Goal: Information Seeking & Learning: Find specific fact

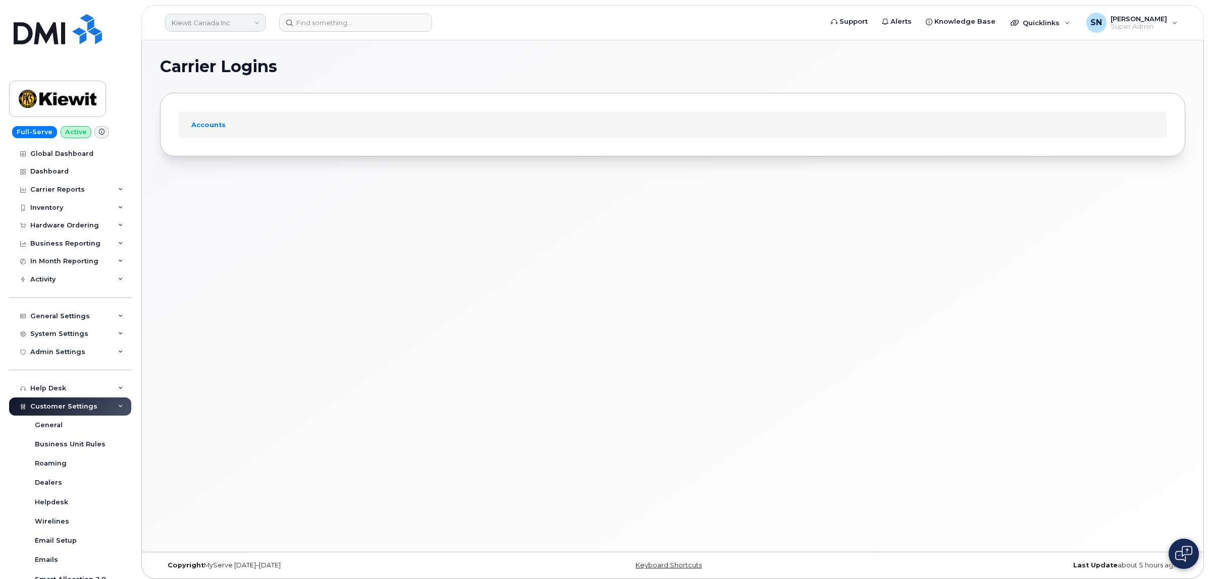
drag, startPoint x: 254, startPoint y: 74, endPoint x: 225, endPoint y: 31, distance: 51.9
click at [225, 34] on header "Kiewit Canada Inc Support Alerts Knowledge Base Quicklinks Suspend / Cancel Dev…" at bounding box center [672, 22] width 1062 height 35
click at [225, 26] on link "Kiewit Canada Inc" at bounding box center [215, 23] width 101 height 18
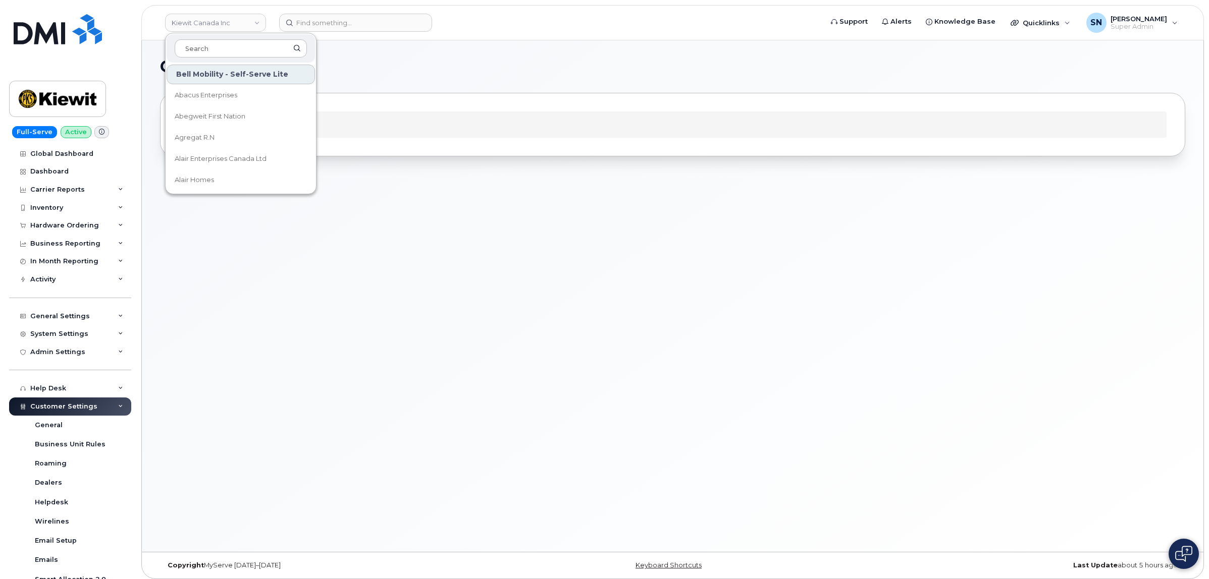
click at [373, 71] on h1 "Carrier Logins" at bounding box center [670, 67] width 1020 height 16
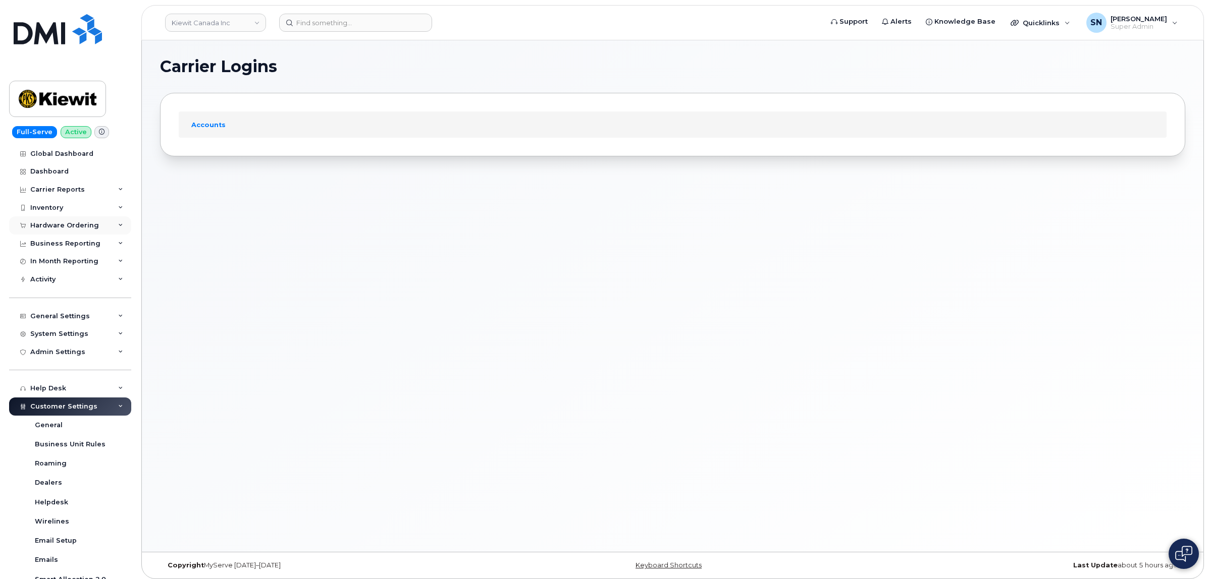
click at [64, 232] on div "Hardware Ordering" at bounding box center [70, 226] width 122 height 18
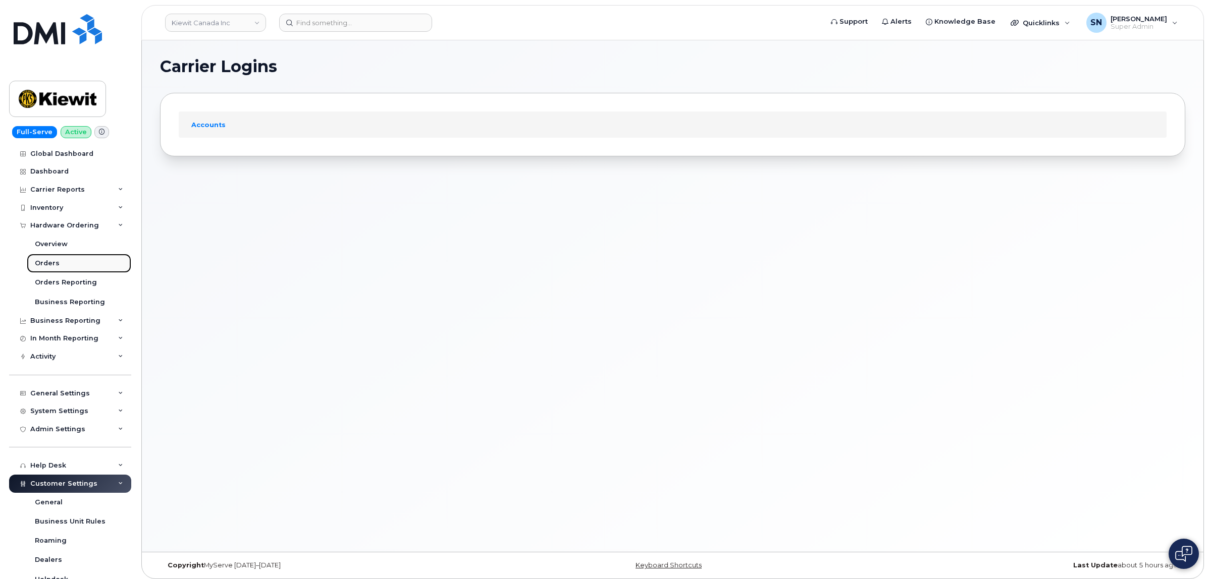
click at [59, 259] on link "Orders" at bounding box center [79, 263] width 104 height 19
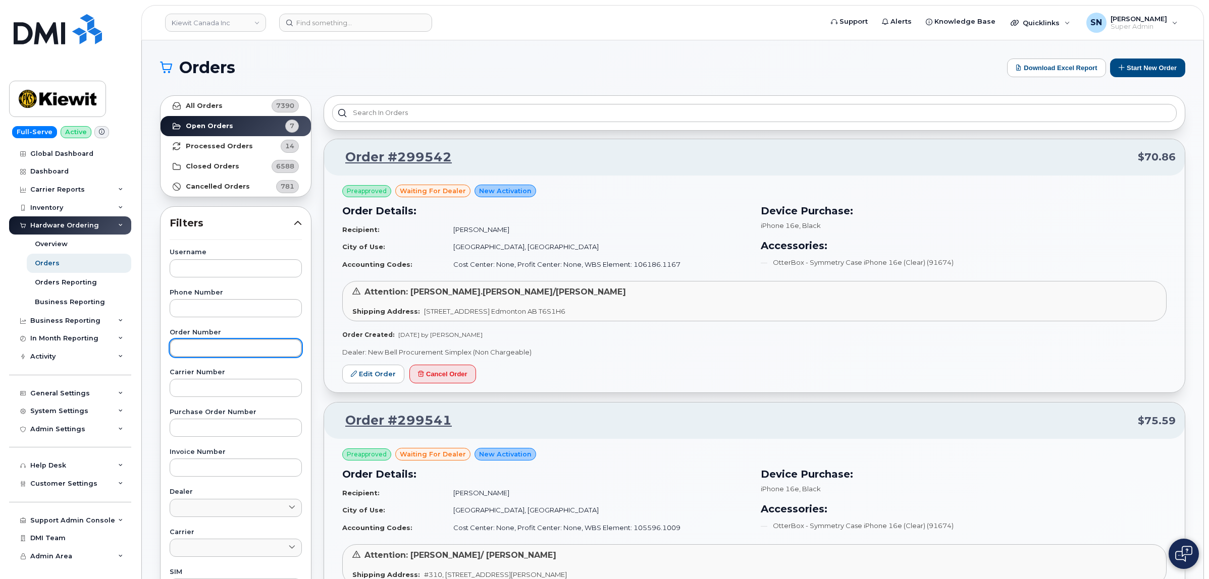
click at [206, 349] on input "text" at bounding box center [236, 348] width 132 height 18
paste input "299542"
type input "299542"
click at [190, 104] on strong "All Orders" at bounding box center [204, 106] width 37 height 8
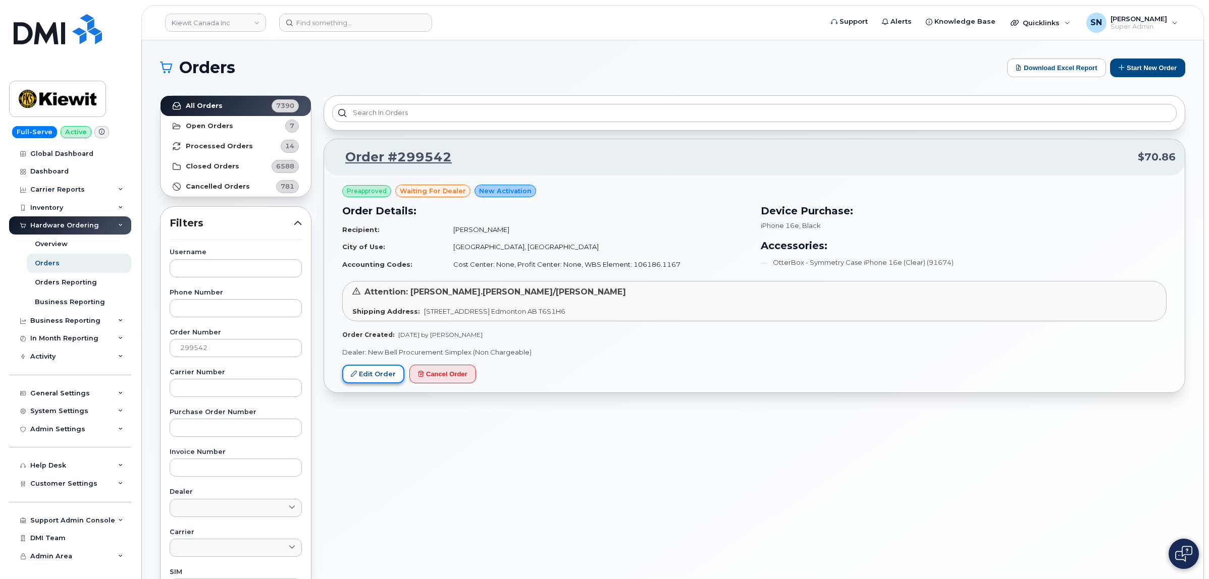
click at [388, 372] on link "Edit Order" at bounding box center [373, 374] width 62 height 19
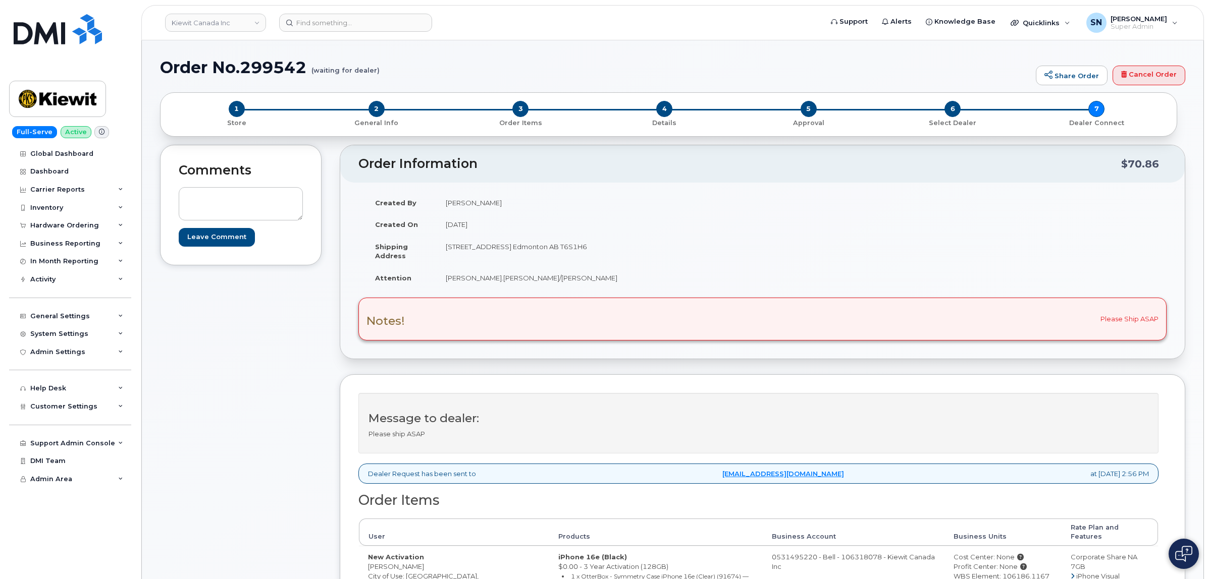
click at [238, 374] on div "Comments Leave Comment" at bounding box center [240, 435] width 161 height 581
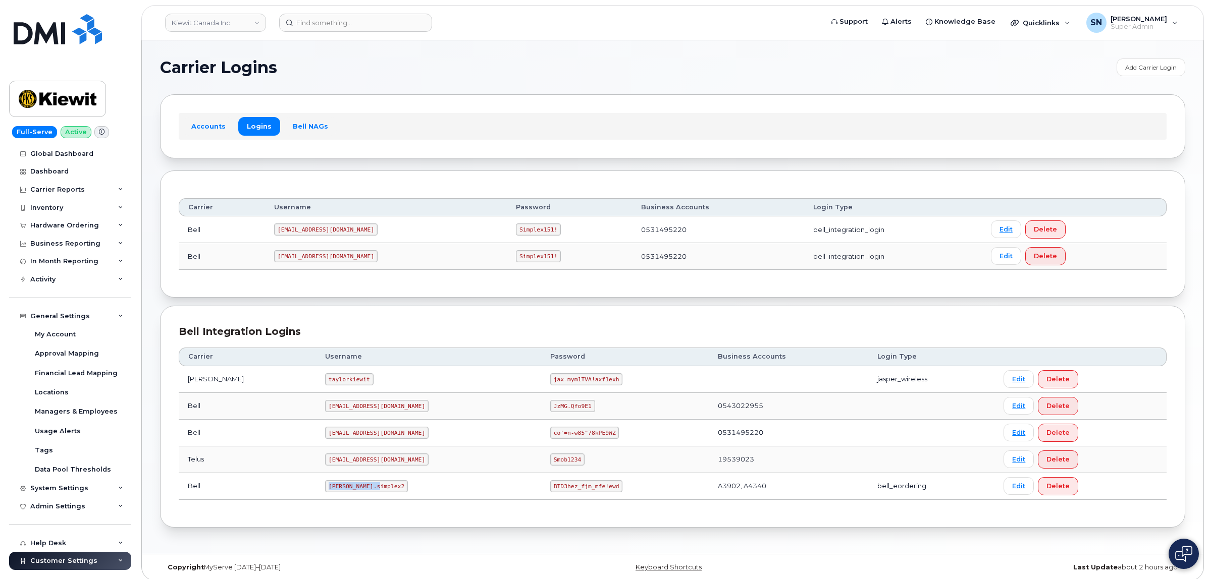
drag, startPoint x: 299, startPoint y: 490, endPoint x: 302, endPoint y: 483, distance: 7.2
click at [353, 496] on td "[PERSON_NAME].simplex2" at bounding box center [428, 486] width 225 height 27
copy code "kiewit.simplex2"
drag, startPoint x: 510, startPoint y: 491, endPoint x: 563, endPoint y: 497, distance: 52.9
click at [563, 497] on td "BTD3hez_fjm_mfe!ewd" at bounding box center [625, 486] width 168 height 27
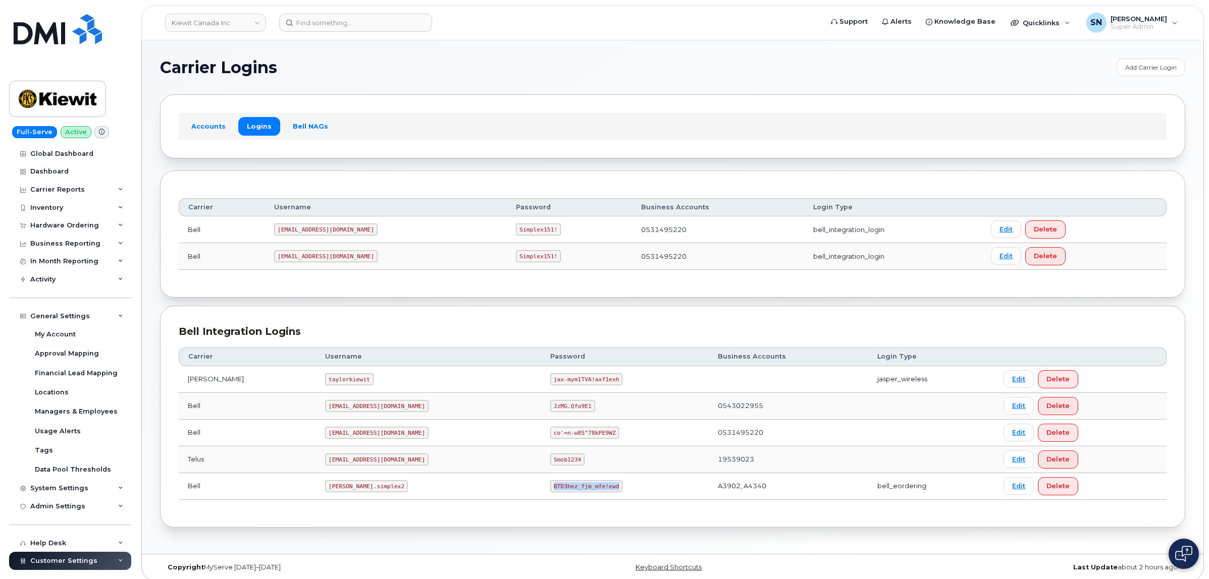
copy code "BTD3hez_fjm_mfe!ewd"
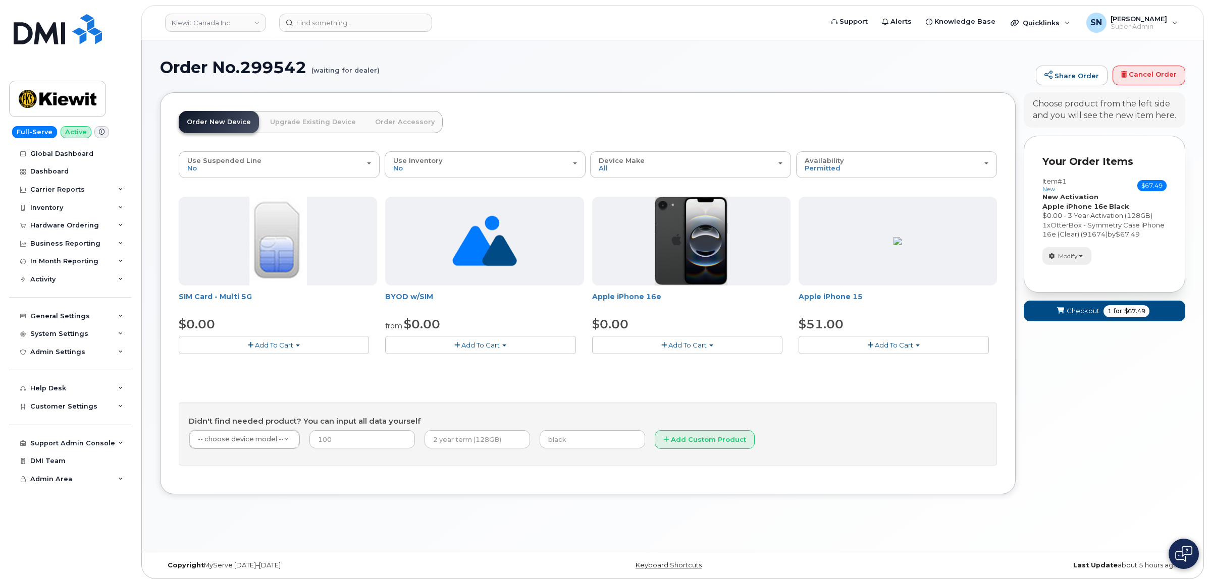
click at [1084, 265] on button "Modify" at bounding box center [1066, 256] width 49 height 18
click at [1085, 278] on link "change" at bounding box center [1091, 271] width 96 height 12
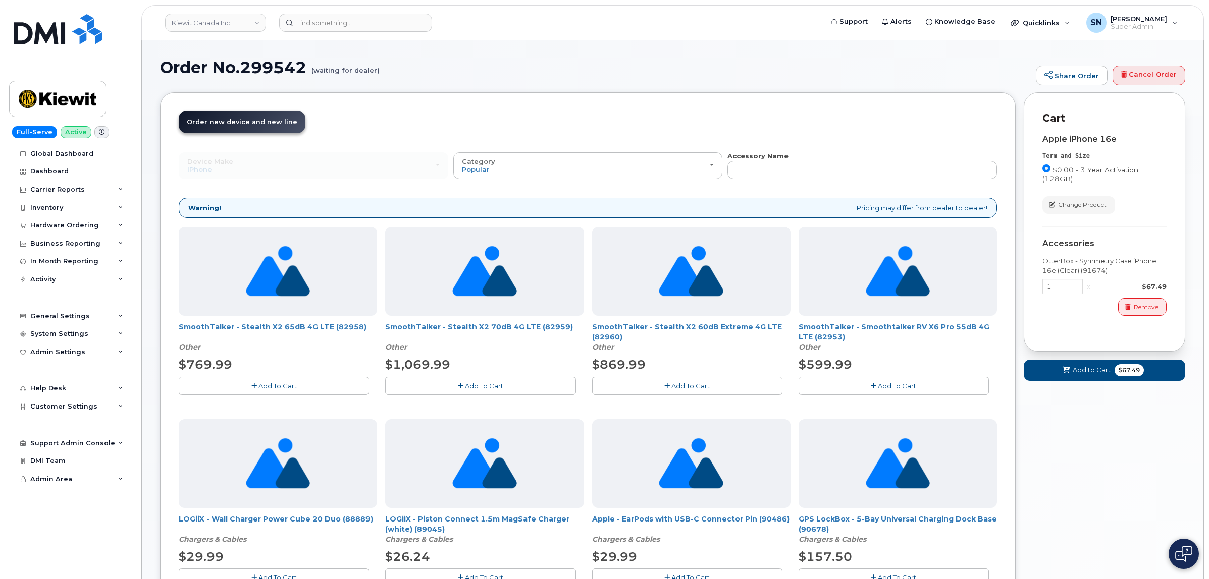
click at [886, 160] on div "Accessory Name" at bounding box center [861, 165] width 269 height 28
click at [896, 175] on input "text" at bounding box center [861, 170] width 269 height 18
type input "87916"
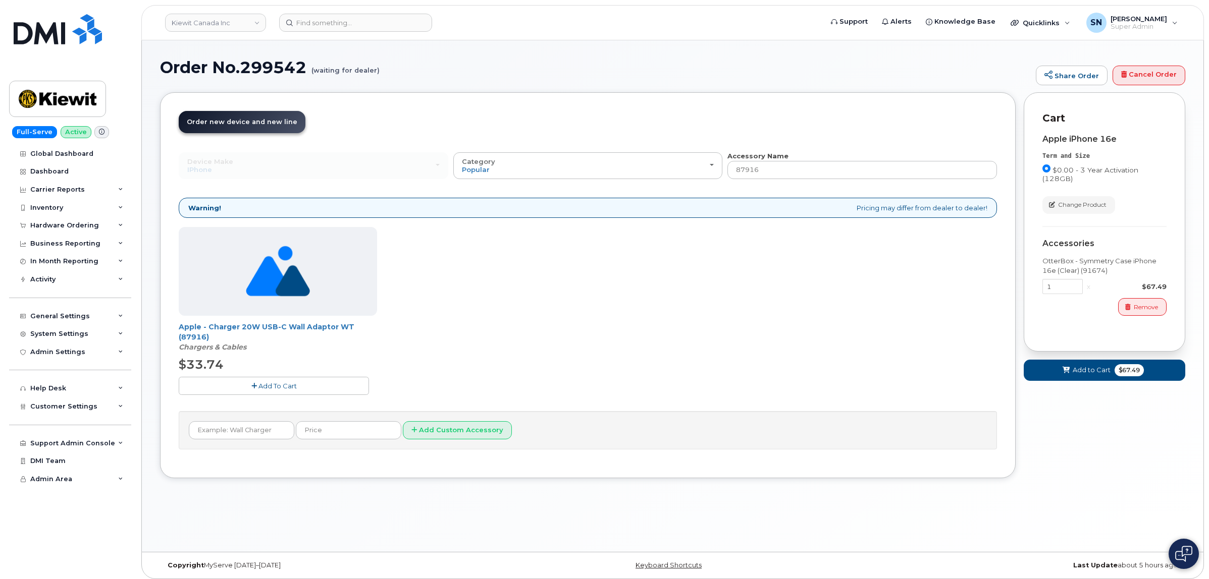
click at [259, 385] on span "Add To Cart" at bounding box center [277, 386] width 38 height 8
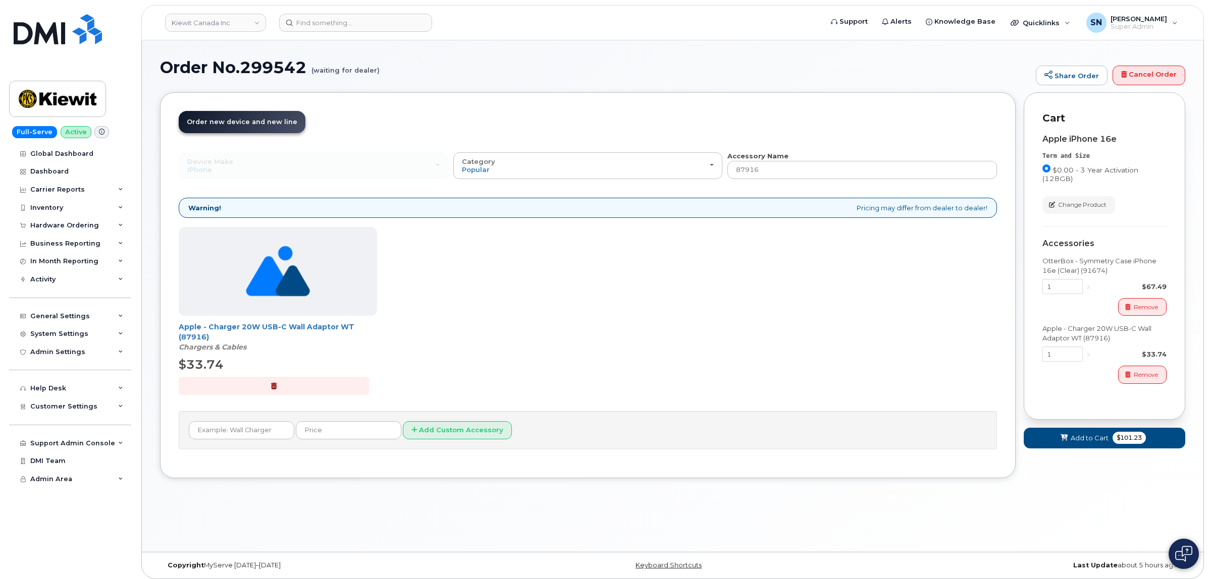
click at [1046, 451] on div "Cart active suspended Carrier Device Additional cost to upgrading the device Se…" at bounding box center [1103, 278] width 161 height 373
click at [1051, 441] on button "Add to Cart $101.23" at bounding box center [1103, 438] width 161 height 21
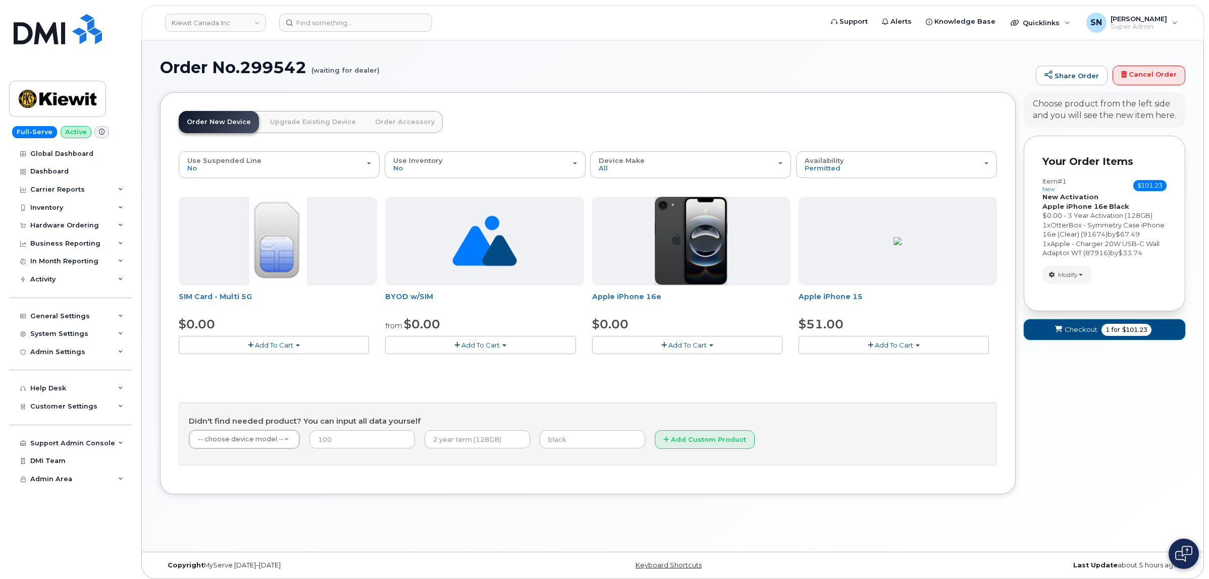
click at [1087, 335] on span "Checkout" at bounding box center [1080, 330] width 33 height 10
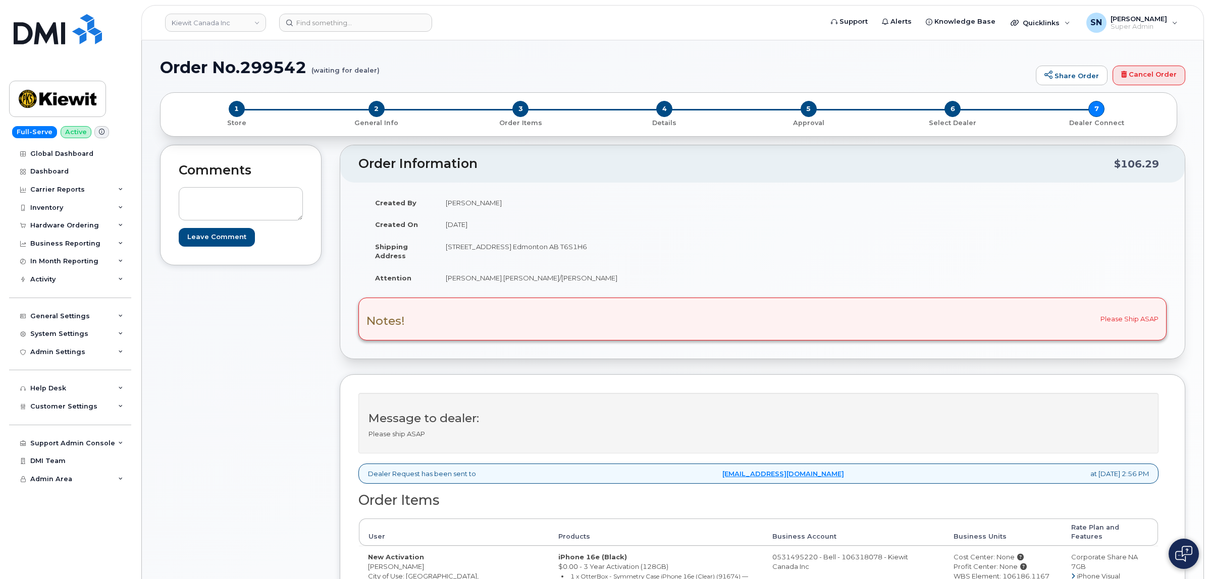
scroll to position [63, 0]
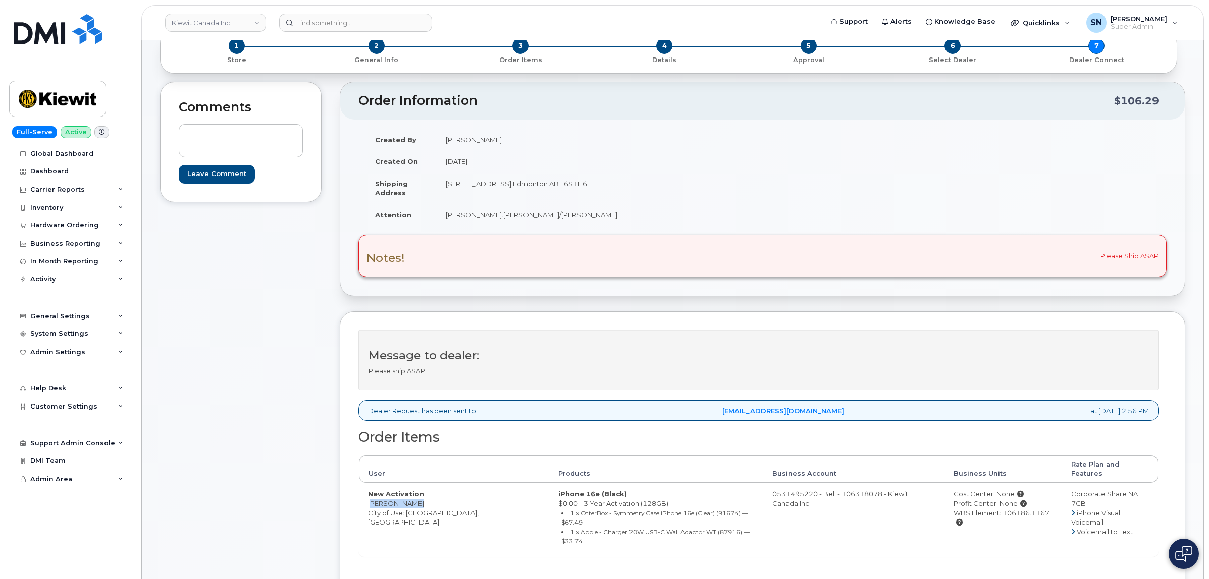
drag, startPoint x: 369, startPoint y: 496, endPoint x: 409, endPoint y: 497, distance: 39.9
click at [409, 497] on td "New Activation [PERSON_NAME] City of Use: [GEOGRAPHIC_DATA], [GEOGRAPHIC_DATA]" at bounding box center [454, 519] width 190 height 73
copy td "[PERSON_NAME]"
drag, startPoint x: 448, startPoint y: 186, endPoint x: 513, endPoint y: 189, distance: 65.2
click at [513, 189] on td "[STREET_ADDRESS] Edmonton AB T6S1H6" at bounding box center [596, 188] width 318 height 31
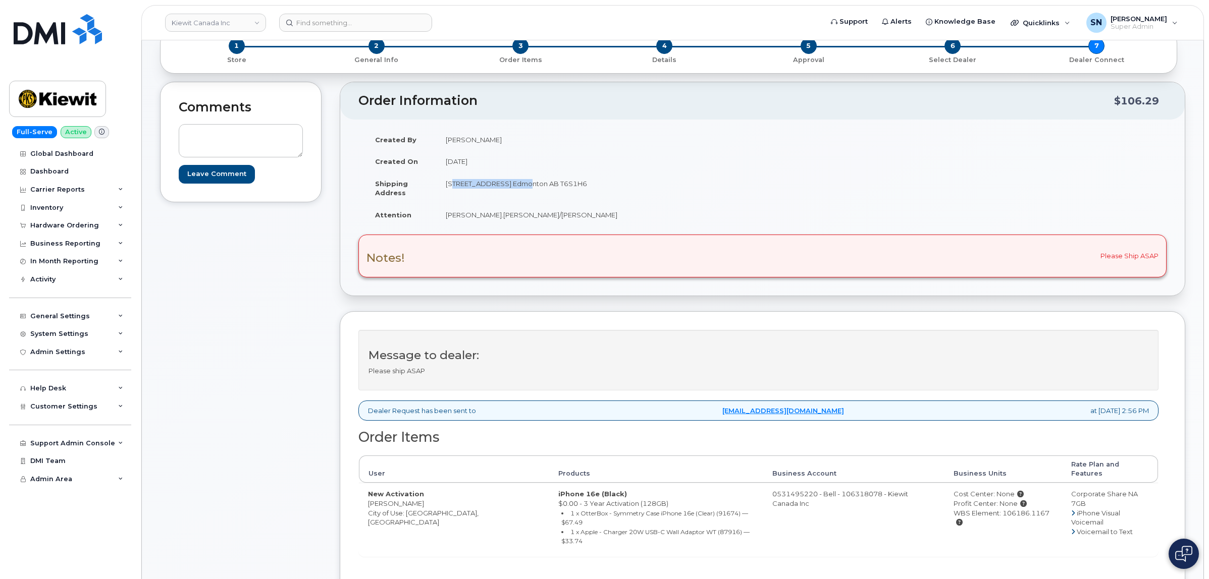
copy td "12250 33 Street N.E"
click at [513, 189] on td "[STREET_ADDRESS] Edmonton AB T6S1H6" at bounding box center [596, 188] width 318 height 31
copy td "[STREET_ADDRESS]"
drag, startPoint x: 447, startPoint y: 187, endPoint x: 516, endPoint y: 191, distance: 69.2
click at [516, 191] on td "12250 33 Street N.E. Edmonton AB T6S1H6" at bounding box center [596, 188] width 318 height 31
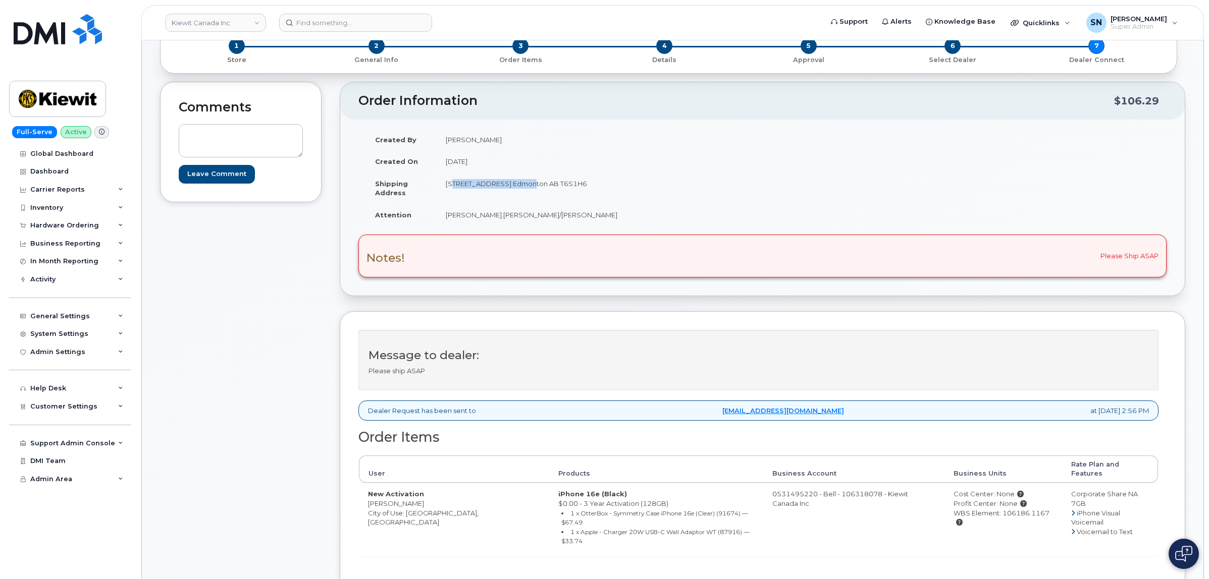
drag, startPoint x: 567, startPoint y: 183, endPoint x: 591, endPoint y: 185, distance: 24.9
click at [591, 185] on td "12250 33 Street N.E. Edmonton AB T6S1H6" at bounding box center [596, 188] width 318 height 31
copy td "T6S1H6"
drag, startPoint x: 446, startPoint y: 214, endPoint x: 557, endPoint y: 218, distance: 111.1
click at [557, 218] on td "adam.macpherson/Daryl Currie" at bounding box center [596, 215] width 318 height 22
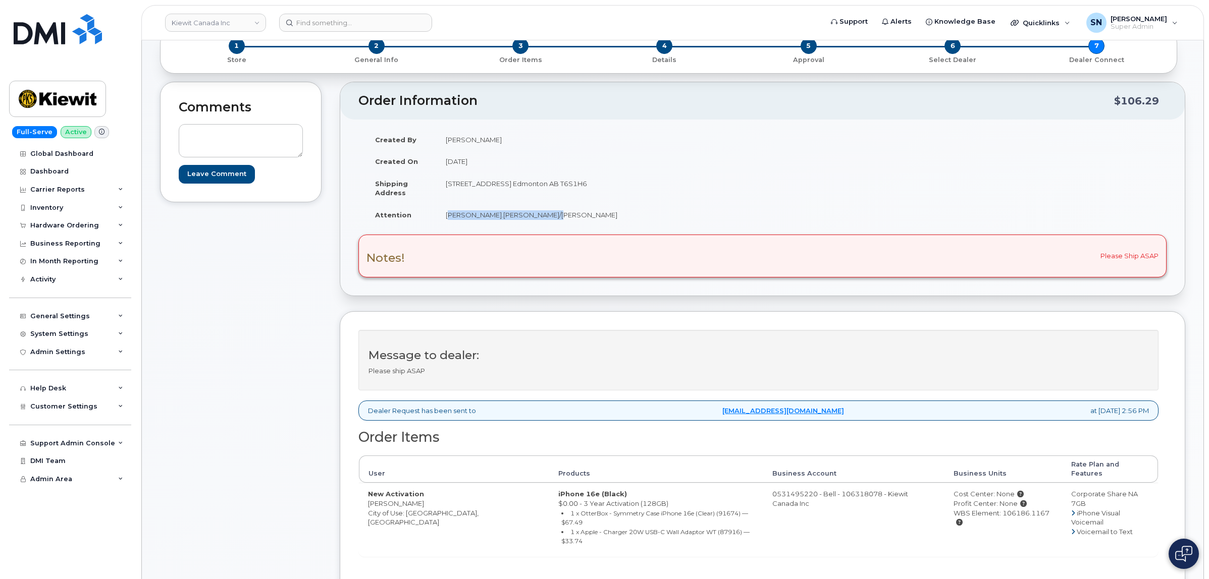
copy td "adam.macpherson/Daryl Currie"
click at [505, 258] on div "Notes! Please Ship ASAP" at bounding box center [762, 256] width 808 height 42
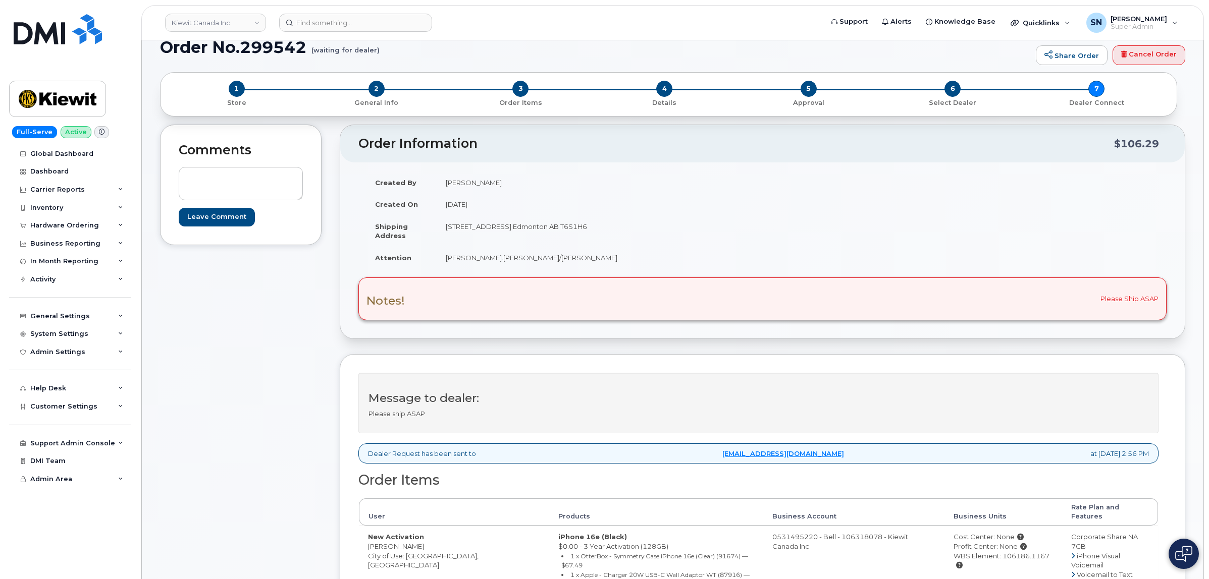
scroll to position [0, 0]
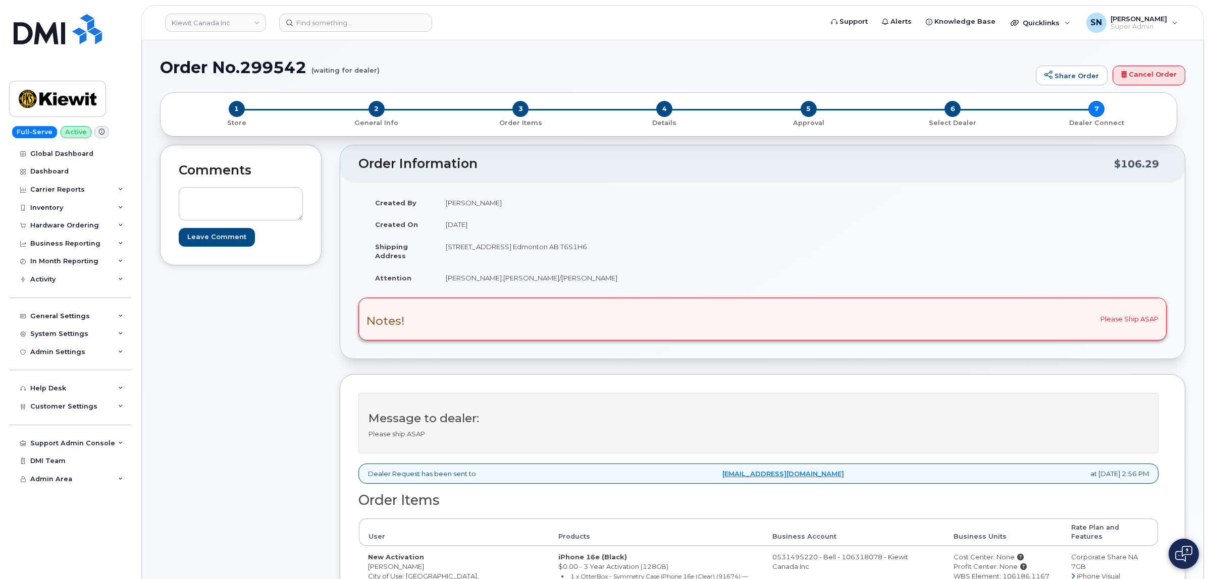
click at [264, 373] on div "Comments Leave Comment" at bounding box center [240, 442] width 161 height 595
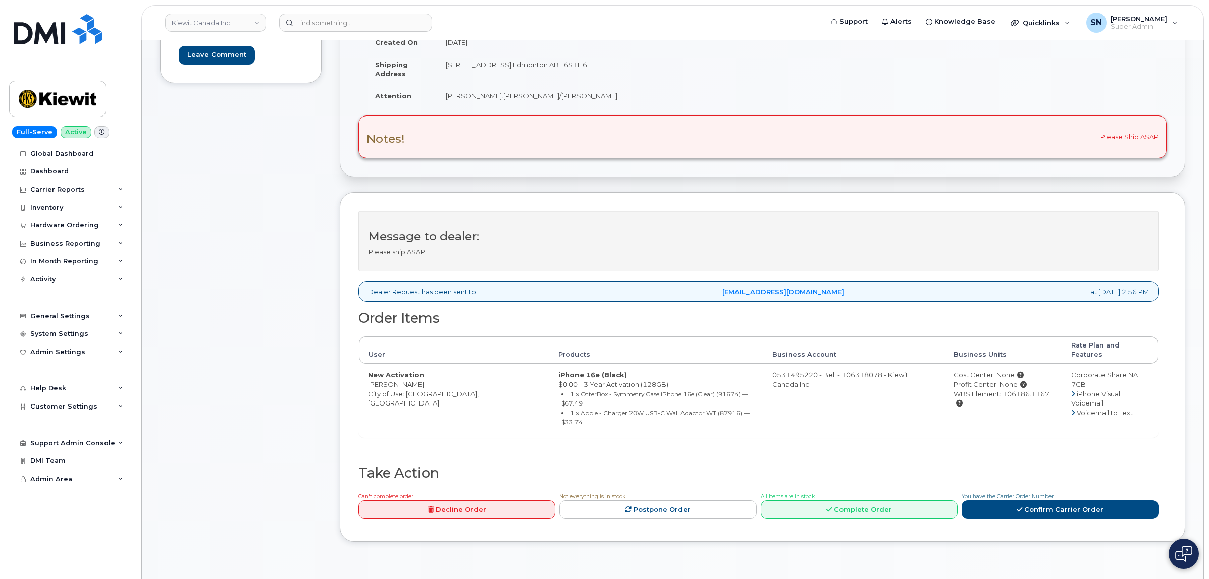
scroll to position [189, 0]
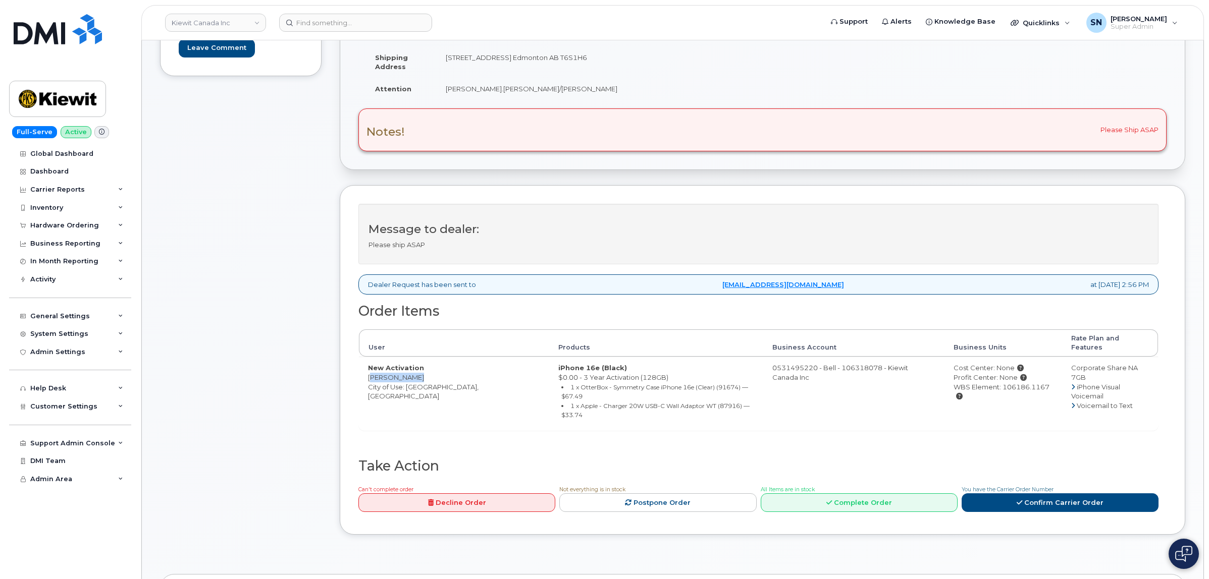
drag, startPoint x: 367, startPoint y: 369, endPoint x: 412, endPoint y: 371, distance: 44.5
click at [412, 371] on td "New Activation Daryl Currie City of Use: Edmonton, Alberta" at bounding box center [454, 393] width 190 height 73
copy td "Daryl Currie"
drag, startPoint x: 1028, startPoint y: 380, endPoint x: 983, endPoint y: 382, distance: 44.9
click at [983, 383] on div "WBS Element: 106186.1167" at bounding box center [1002, 392] width 99 height 19
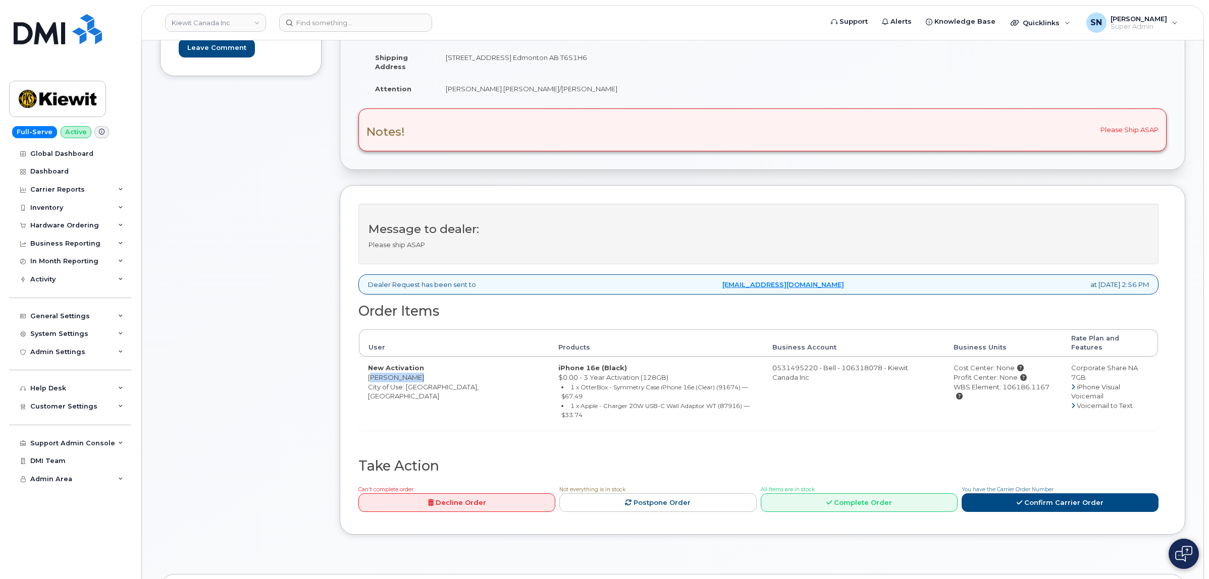
copy div "106186.1167"
click at [1043, 494] on link "Confirm Carrier Order" at bounding box center [1059, 503] width 197 height 19
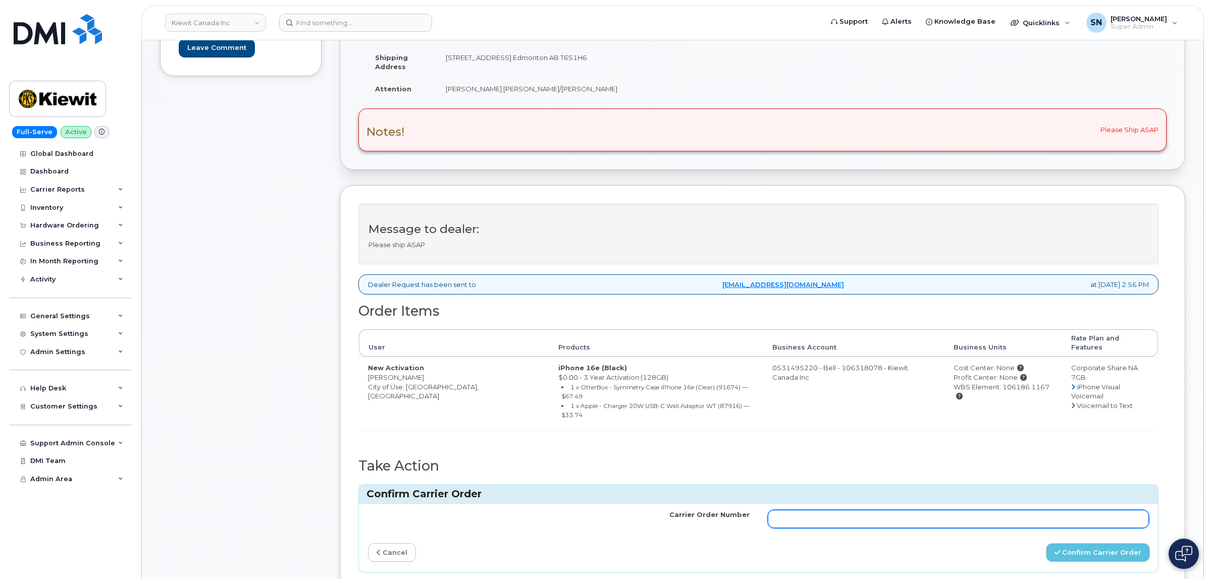
click at [814, 510] on input "Carrier Order Number" at bounding box center [959, 519] width 382 height 18
paste input "3010915"
type input "3010915"
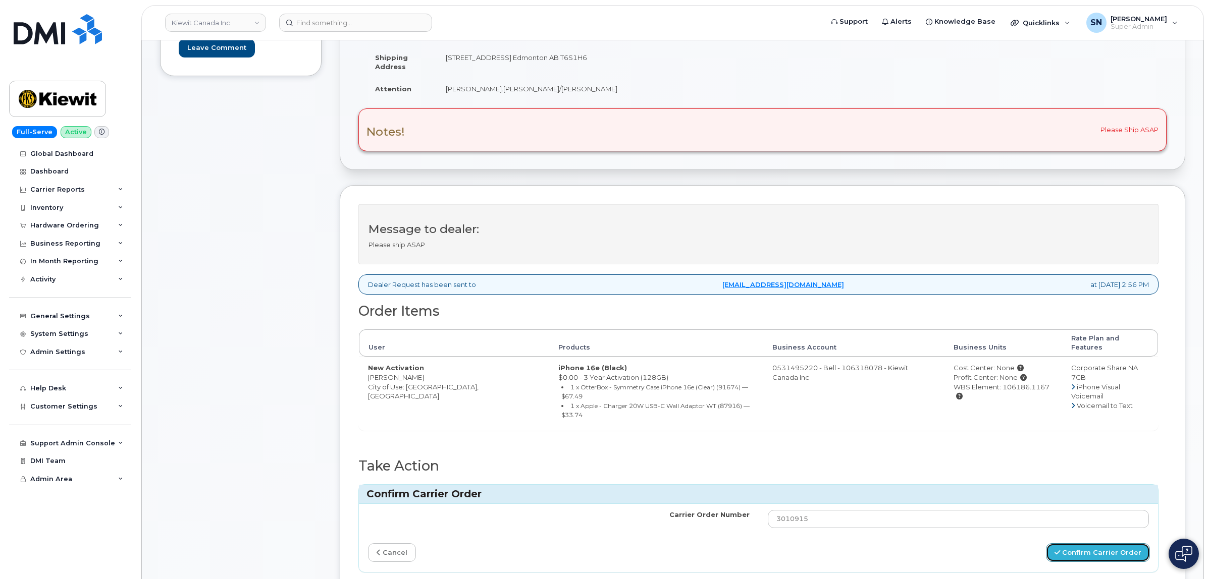
click at [1065, 544] on button "Confirm Carrier Order" at bounding box center [1098, 553] width 104 height 19
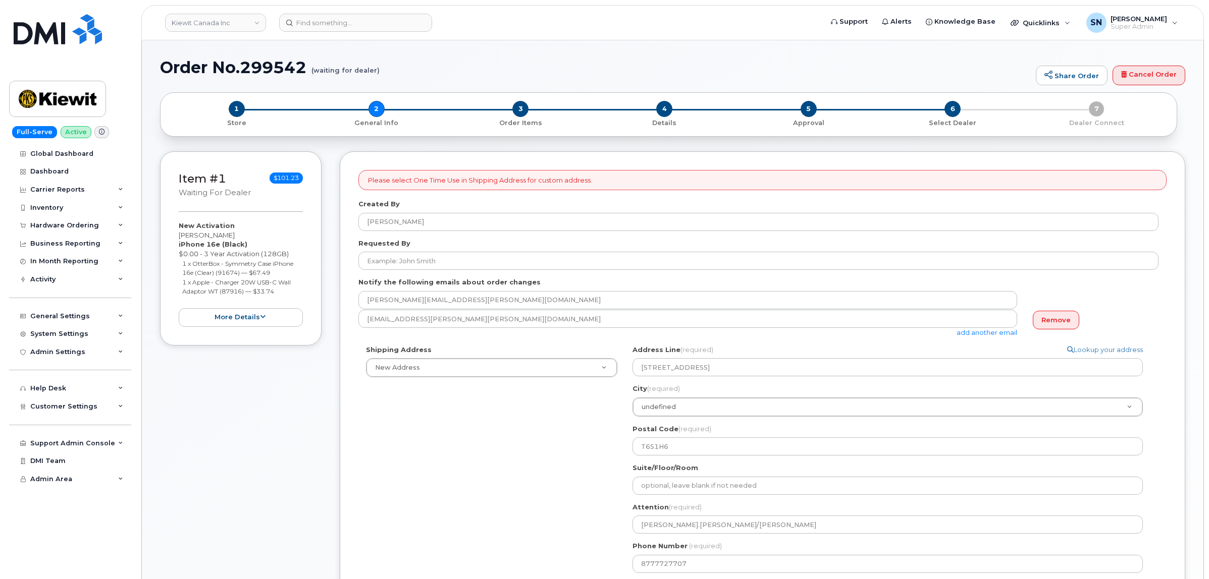
select select
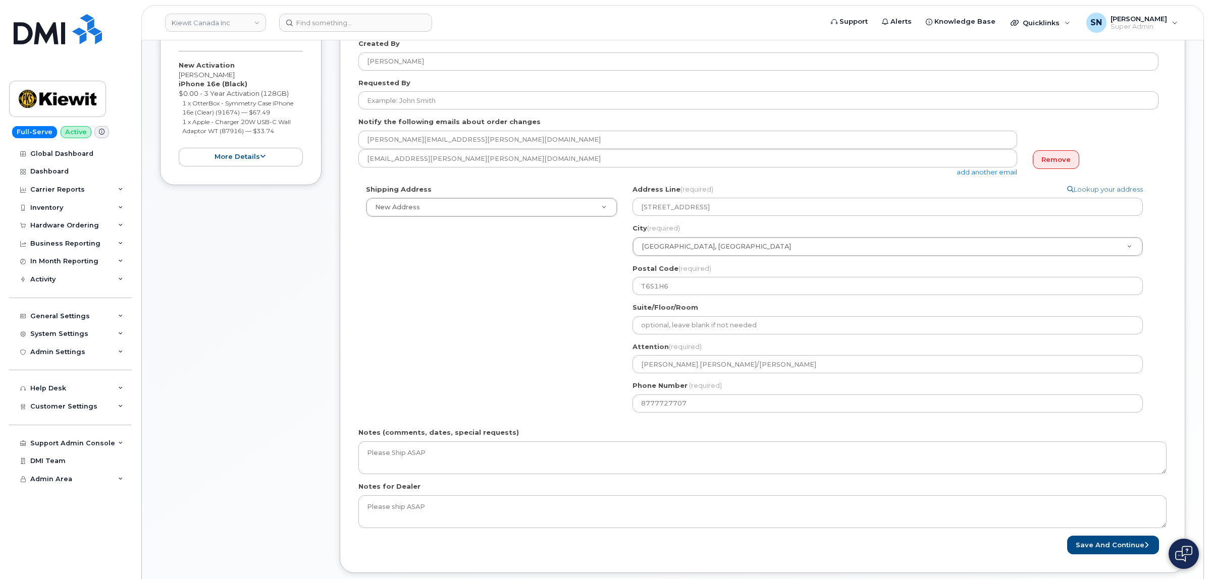
scroll to position [189, 0]
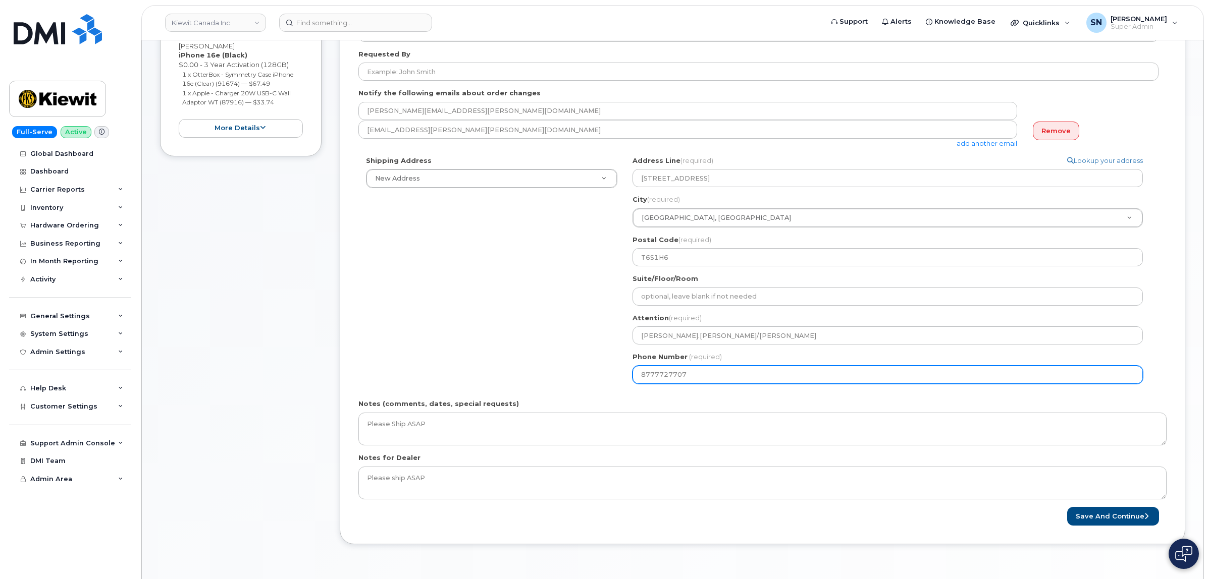
drag, startPoint x: 703, startPoint y: 375, endPoint x: 571, endPoint y: 372, distance: 132.2
click at [576, 372] on div "Shipping Address New Address New Address 1635 Tricont Ave Beaver Marine Limited…" at bounding box center [758, 274] width 800 height 236
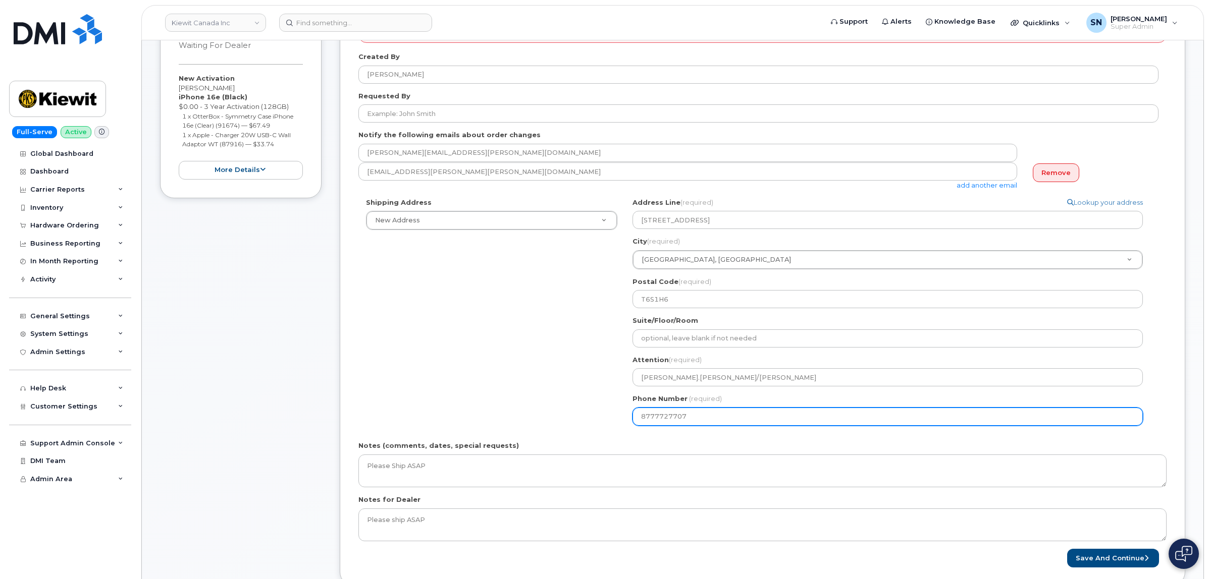
scroll to position [126, 0]
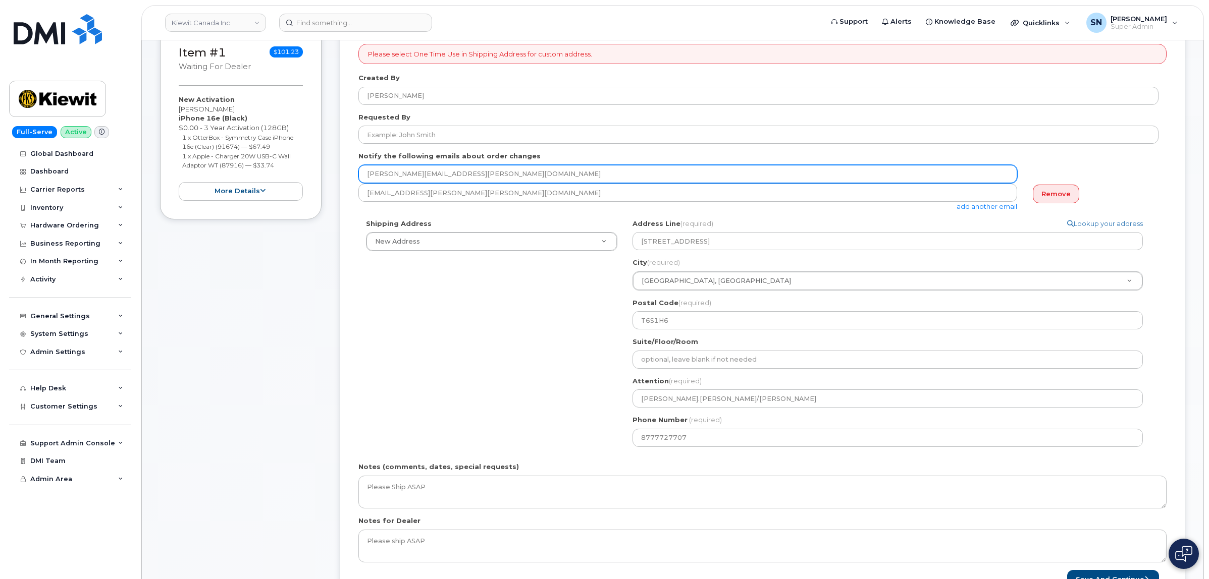
drag, startPoint x: 453, startPoint y: 180, endPoint x: 367, endPoint y: 167, distance: 86.9
click at [367, 167] on input "barbara.dye@kiewit.com" at bounding box center [687, 174] width 659 height 18
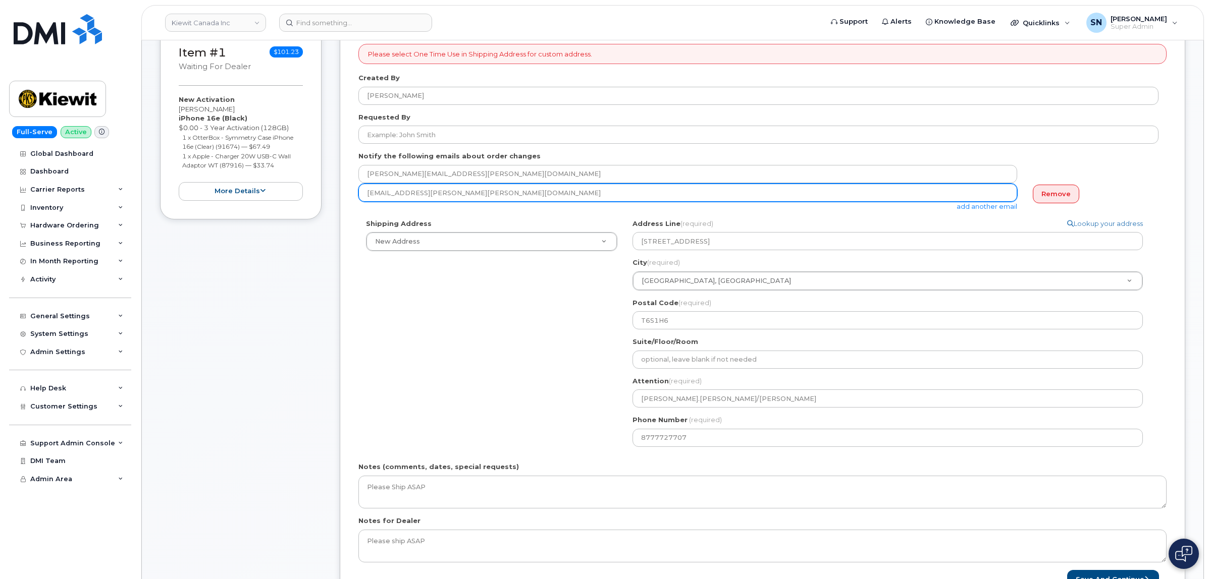
drag, startPoint x: 459, startPoint y: 192, endPoint x: 364, endPoint y: 186, distance: 95.6
click at [364, 186] on input "matt.gabriel@kiewit.com" at bounding box center [687, 193] width 659 height 18
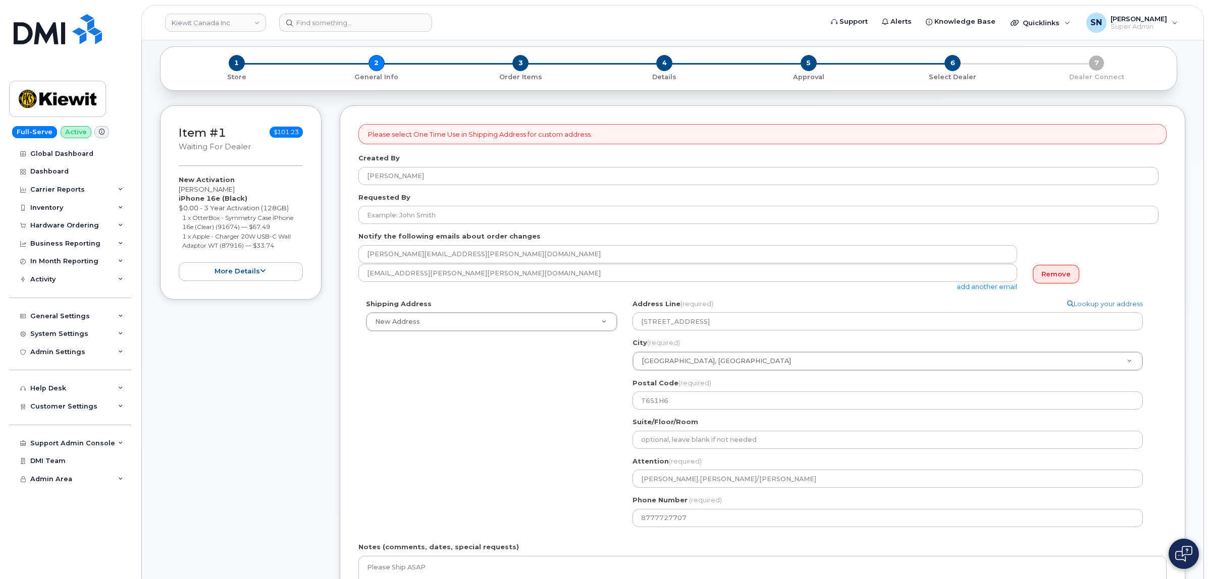
scroll to position [0, 0]
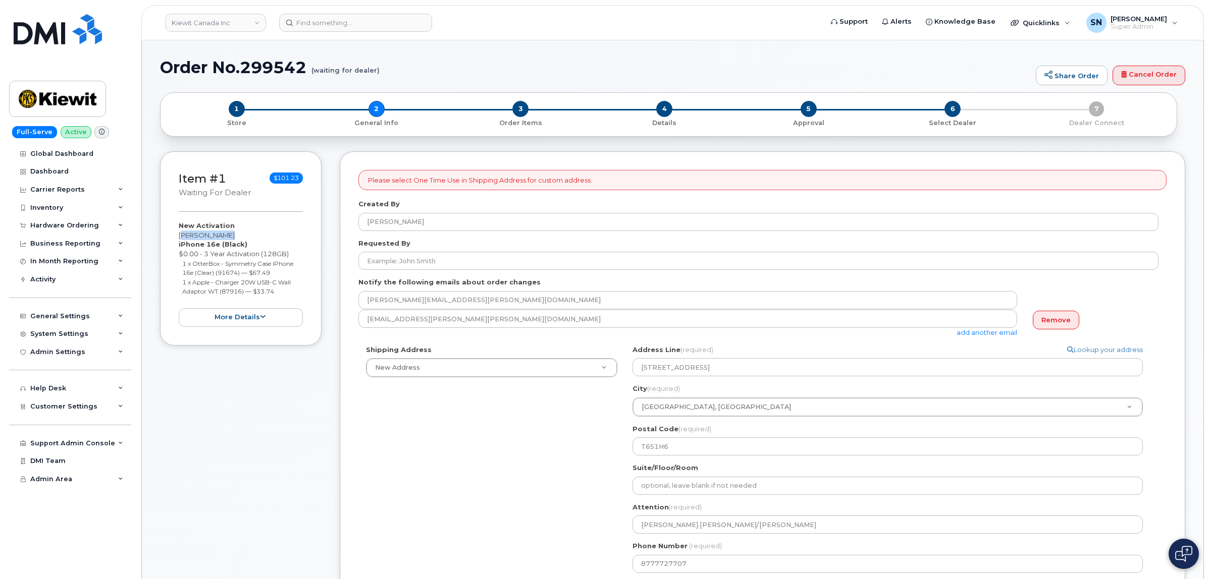
drag, startPoint x: 195, startPoint y: 236, endPoint x: 219, endPoint y: 235, distance: 23.2
click at [219, 235] on div "Item #1 waiting for dealer $101.23 New Activation Daryl Currie iPhone 16e (Blac…" at bounding box center [240, 248] width 161 height 194
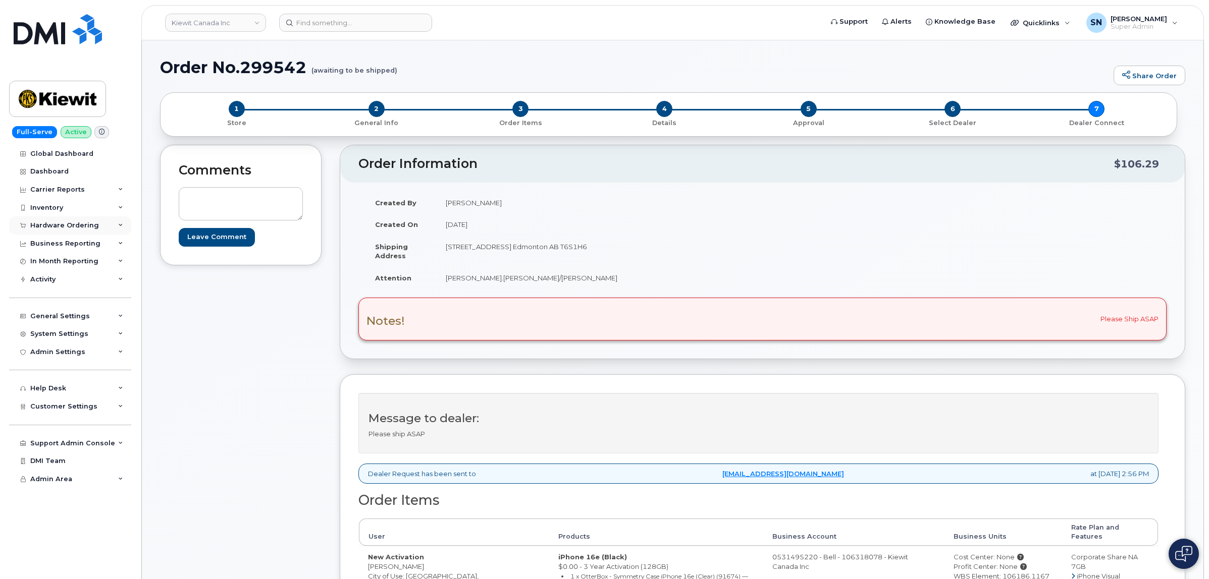
click at [66, 228] on div "Hardware Ordering" at bounding box center [64, 226] width 69 height 8
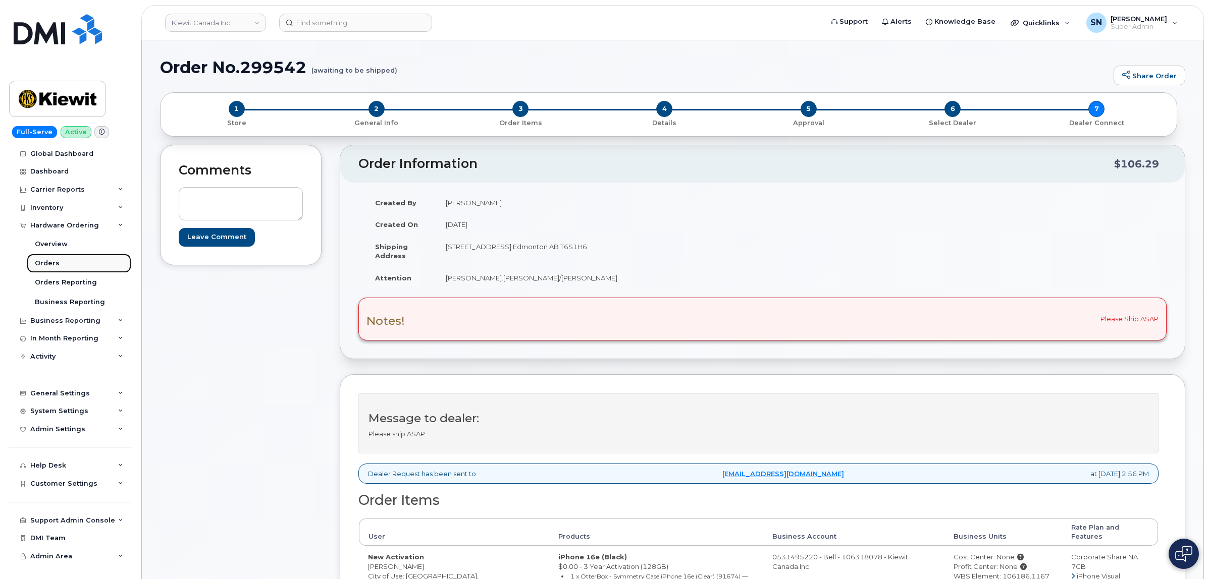
click at [53, 266] on div "Orders" at bounding box center [47, 263] width 25 height 9
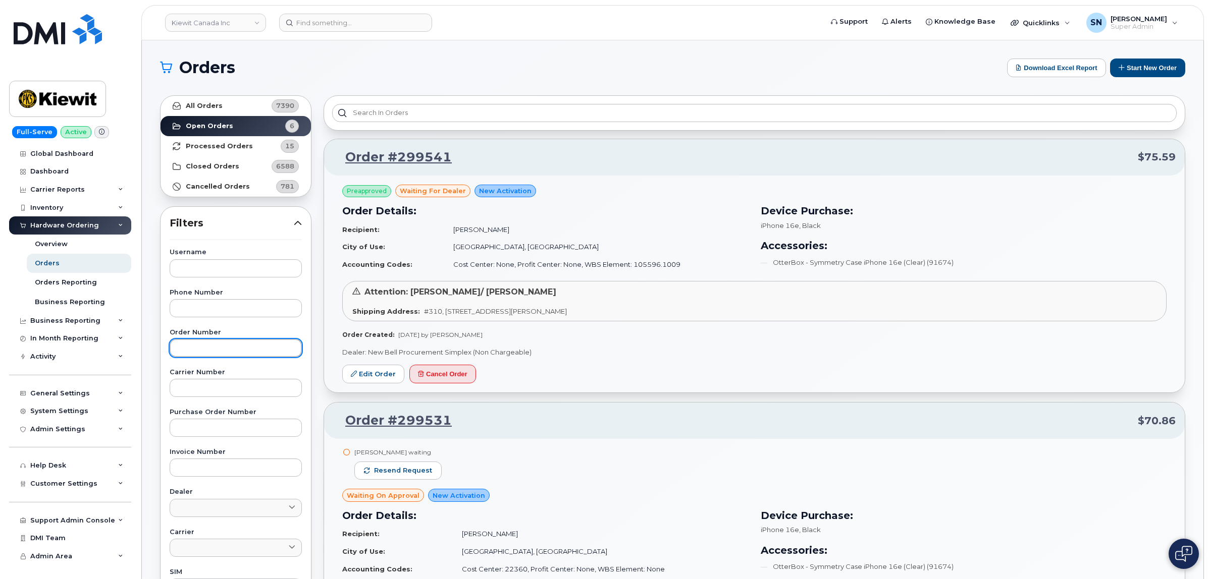
click at [254, 352] on input "text" at bounding box center [236, 348] width 132 height 18
paste input "299541"
type input "299541"
click at [238, 109] on link "All Orders 7390" at bounding box center [235, 106] width 150 height 20
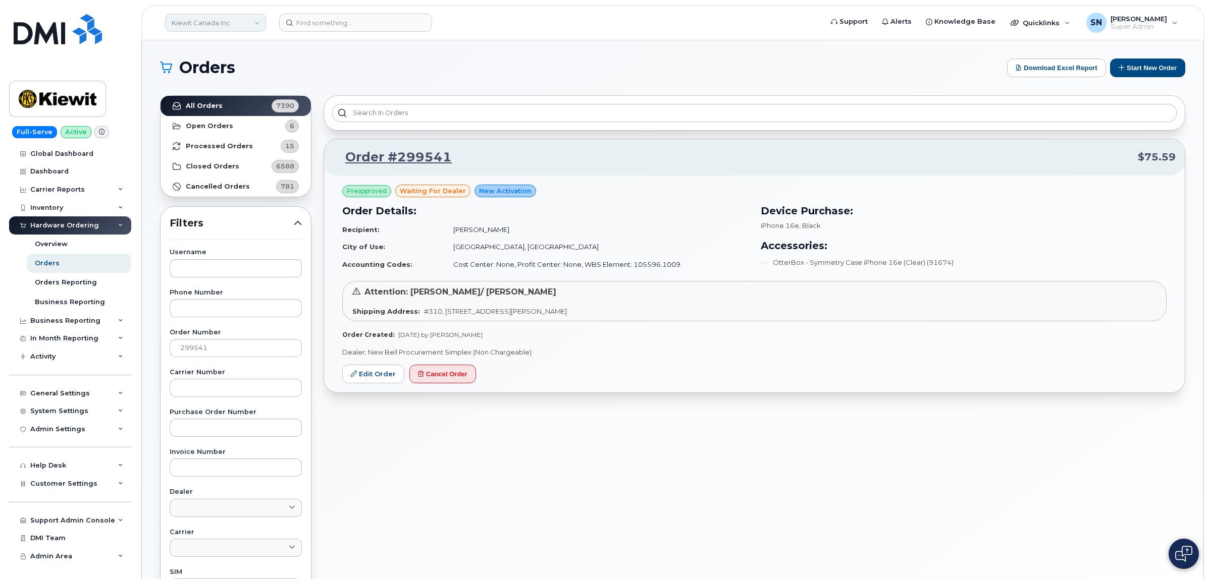
click at [245, 29] on link "Kiewit Canada Inc" at bounding box center [215, 23] width 101 height 18
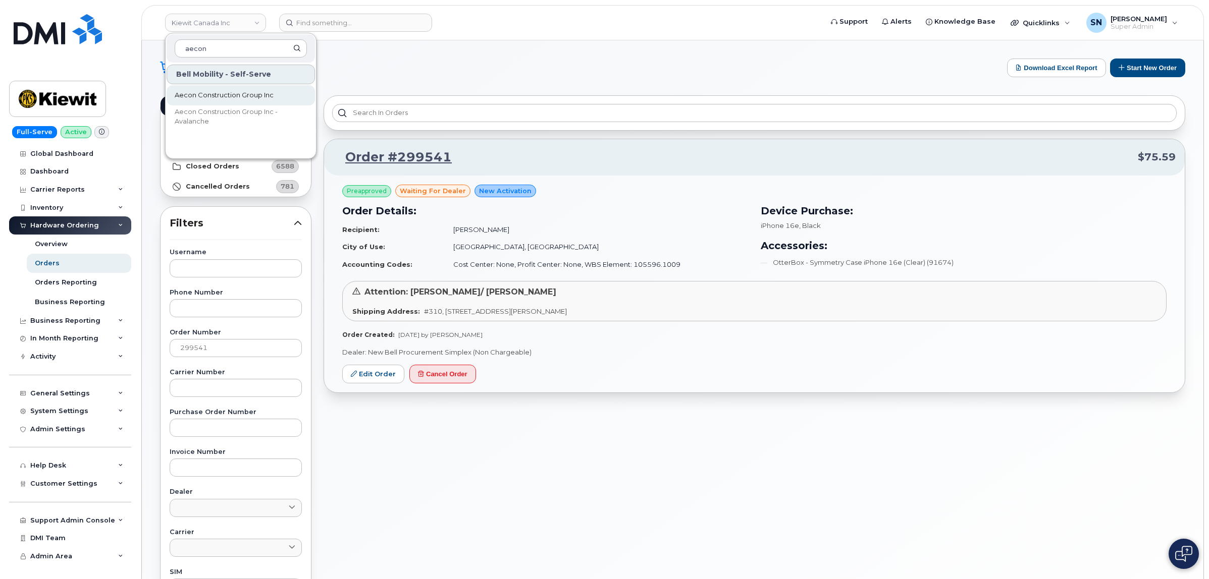
type input "aecon"
click at [251, 87] on link "Aecon Construction Group Inc" at bounding box center [241, 95] width 148 height 20
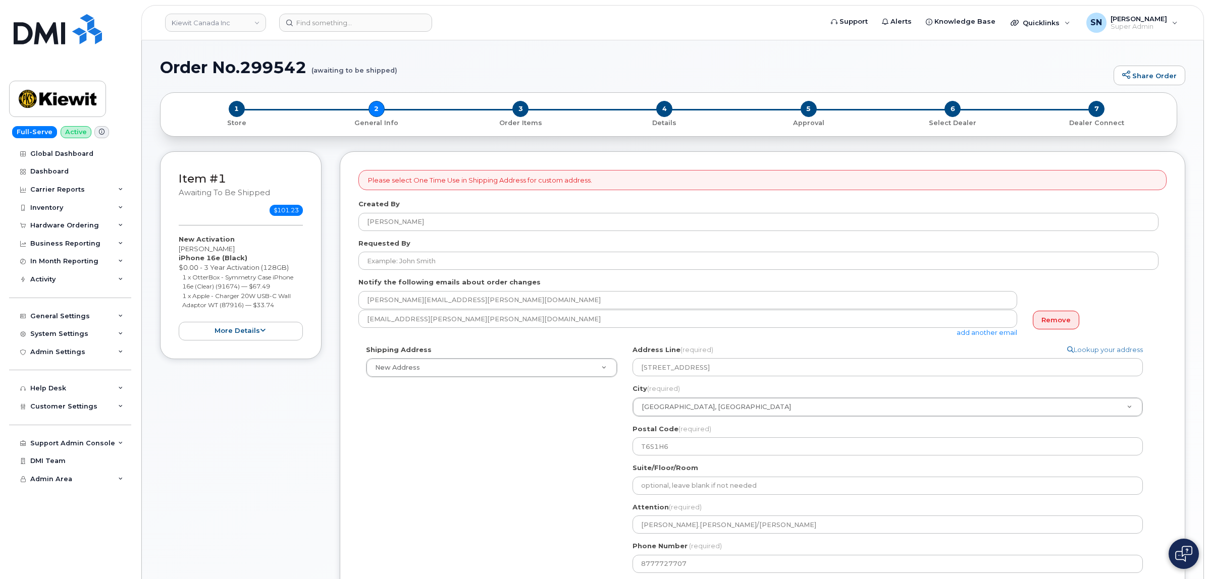
select select
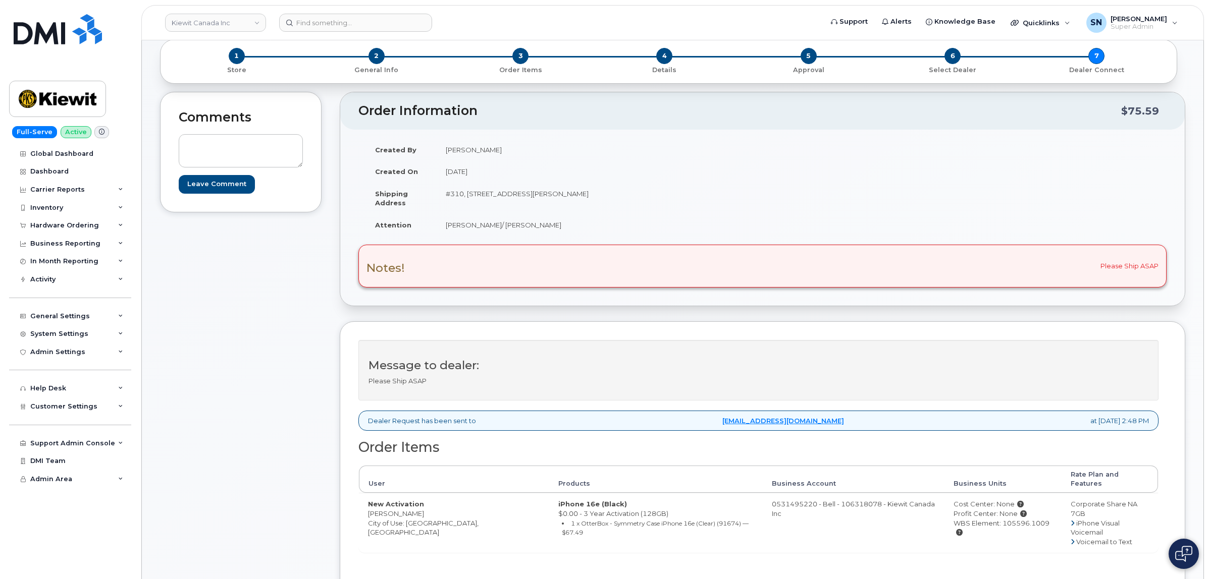
scroll to position [126, 0]
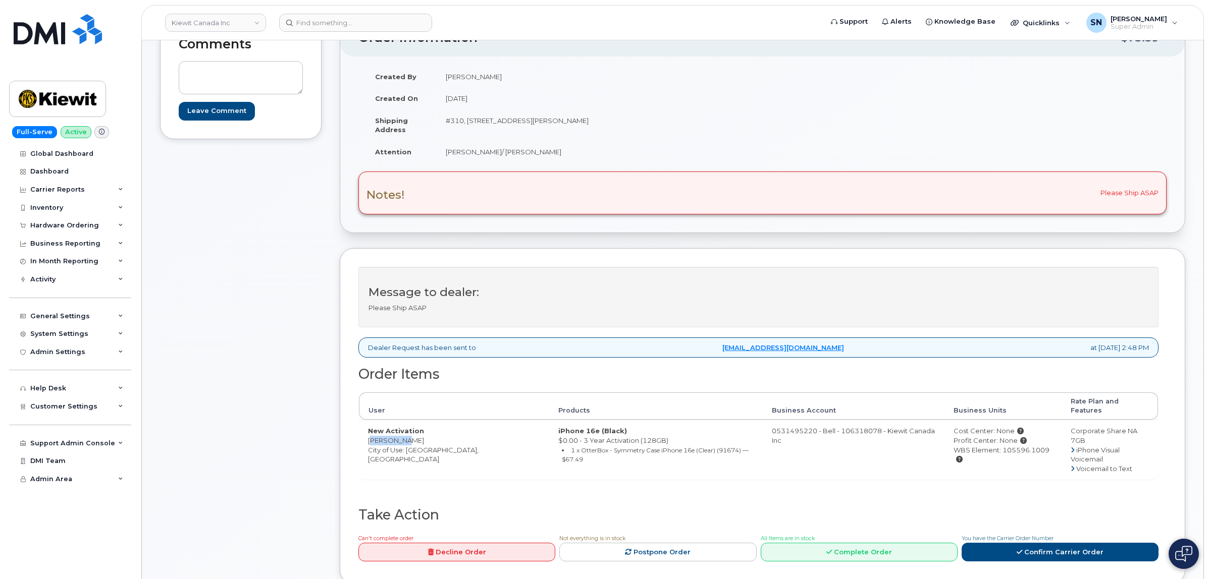
drag, startPoint x: 368, startPoint y: 429, endPoint x: 407, endPoint y: 435, distance: 39.3
click at [407, 435] on td "New Activation [PERSON_NAME] City of Use: [GEOGRAPHIC_DATA], [GEOGRAPHIC_DATA]" at bounding box center [454, 450] width 190 height 60
copy td "[PERSON_NAME]"
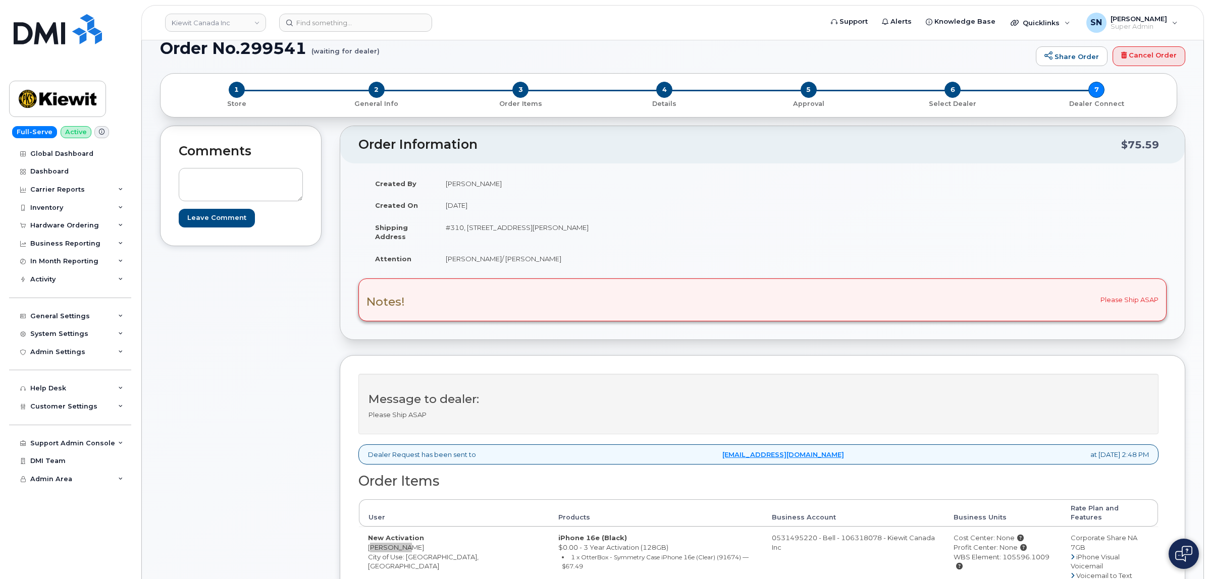
scroll to position [0, 0]
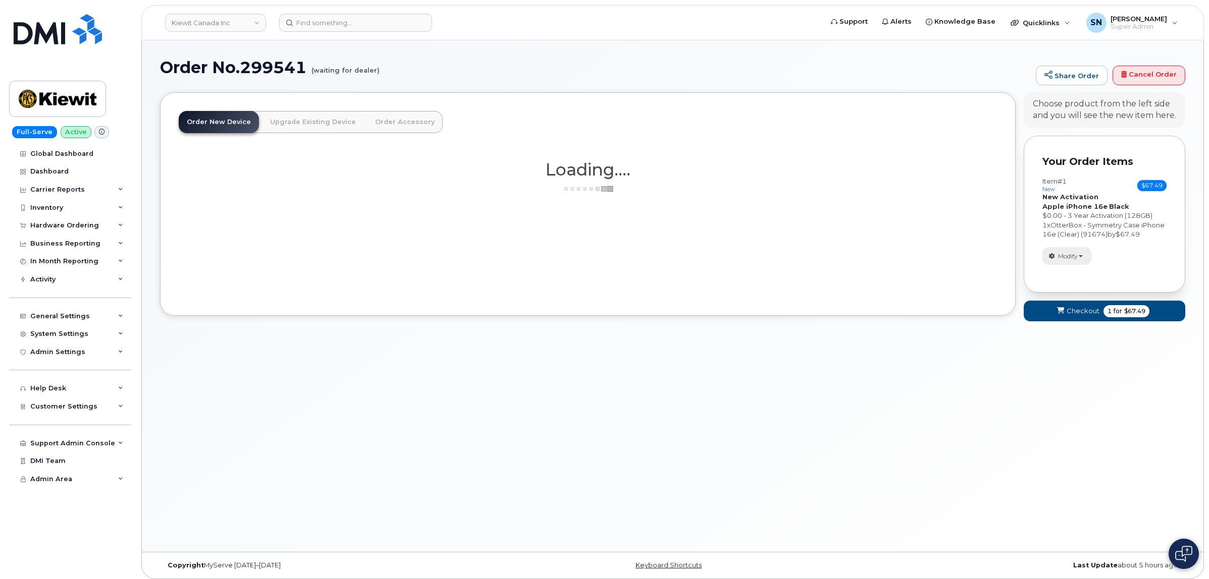
click at [1059, 265] on button "Modify" at bounding box center [1066, 256] width 49 height 18
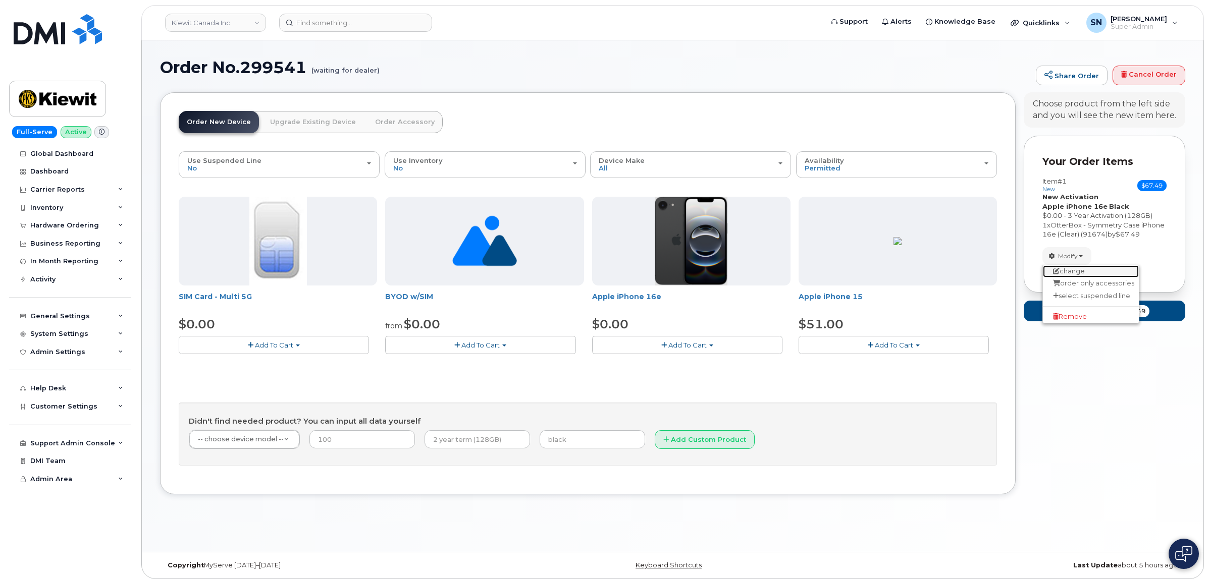
click at [1063, 278] on link "change" at bounding box center [1091, 271] width 96 height 12
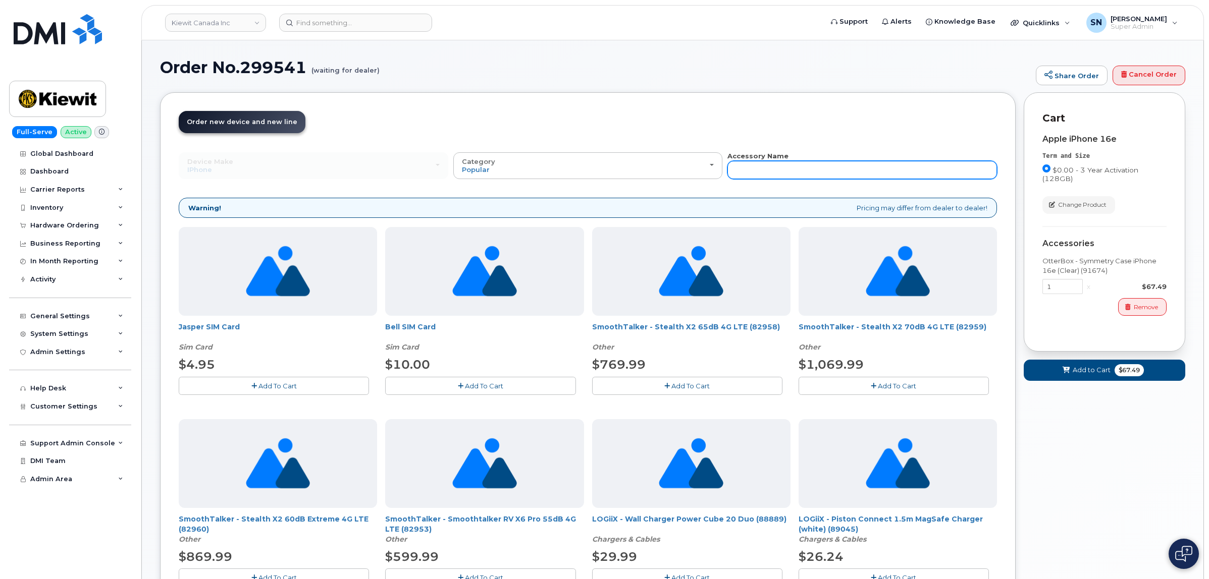
click at [911, 167] on input "text" at bounding box center [861, 170] width 269 height 18
type input "87916"
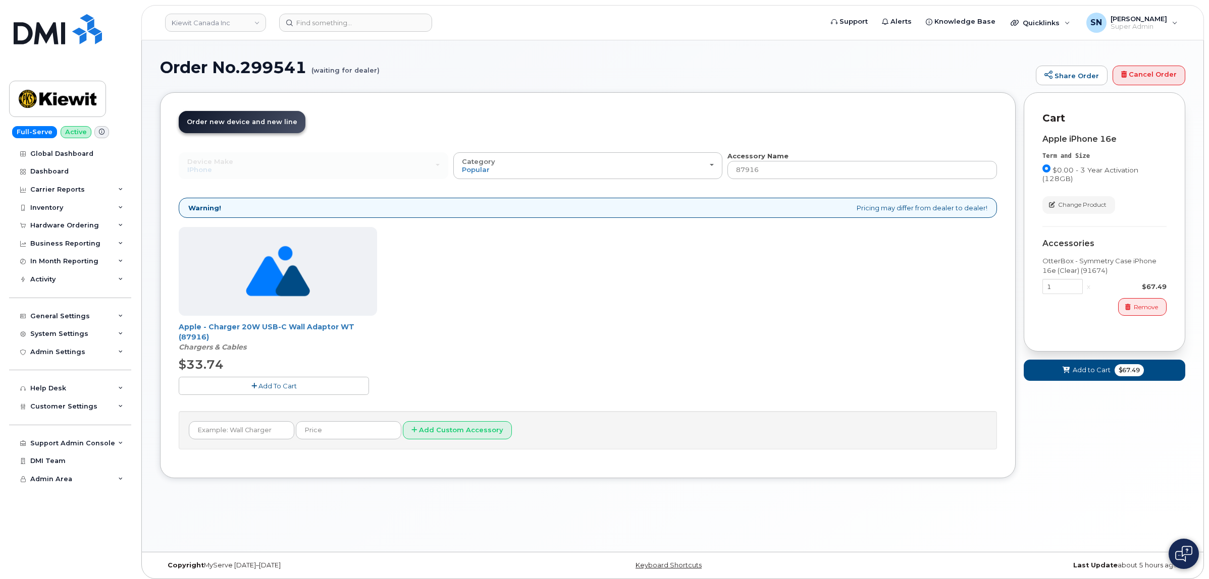
click at [266, 392] on button "Add To Cart" at bounding box center [274, 386] width 190 height 18
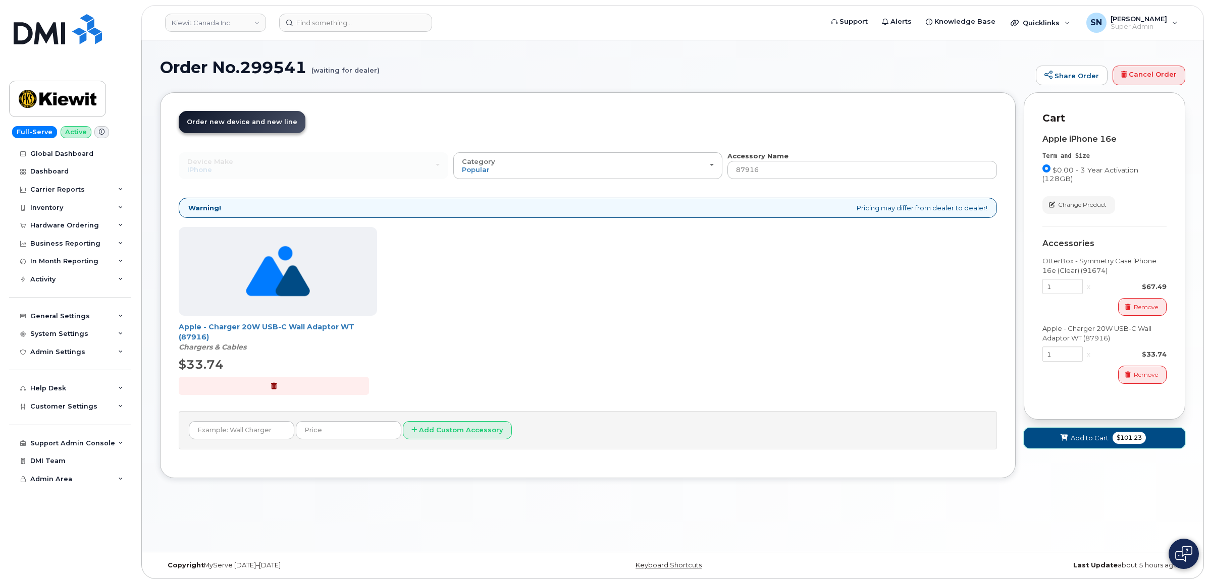
click at [1089, 435] on span "Add to Cart" at bounding box center [1089, 439] width 38 height 10
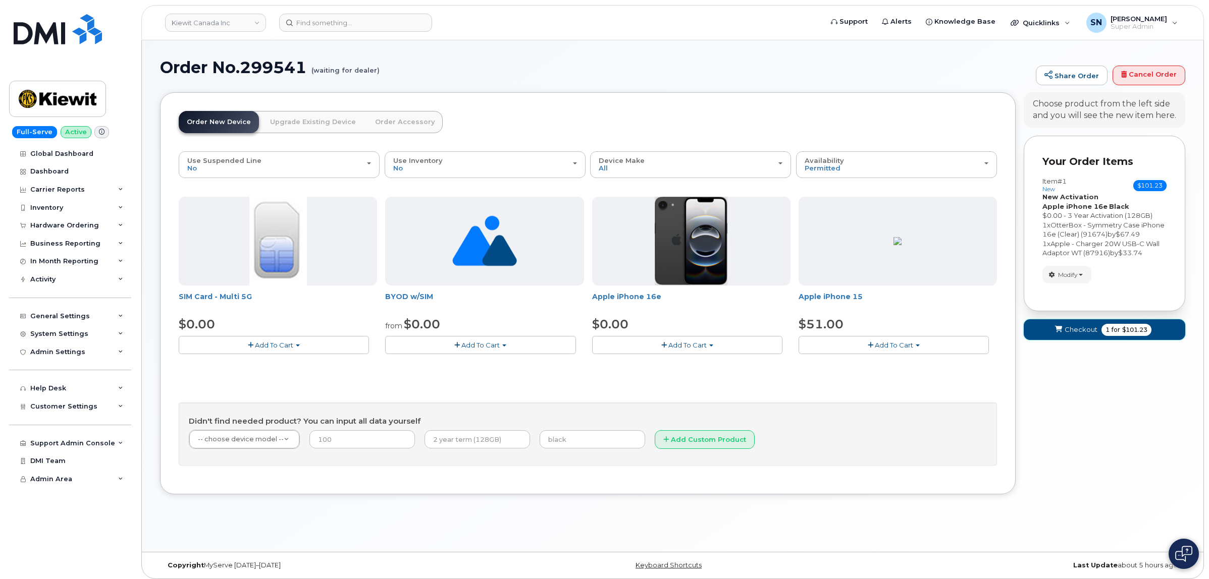
click at [1077, 340] on button "Checkout 1 for $101.23" at bounding box center [1103, 329] width 161 height 21
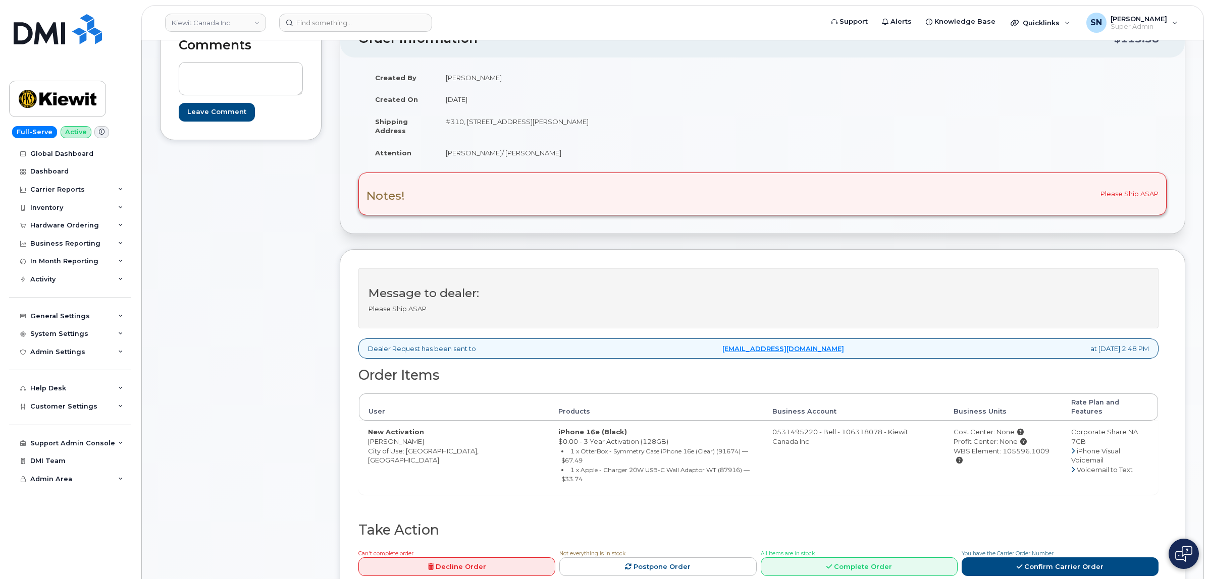
scroll to position [126, 0]
click at [508, 225] on div "Created By [PERSON_NAME] Created On [DATE] Shipping Address [STREET_ADDRESS][PE…" at bounding box center [762, 145] width 844 height 176
drag, startPoint x: 447, startPoint y: 122, endPoint x: 530, endPoint y: 125, distance: 83.8
click at [530, 125] on td "#310, [STREET_ADDRESS][PERSON_NAME]" at bounding box center [596, 125] width 318 height 31
copy td "#310, [STREET_ADDRESS]"
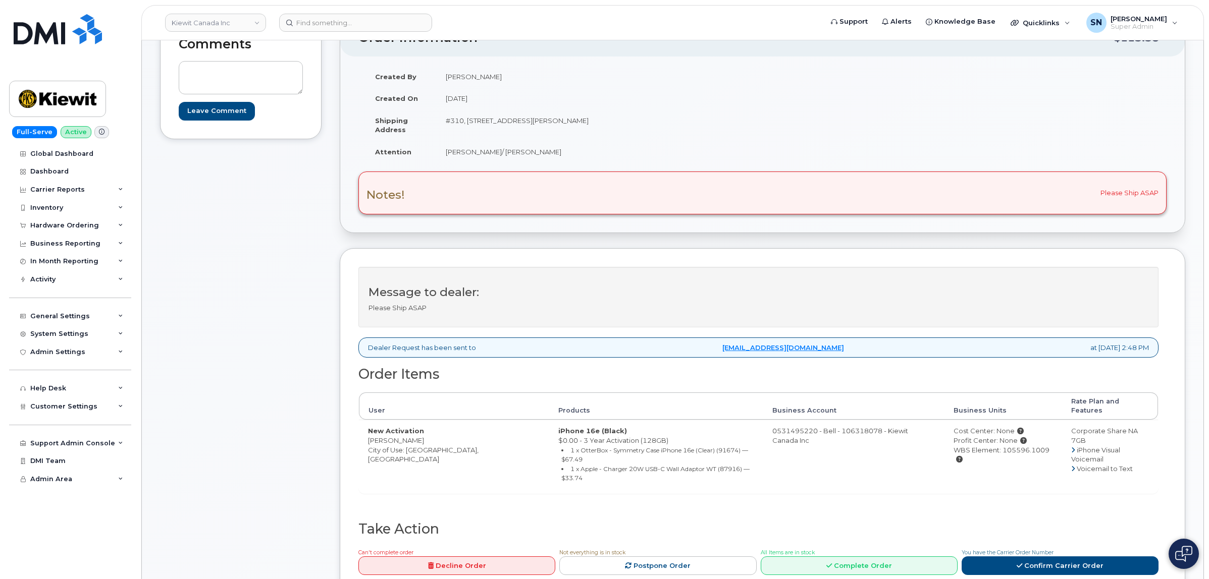
click at [578, 140] on td "#310, [STREET_ADDRESS][PERSON_NAME]" at bounding box center [596, 125] width 318 height 31
drag, startPoint x: 573, startPoint y: 121, endPoint x: 603, endPoint y: 122, distance: 29.8
click at [603, 122] on td "#310, [STREET_ADDRESS][PERSON_NAME]" at bounding box center [596, 125] width 318 height 31
copy td "V5C0G5"
click at [442, 147] on td "[PERSON_NAME]/ [PERSON_NAME]" at bounding box center [596, 152] width 318 height 22
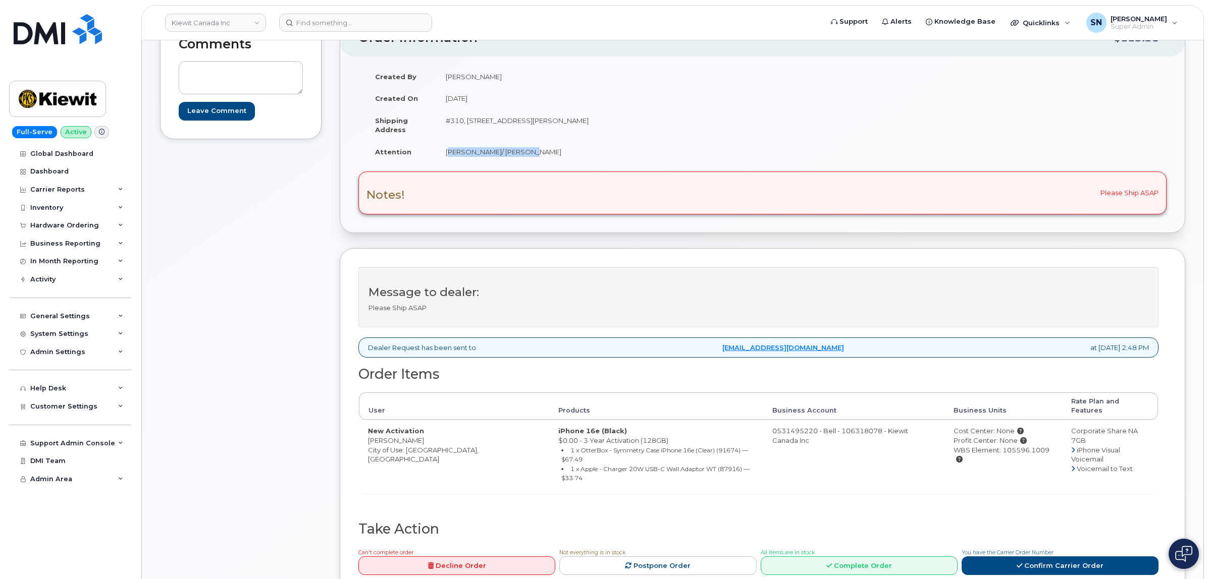
drag, startPoint x: 445, startPoint y: 150, endPoint x: 534, endPoint y: 154, distance: 88.9
click at [534, 154] on td "[PERSON_NAME]/ [PERSON_NAME]" at bounding box center [596, 152] width 318 height 22
copy td "[PERSON_NAME]/ [PERSON_NAME]"
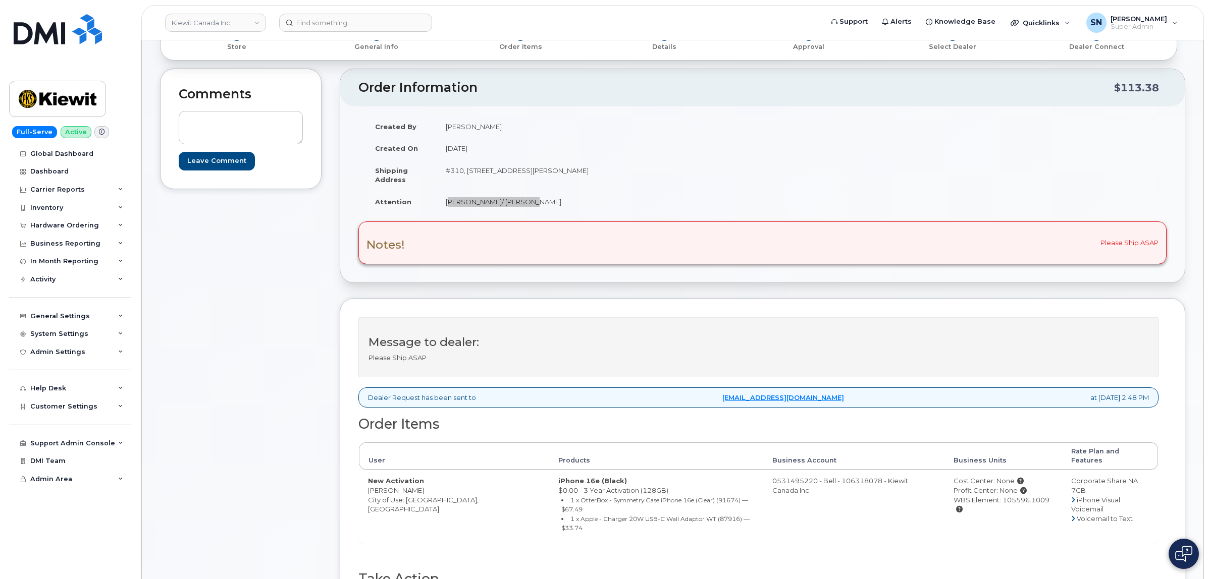
scroll to position [0, 0]
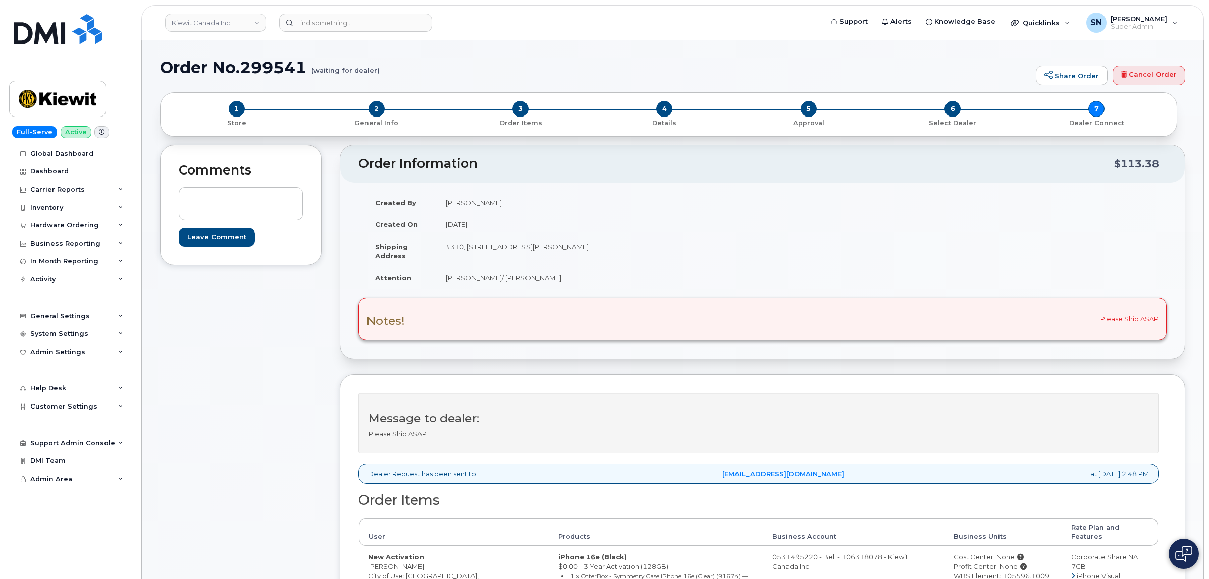
click at [525, 160] on h2 "Order Information" at bounding box center [736, 164] width 756 height 14
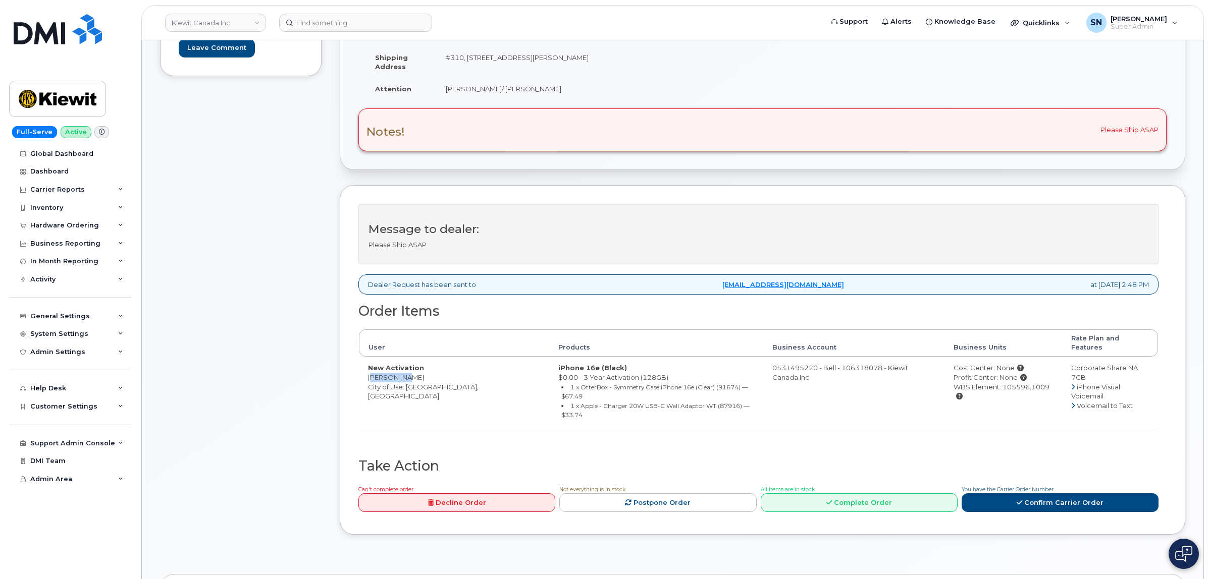
drag, startPoint x: 375, startPoint y: 371, endPoint x: 407, endPoint y: 372, distance: 32.3
click at [407, 372] on td "New Activation [PERSON_NAME] City of Use: [GEOGRAPHIC_DATA], [GEOGRAPHIC_DATA]" at bounding box center [454, 393] width 190 height 73
copy td "[PERSON_NAME]"
drag, startPoint x: 1037, startPoint y: 381, endPoint x: 992, endPoint y: 383, distance: 44.9
click at [992, 383] on div "WBS Element: 105596.1009" at bounding box center [1002, 392] width 99 height 19
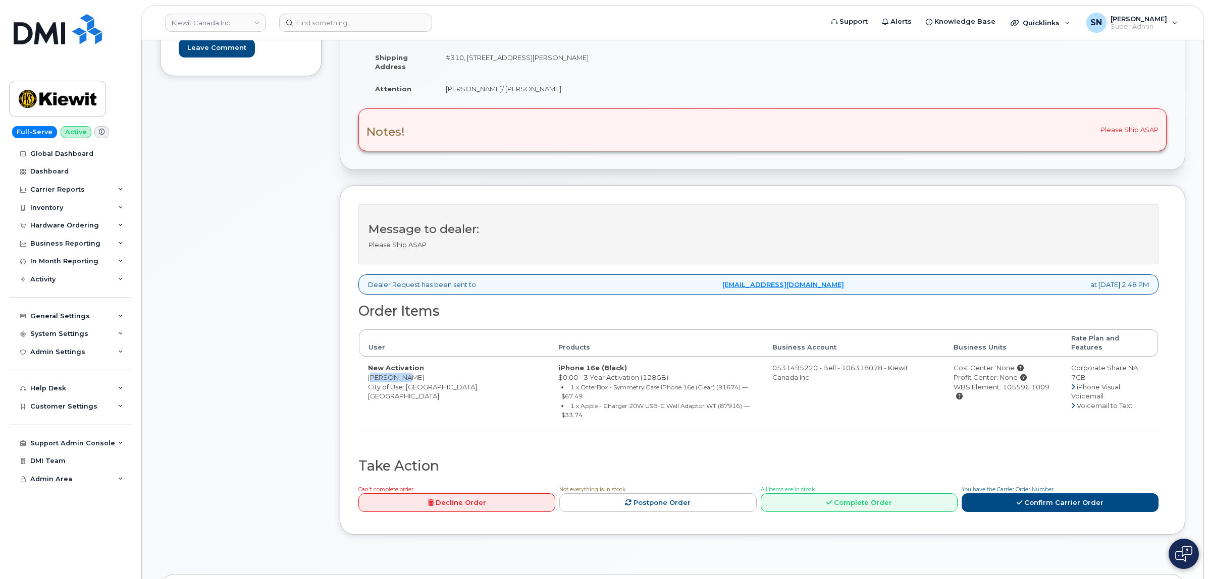
copy div "105596.1009"
click at [1077, 499] on link "Confirm Carrier Order" at bounding box center [1059, 503] width 197 height 19
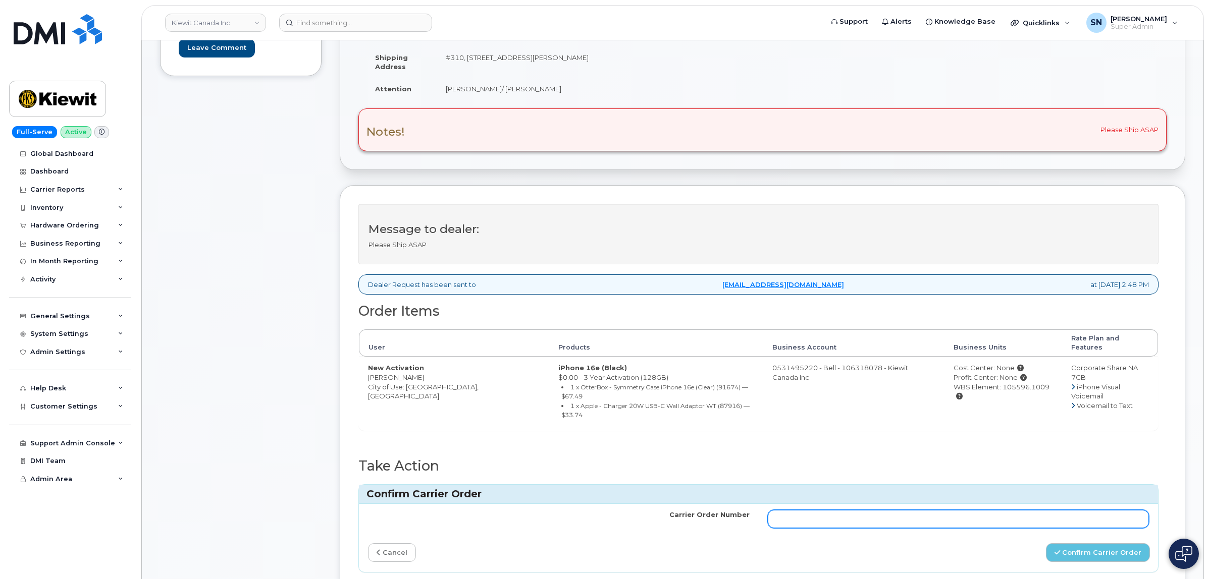
click at [867, 513] on input "Carrier Order Number" at bounding box center [959, 519] width 382 height 18
paste input "3010918"
type input "3010918"
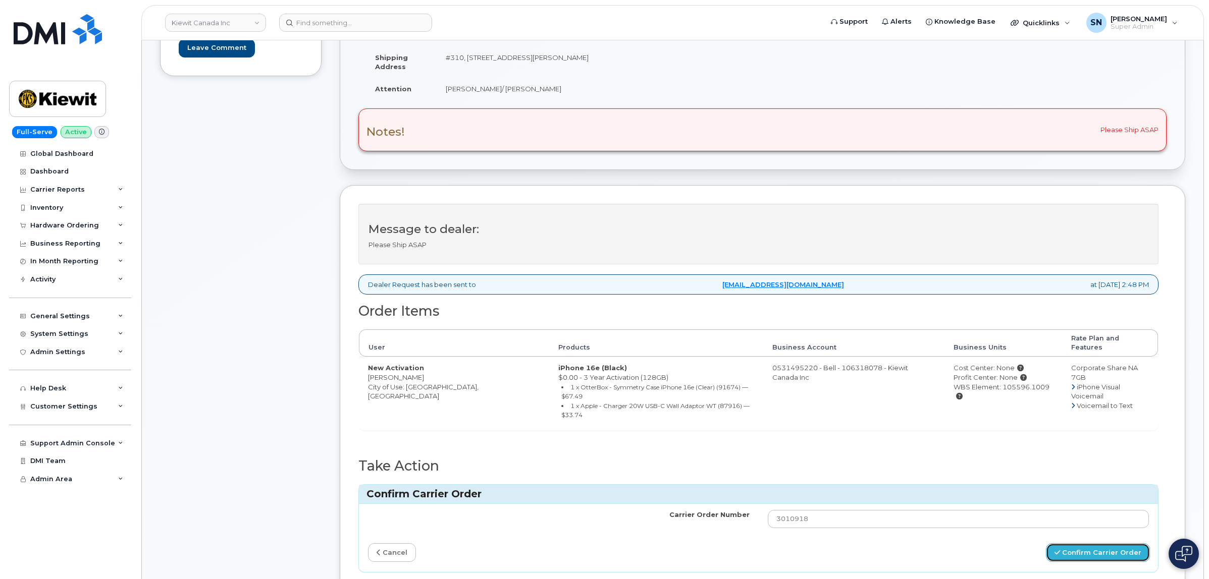
click at [1058, 544] on button "Confirm Carrier Order" at bounding box center [1098, 553] width 104 height 19
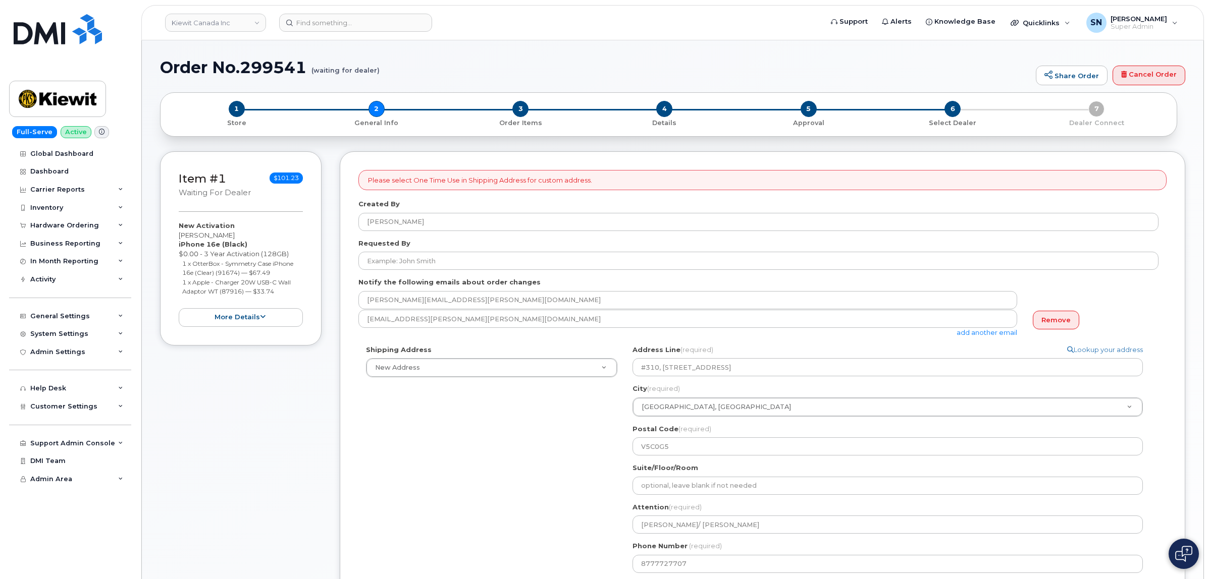
select select
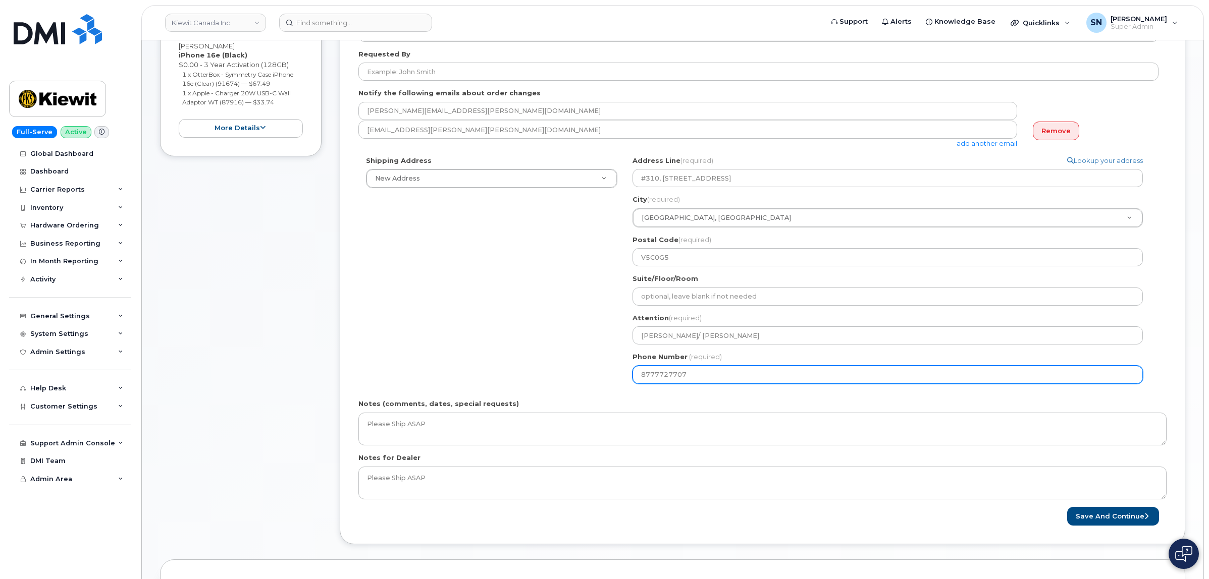
scroll to position [189, 0]
drag, startPoint x: 687, startPoint y: 372, endPoint x: 575, endPoint y: 379, distance: 111.7
click at [578, 379] on div "Shipping Address New Address New Address 1635 Tricont Ave Beaver Marine Limited…" at bounding box center [758, 274] width 800 height 236
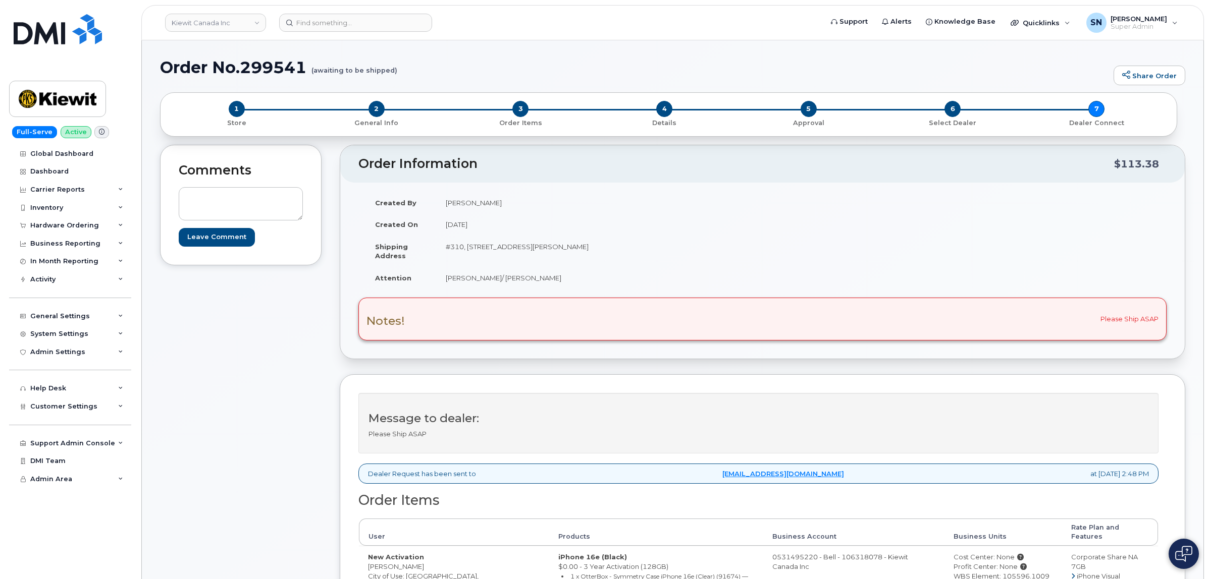
click at [332, 315] on div "Comments Leave Comment Order Information $113.38 Created By [PERSON_NAME] Creat…" at bounding box center [672, 457] width 1025 height 624
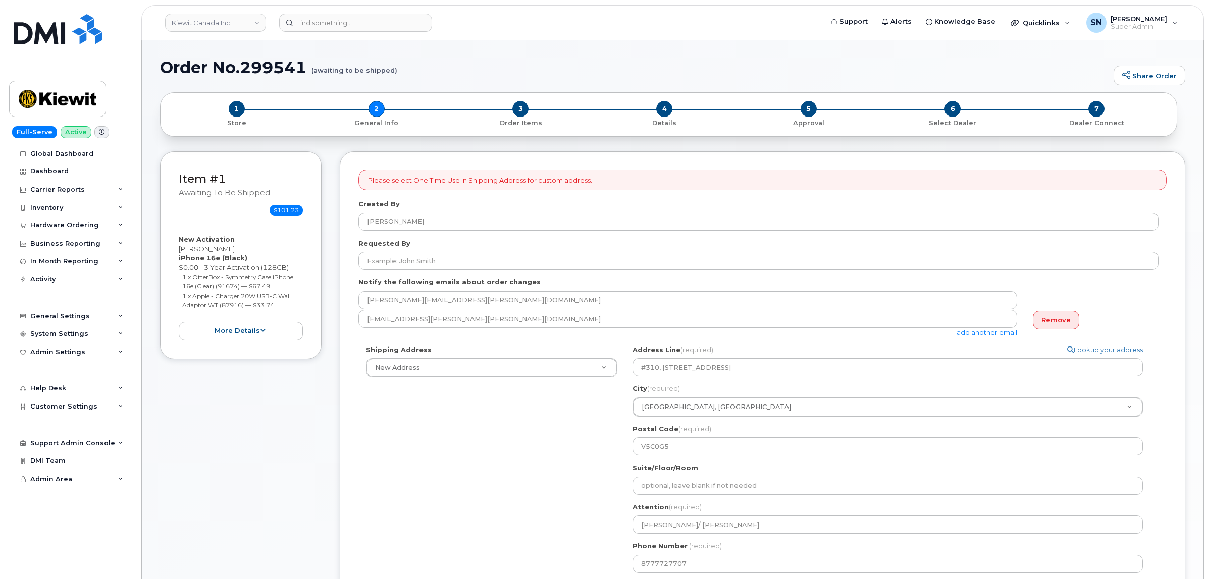
select select
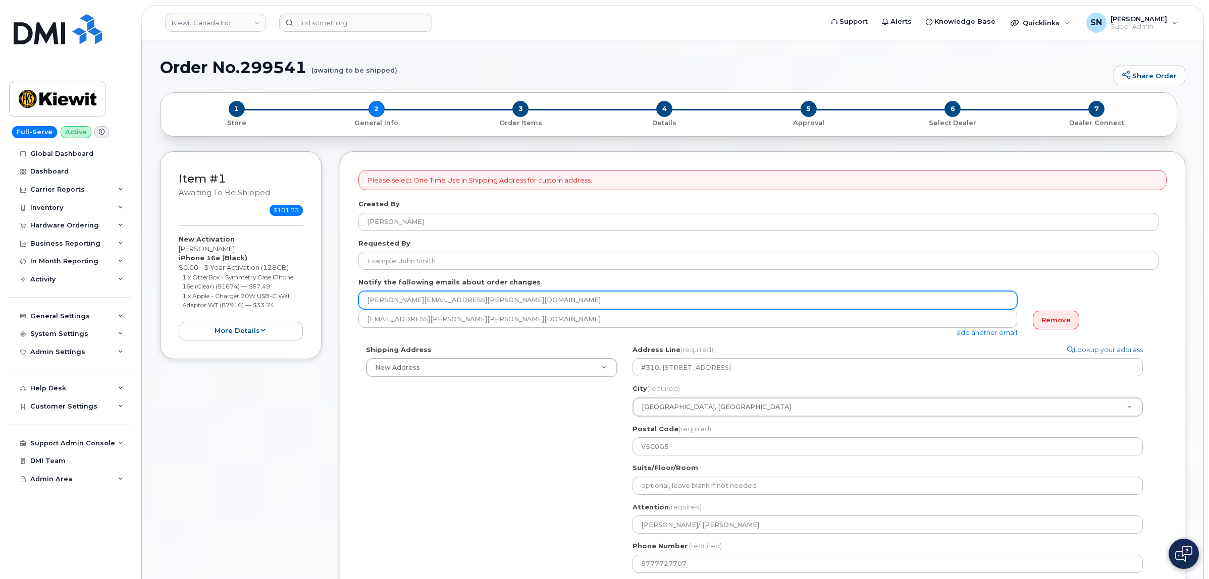
drag, startPoint x: 449, startPoint y: 301, endPoint x: 349, endPoint y: 293, distance: 100.7
click at [349, 293] on div "Please select One Time Use in Shipping Address for custom address. Created By […" at bounding box center [762, 442] width 845 height 582
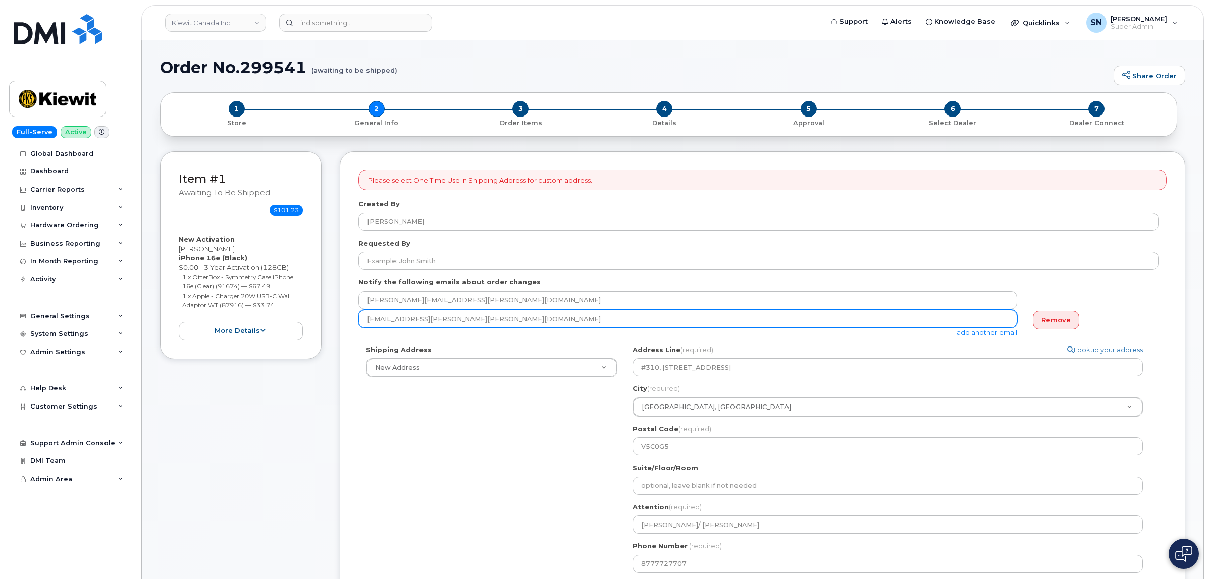
drag, startPoint x: 457, startPoint y: 322, endPoint x: 362, endPoint y: 318, distance: 94.4
click at [362, 318] on input "jasmine.smith@kiewit.com" at bounding box center [687, 319] width 659 height 18
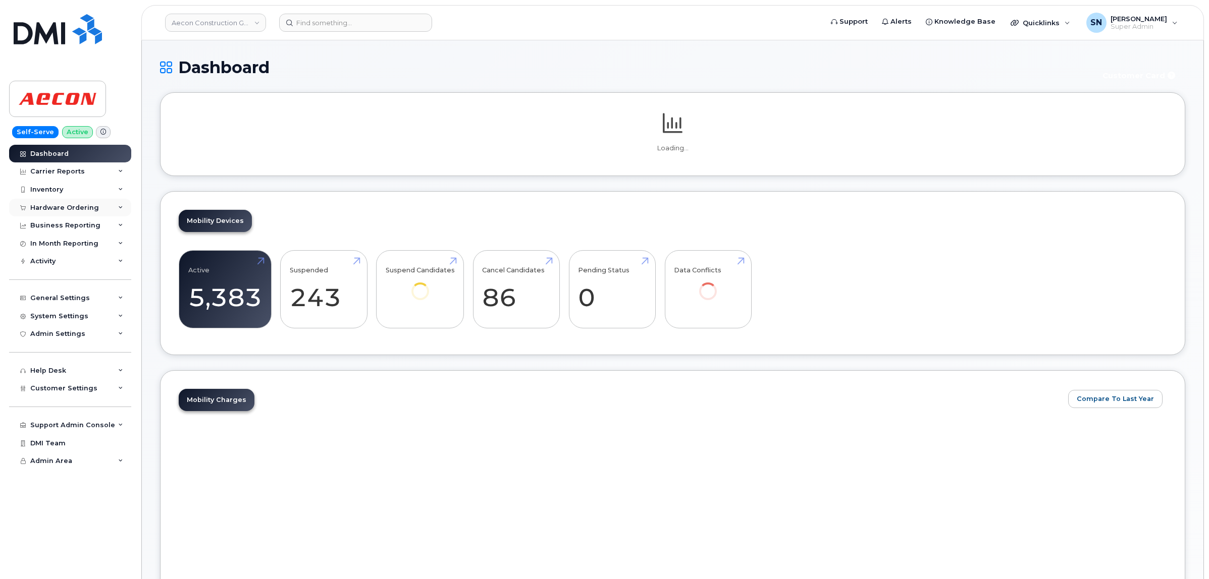
click at [56, 212] on div "Hardware Ordering" at bounding box center [64, 208] width 69 height 8
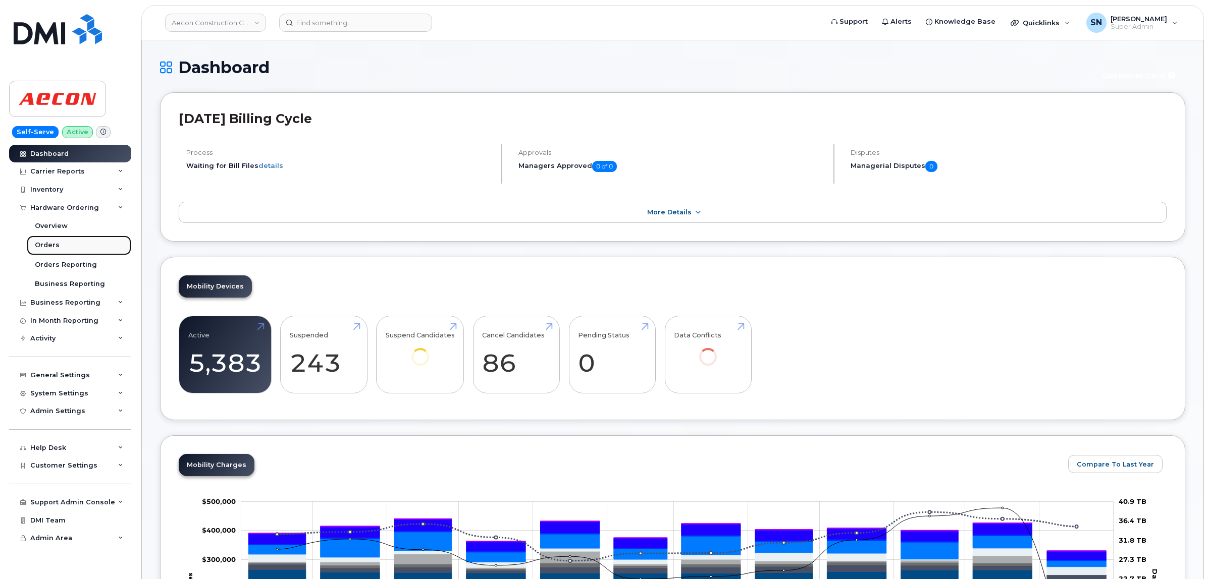
click at [53, 252] on link "Orders" at bounding box center [79, 245] width 104 height 19
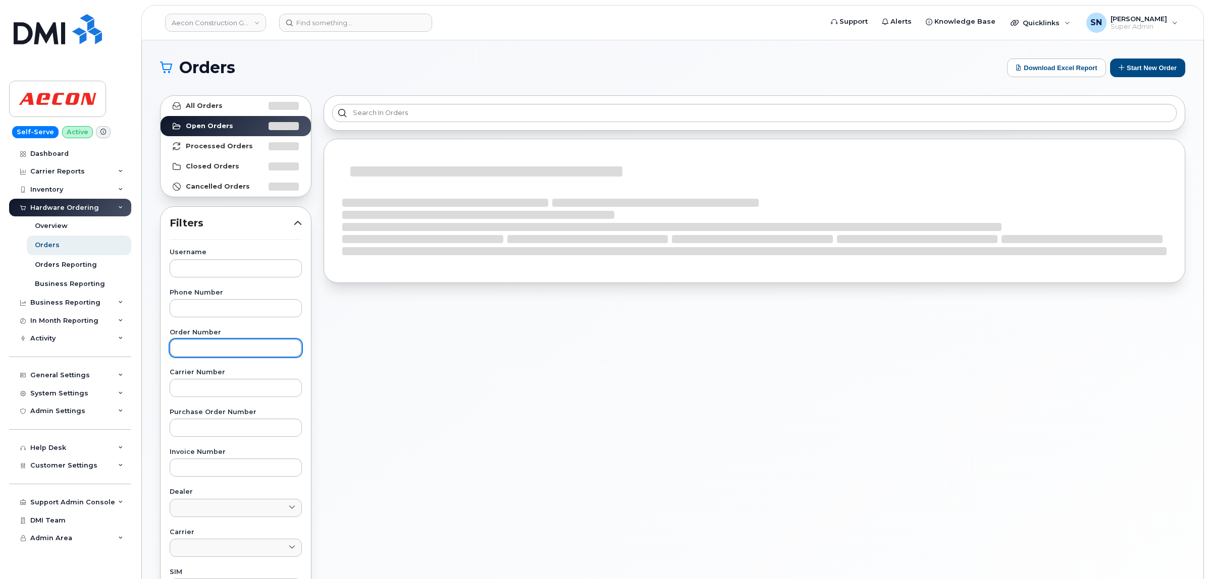
click at [253, 344] on input "text" at bounding box center [236, 348] width 132 height 18
paste input "299539"
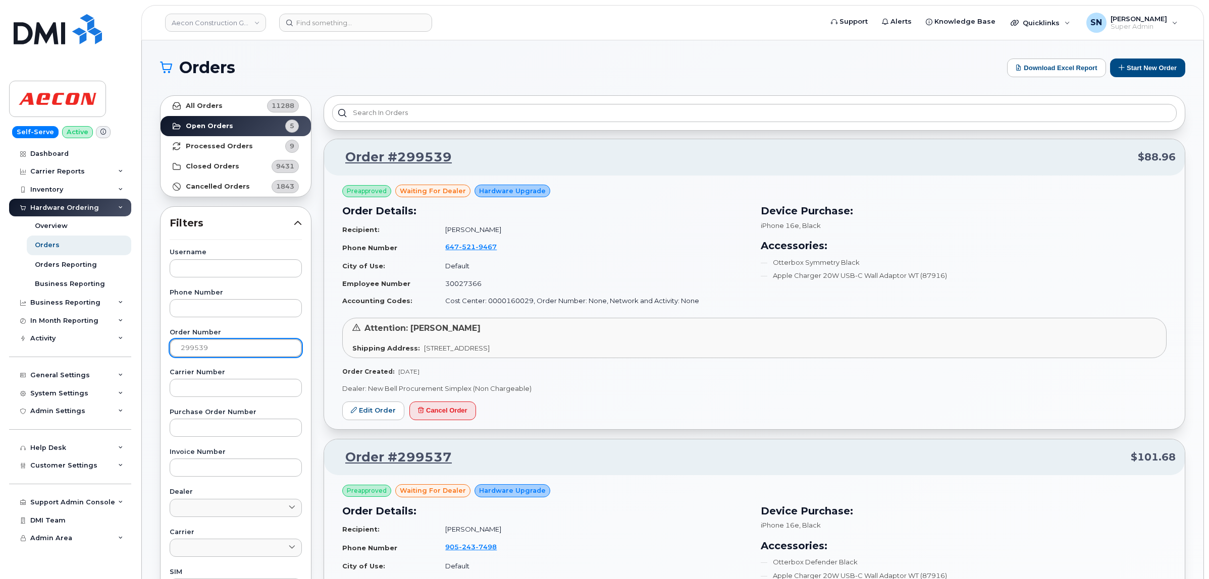
type input "299539"
drag, startPoint x: 247, startPoint y: 103, endPoint x: 299, endPoint y: 201, distance: 110.4
click at [247, 103] on link "All Orders 11288" at bounding box center [235, 106] width 150 height 20
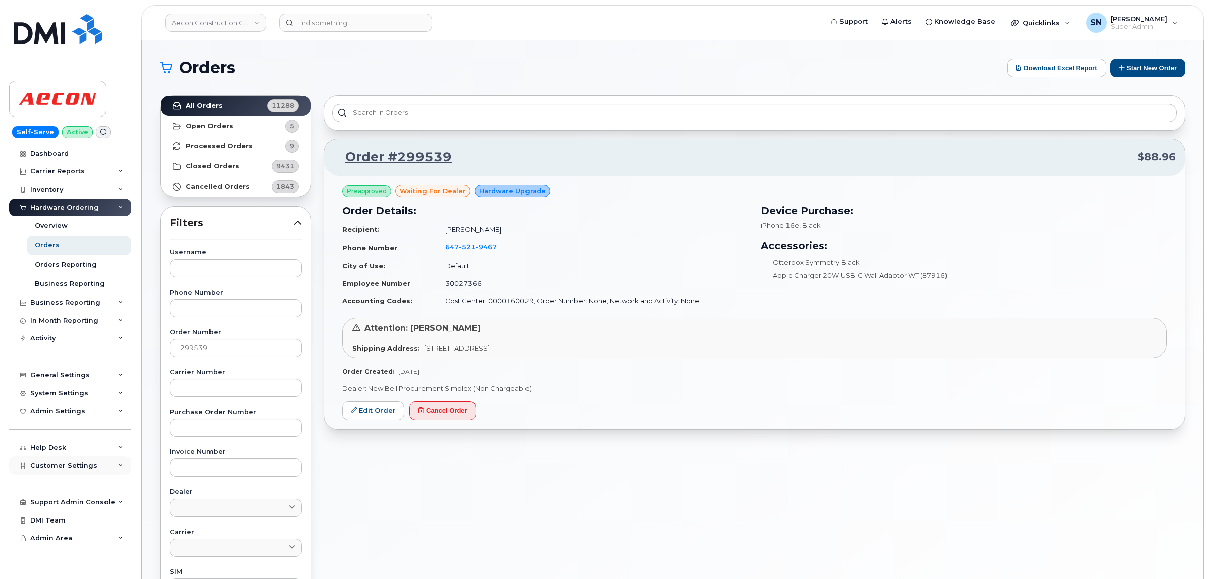
click at [77, 469] on span "Customer Settings" at bounding box center [63, 466] width 67 height 8
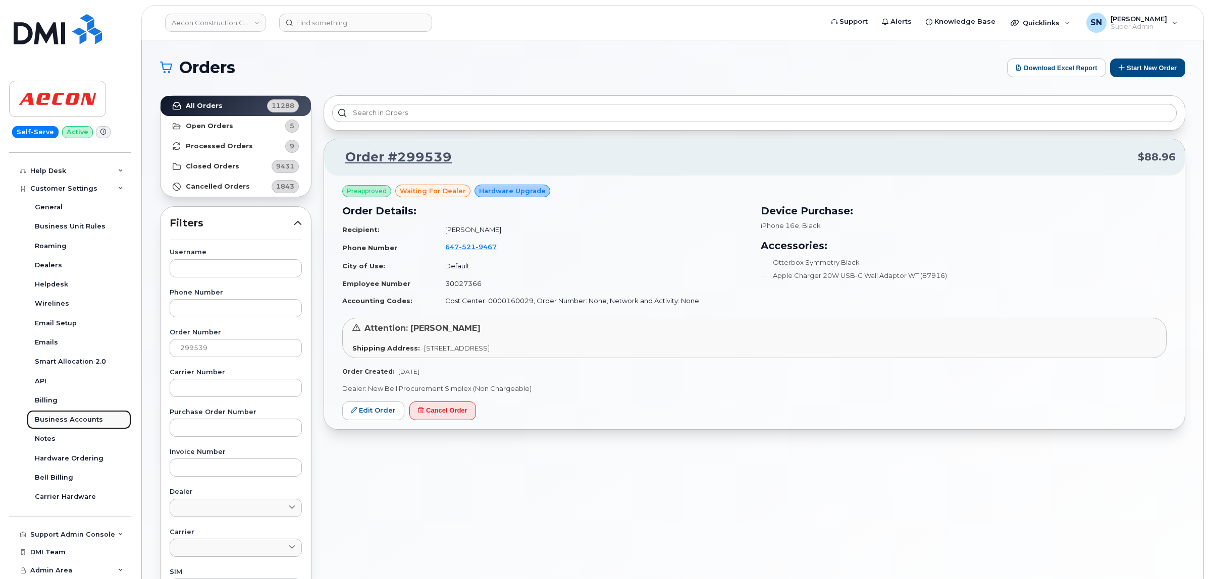
click at [81, 419] on div "Business Accounts" at bounding box center [69, 419] width 68 height 9
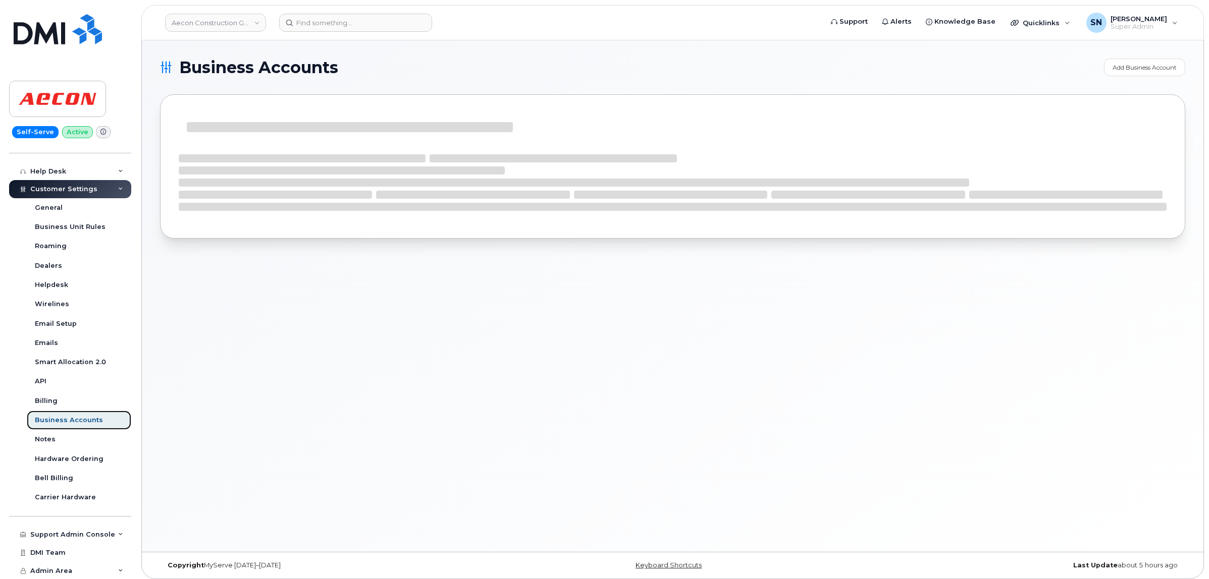
scroll to position [203, 0]
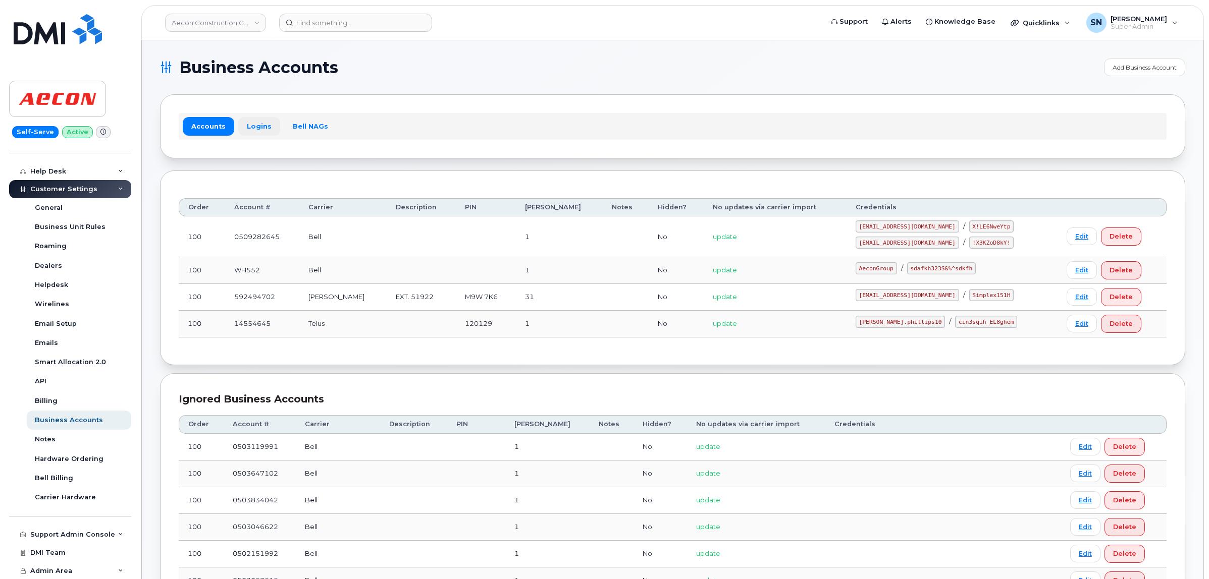
click at [265, 127] on link "Logins" at bounding box center [259, 126] width 42 height 18
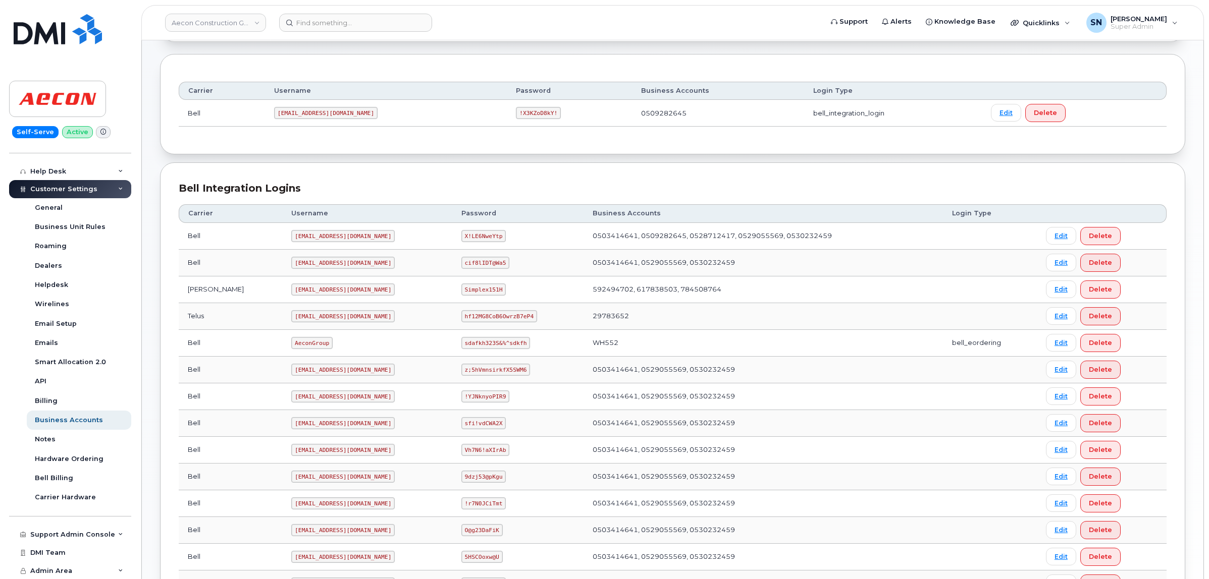
scroll to position [126, 0]
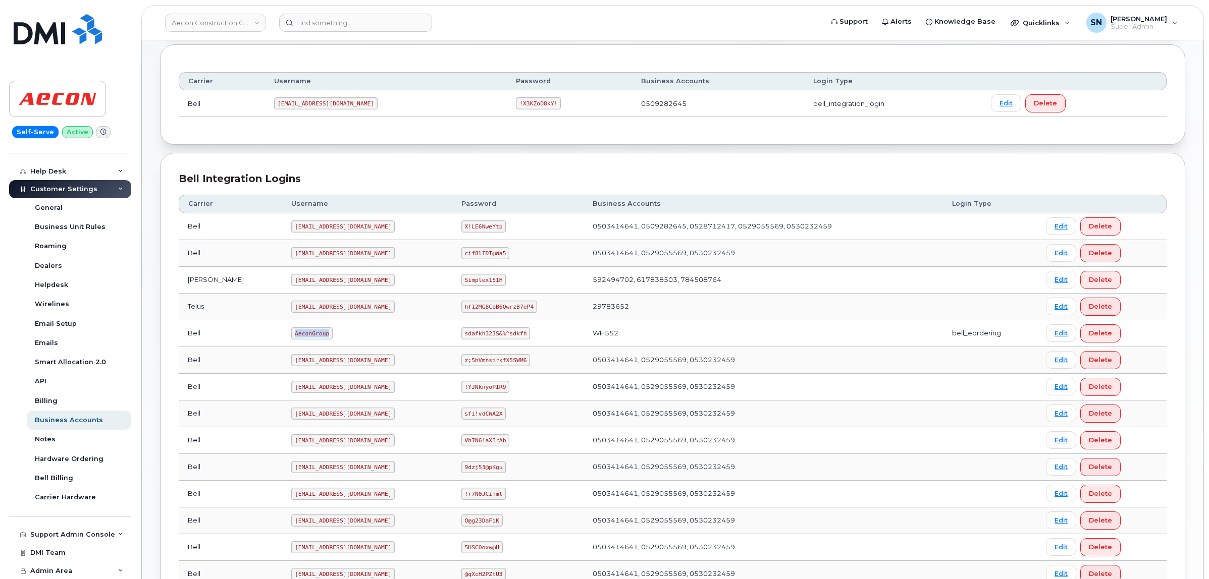
drag, startPoint x: 249, startPoint y: 336, endPoint x: 296, endPoint y: 342, distance: 47.3
click at [296, 342] on td "AeconGroup" at bounding box center [367, 333] width 170 height 27
copy code "AeconGroup"
drag, startPoint x: 445, startPoint y: 336, endPoint x: 503, endPoint y: 345, distance: 59.2
click at [503, 345] on td "sdafkh323S&%^sdkfh" at bounding box center [517, 333] width 131 height 27
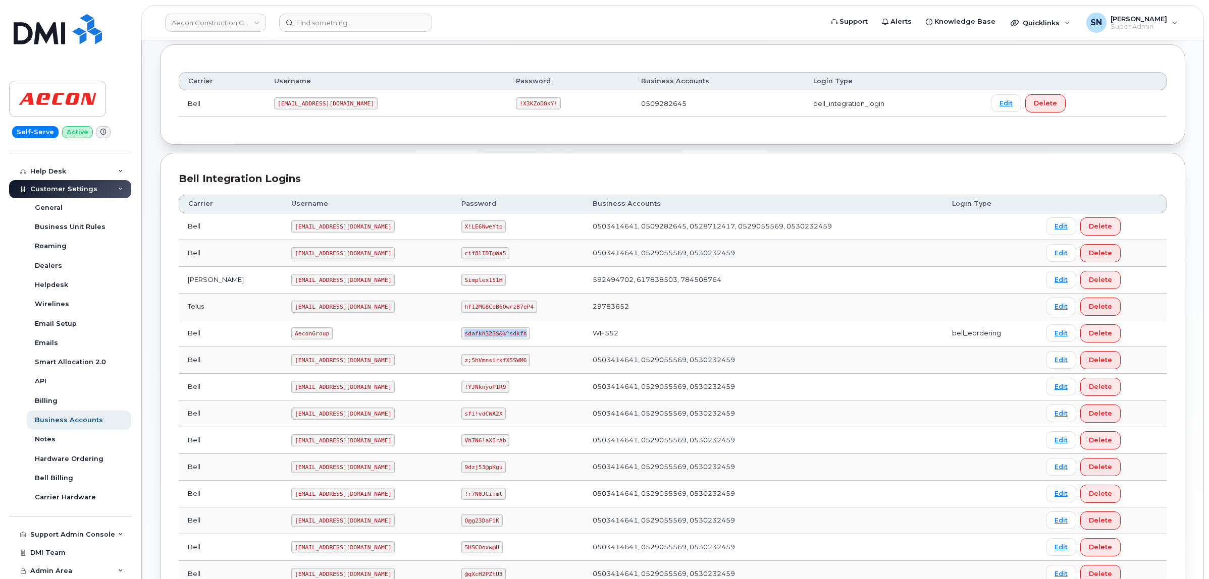
copy code "sdafkh323S&%^sdkfh"
click at [395, 144] on div "Carrier Username Password Business Accounts Login Type Bell 1AeconC@myserve.ca …" at bounding box center [672, 94] width 1025 height 100
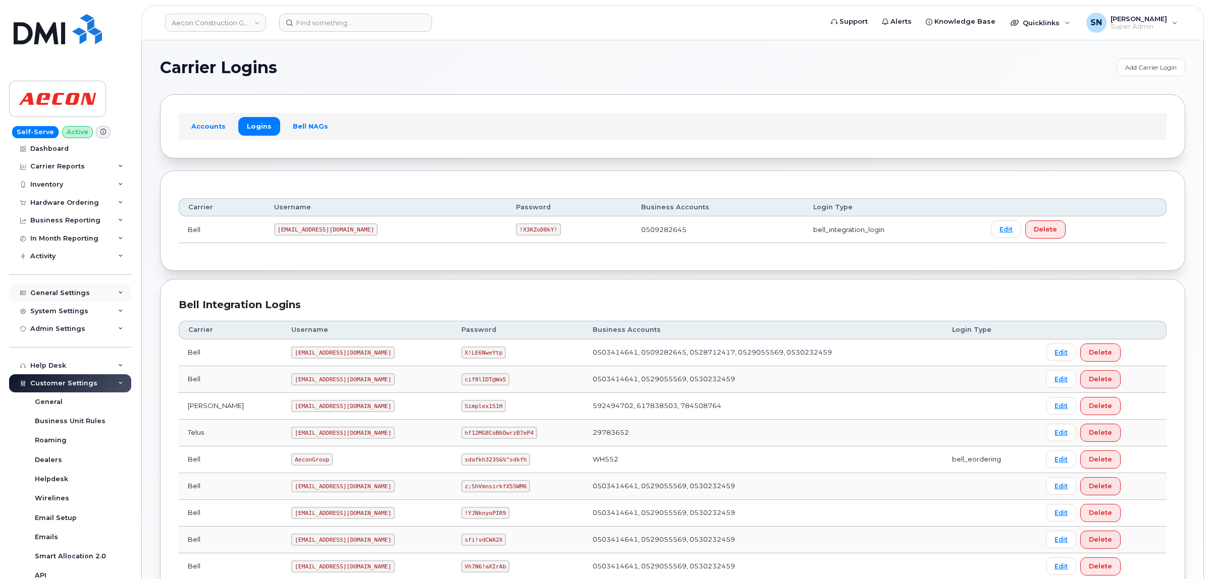
scroll to position [0, 0]
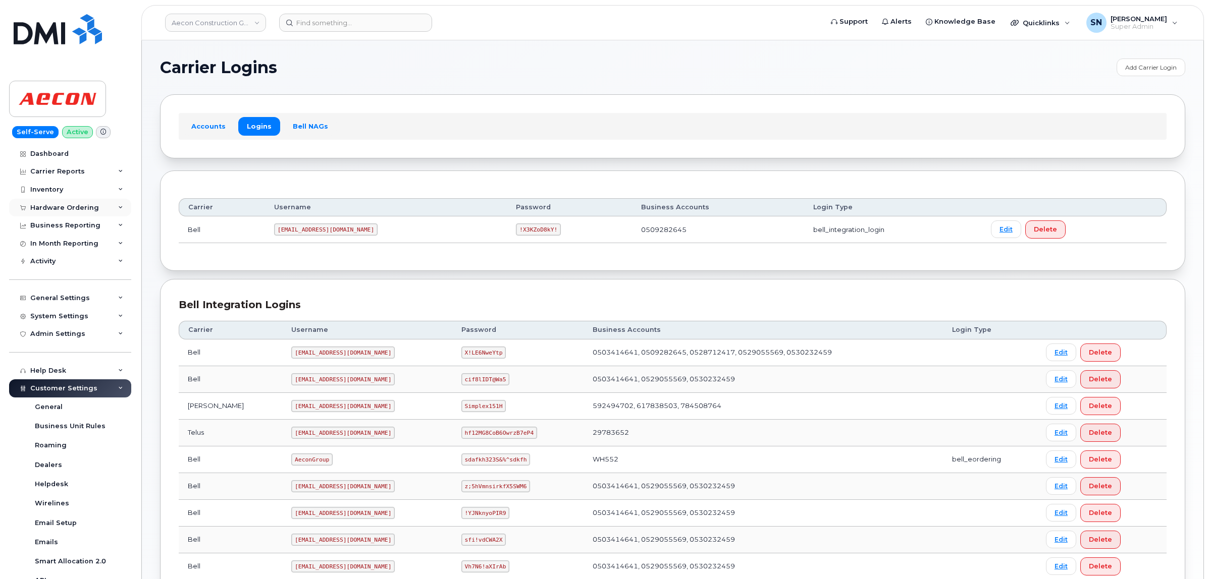
click at [79, 212] on div "Hardware Ordering" at bounding box center [64, 208] width 69 height 8
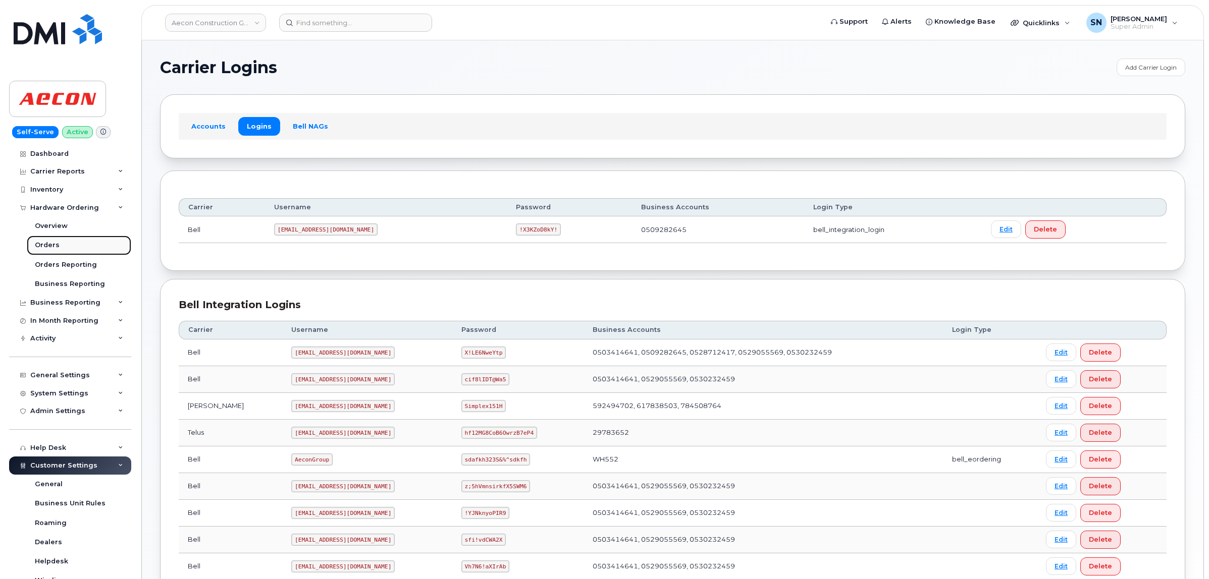
click at [69, 239] on link "Orders" at bounding box center [79, 245] width 104 height 19
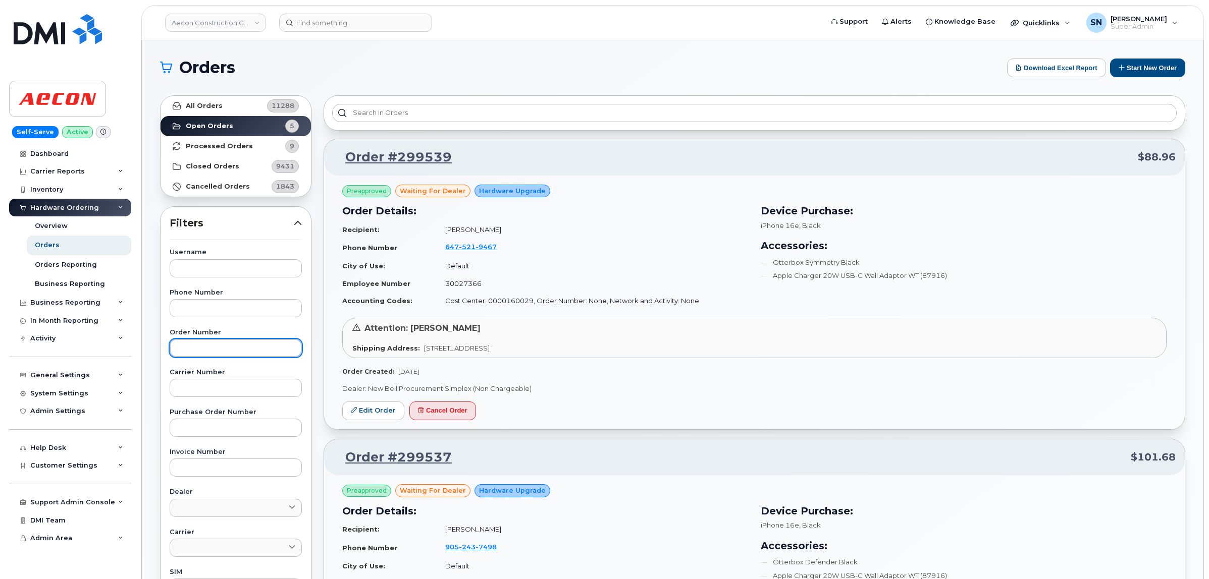
click at [221, 350] on input "text" at bounding box center [236, 348] width 132 height 18
type input "299537"
click at [206, 96] on link "All Orders 11288" at bounding box center [235, 106] width 150 height 20
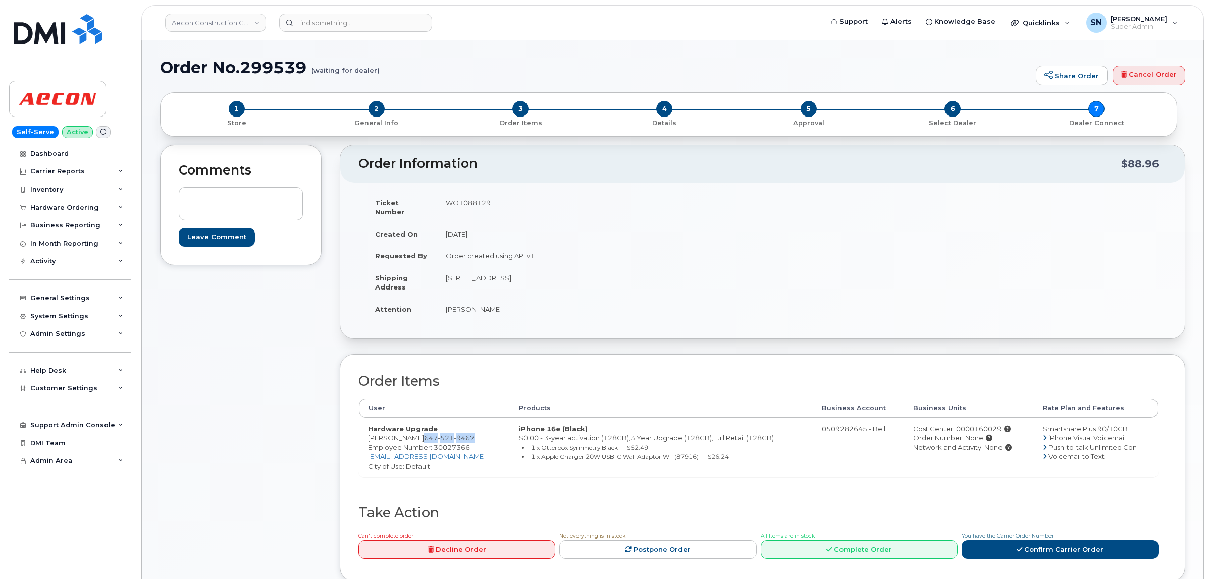
drag, startPoint x: 425, startPoint y: 430, endPoint x: 475, endPoint y: 433, distance: 49.5
click at [474, 434] on span "[PHONE_NUMBER]" at bounding box center [449, 438] width 50 height 8
copy span "[PHONE_NUMBER]"
click at [581, 72] on h1 "Order No.299539 (waiting for dealer)" at bounding box center [595, 68] width 871 height 18
click at [950, 59] on h1 "Order No.299539 (waiting for dealer)" at bounding box center [595, 68] width 871 height 18
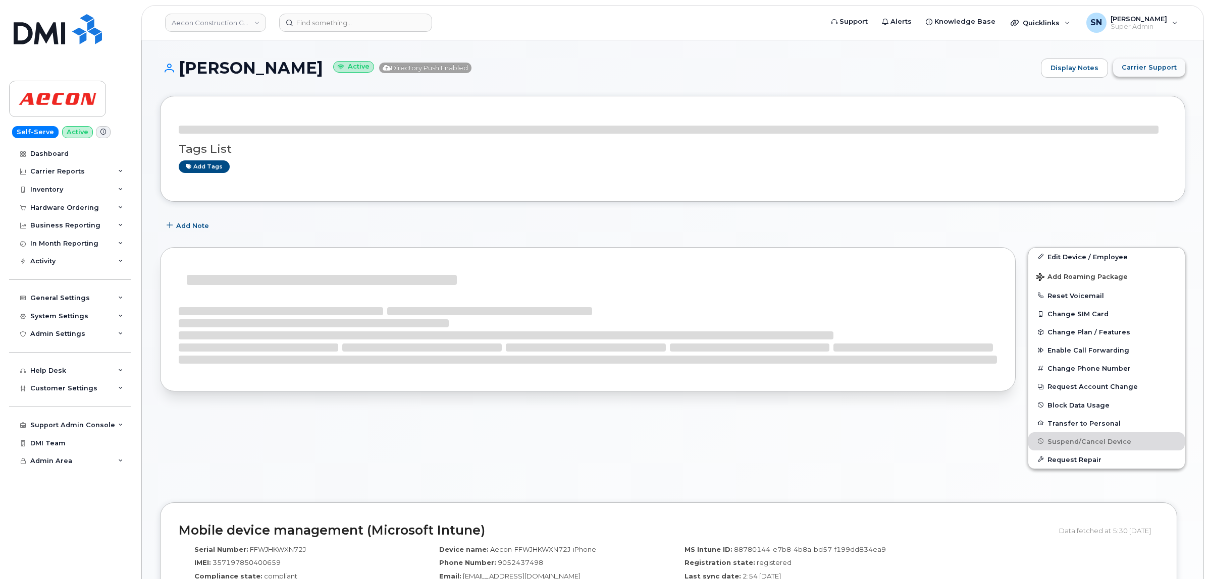
click at [1145, 72] on div "[PERSON_NAME] Active Directory Push Enabled Display Notes Carrier Support Tags …" at bounding box center [672, 535] width 1061 height 990
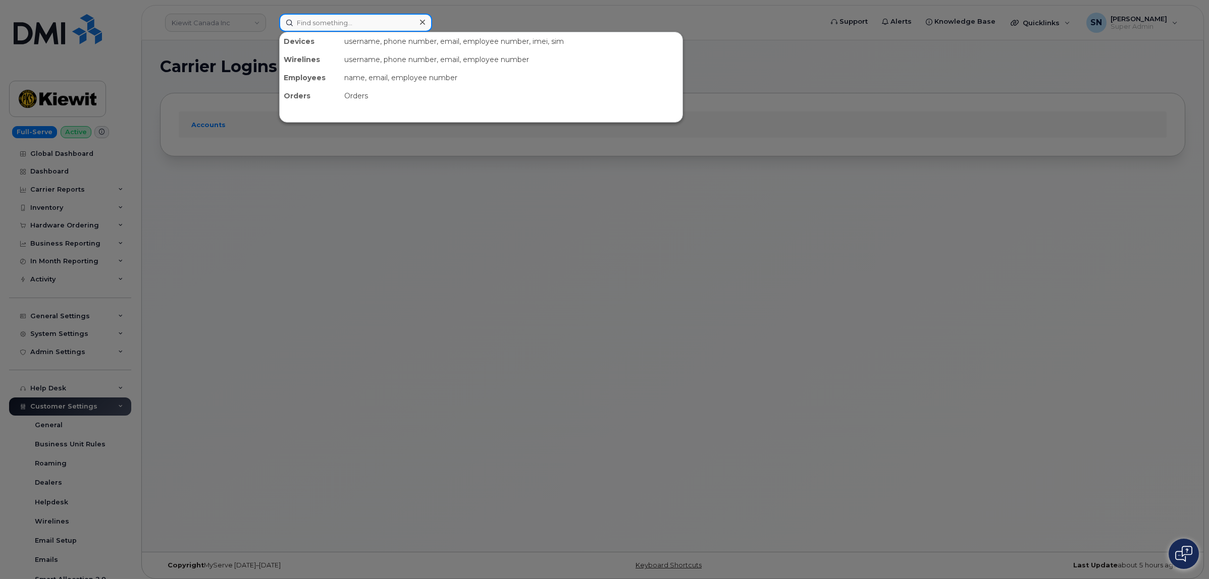
click at [368, 21] on input at bounding box center [355, 23] width 153 height 18
paste input "7807771881"
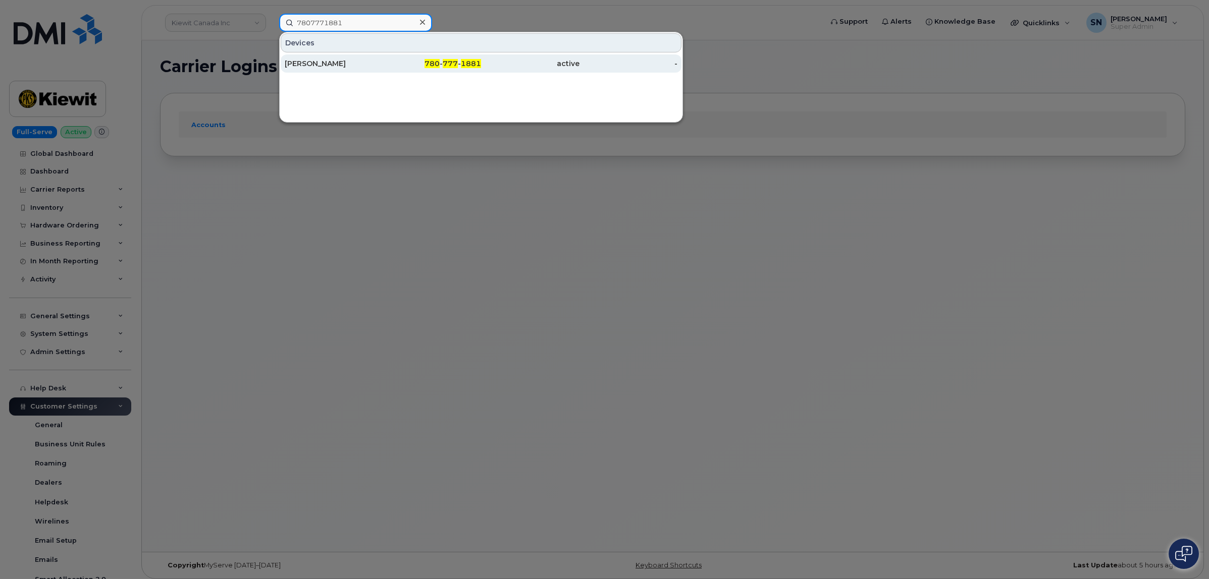
type input "7807771881"
click at [377, 67] on div "[PERSON_NAME]" at bounding box center [334, 64] width 98 height 10
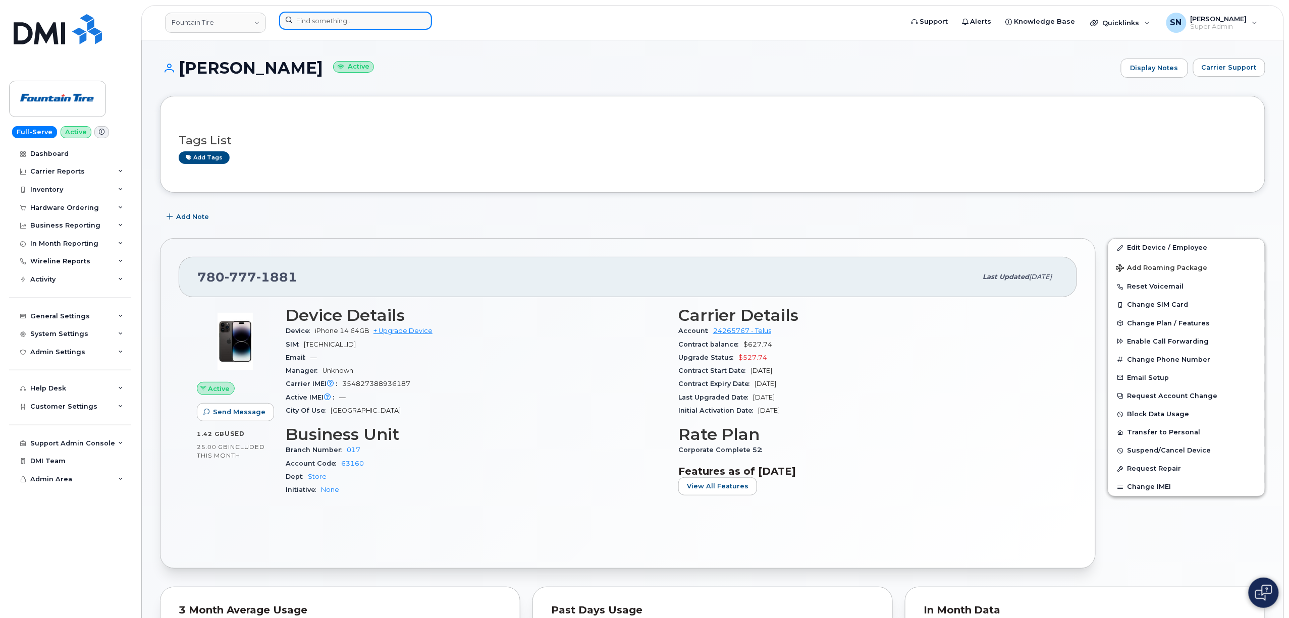
click at [349, 16] on input at bounding box center [355, 21] width 153 height 18
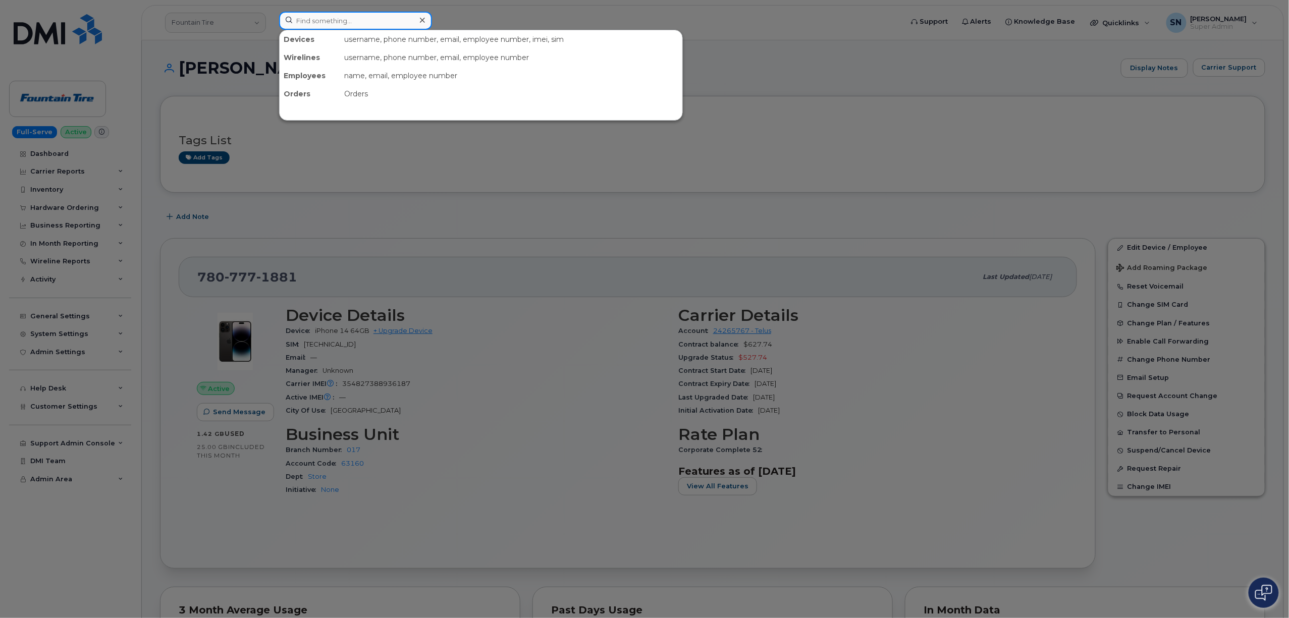
paste input "2502570491"
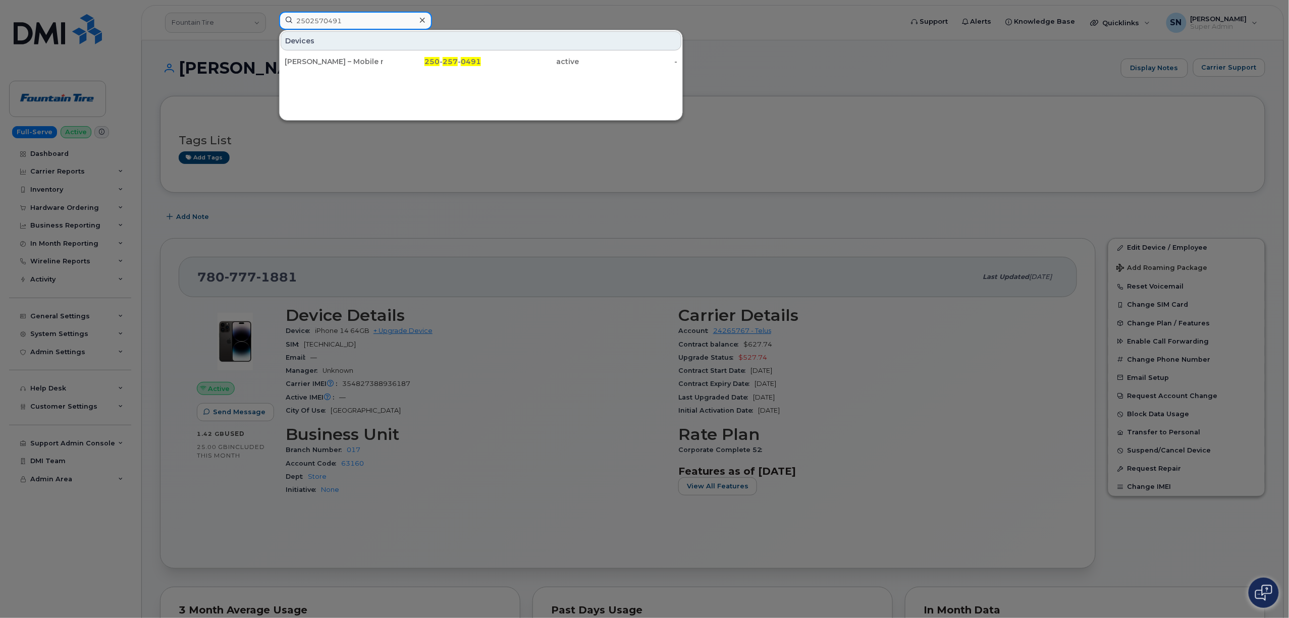
drag, startPoint x: 364, startPoint y: 19, endPoint x: 206, endPoint y: 17, distance: 157.5
click at [271, 17] on div "2502570491 Devices [PERSON_NAME] – Mobile repair 250 - 257 - 0491 active -" at bounding box center [587, 23] width 633 height 22
paste input "4035886560"
drag, startPoint x: 272, startPoint y: 1, endPoint x: 227, endPoint y: -4, distance: 44.7
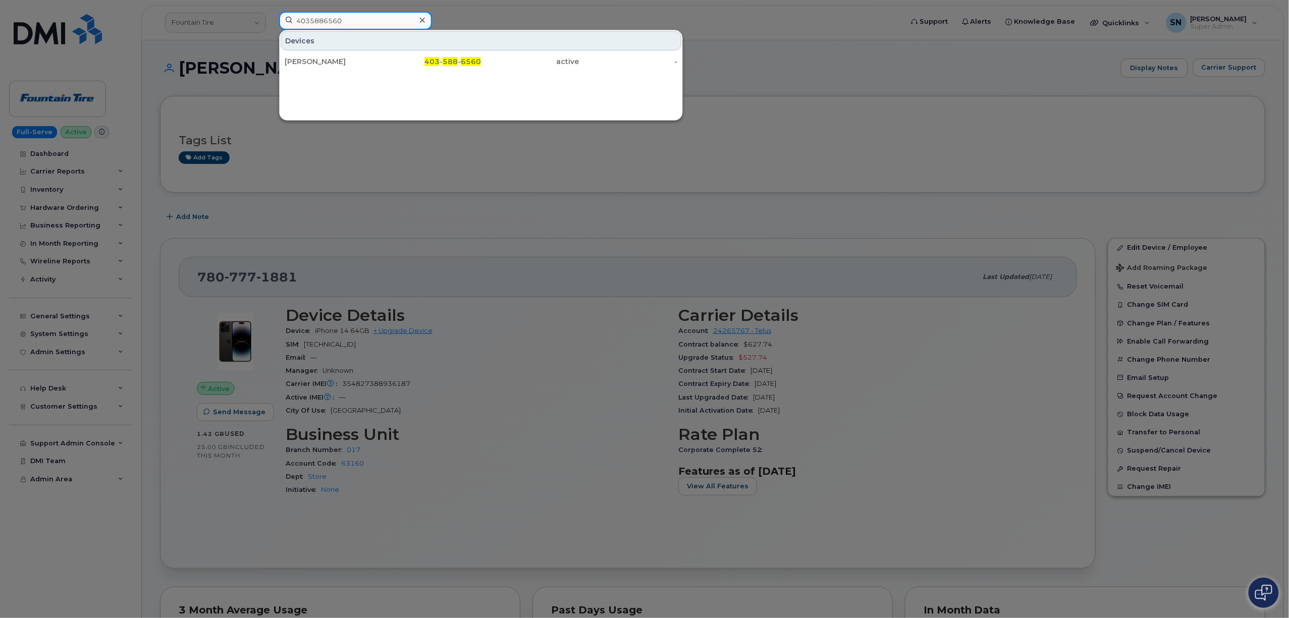
paste input "8619296"
drag, startPoint x: 357, startPoint y: 19, endPoint x: 229, endPoint y: -3, distance: 130.0
paste input "998473"
drag, startPoint x: 406, startPoint y: 11, endPoint x: 299, endPoint y: 11, distance: 107.0
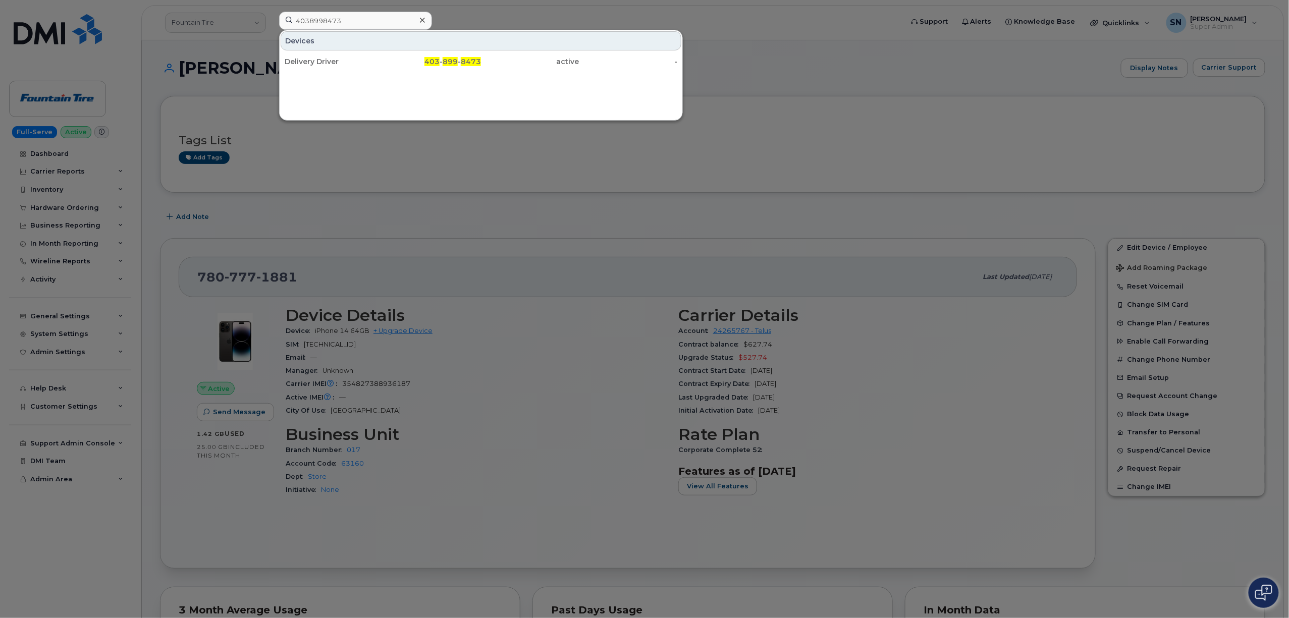
click at [299, 11] on div at bounding box center [644, 309] width 1289 height 618
drag, startPoint x: 360, startPoint y: 15, endPoint x: 235, endPoint y: 11, distance: 125.2
click at [271, 12] on div "4038998473 Devices Delivery Driver 403 - 899 - 8473 active -" at bounding box center [587, 23] width 633 height 22
paste input "4111"
drag, startPoint x: 353, startPoint y: 18, endPoint x: 263, endPoint y: 5, distance: 91.3
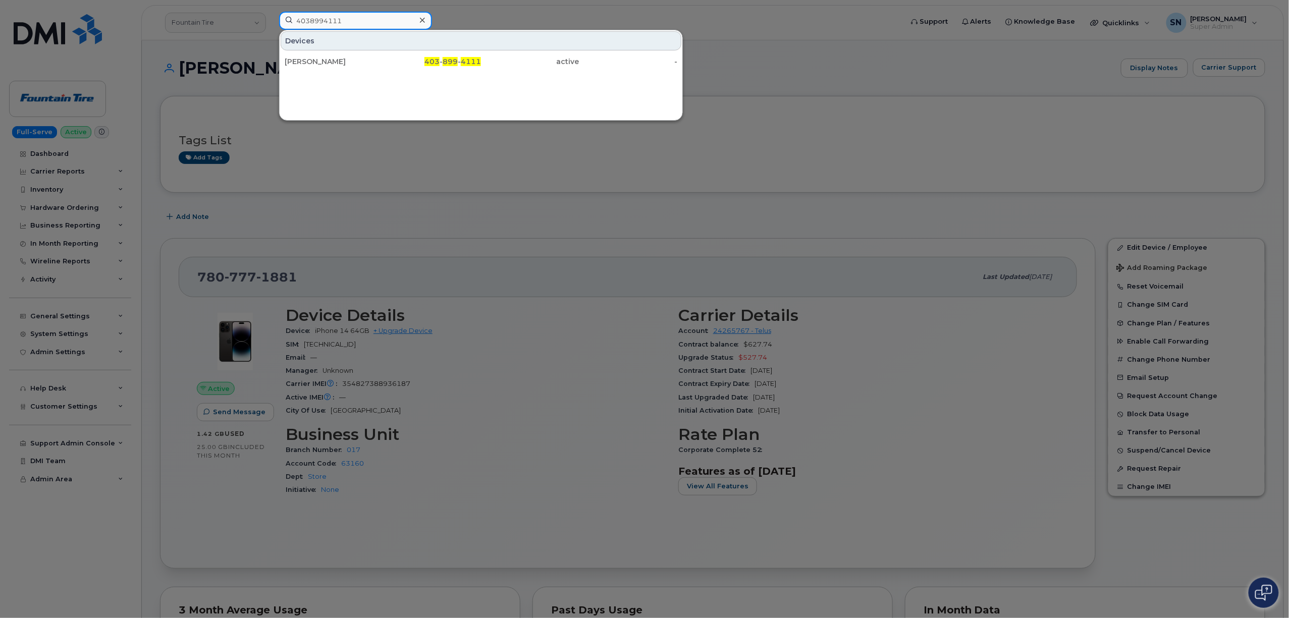
click at [271, 12] on div "4038994111 Devices [PERSON_NAME] 403 - 899 - 4111 active -" at bounding box center [587, 23] width 633 height 22
paste input "7809090100"
drag, startPoint x: 357, startPoint y: 15, endPoint x: 233, endPoint y: 6, distance: 124.5
click at [271, 12] on div "7809090100 Devices Runner 2 780 - 909 - 0100 active -" at bounding box center [587, 23] width 633 height 22
paste input "6049926871"
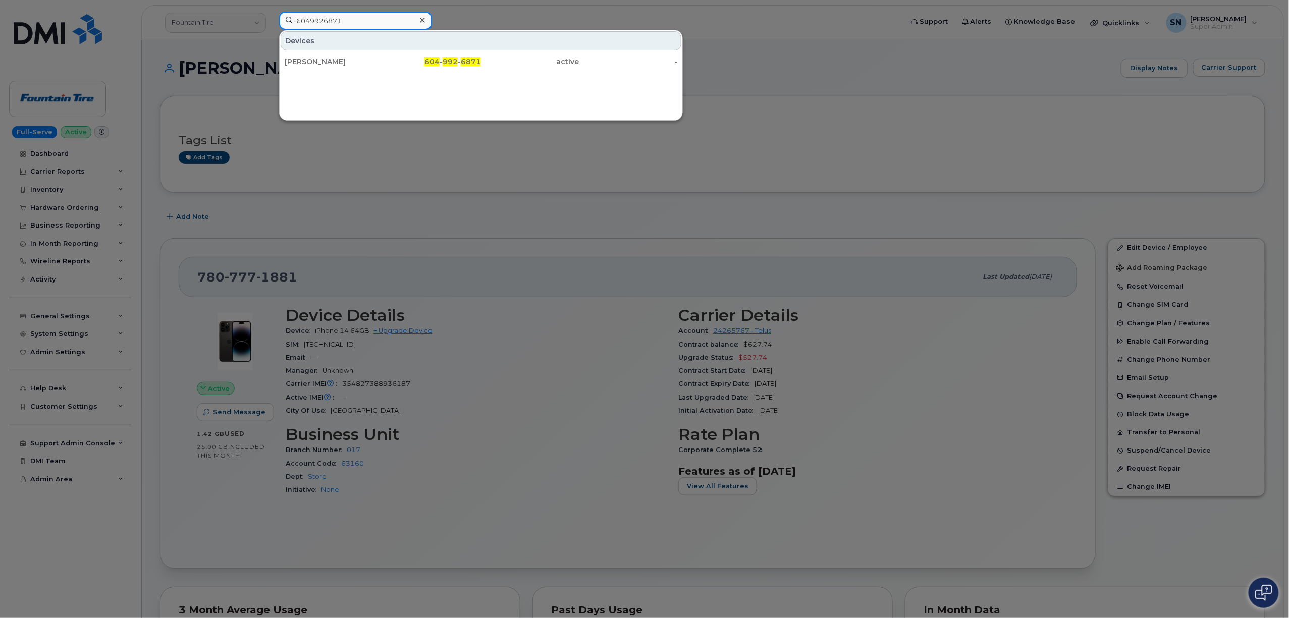
drag, startPoint x: 351, startPoint y: 21, endPoint x: 263, endPoint y: 10, distance: 89.0
click at [271, 12] on div "6049926871 Devices [PERSON_NAME] 604 - 992 - 6871 active -" at bounding box center [587, 23] width 633 height 22
paste input "7052629183"
drag, startPoint x: 356, startPoint y: 19, endPoint x: 275, endPoint y: 2, distance: 83.4
click at [275, 12] on div "7052629183 Devices 3 Boom Truck Call Phone 705 - 262 - 9183 active - TBD 705 - …" at bounding box center [587, 23] width 633 height 22
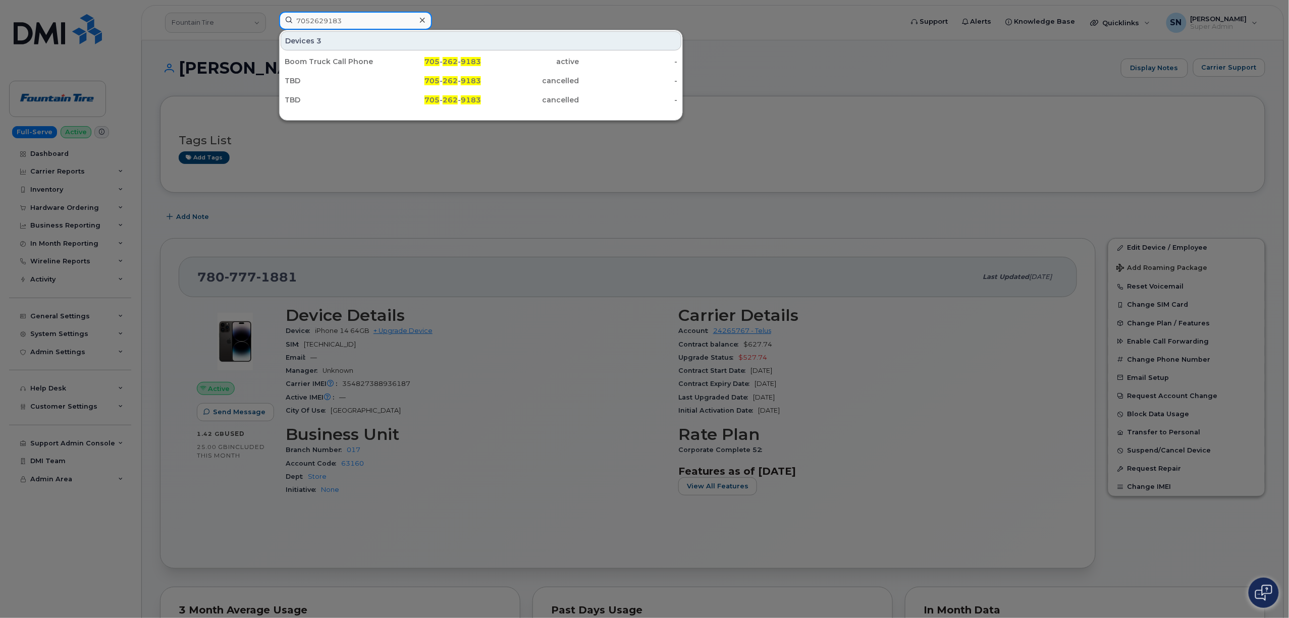
paste input "5872239167"
drag, startPoint x: 349, startPoint y: 15, endPoint x: 261, endPoint y: 9, distance: 88.0
click at [271, 12] on div "5872239167 Devices [PERSON_NAME] 587 - 223 - 9167 active -" at bounding box center [587, 23] width 633 height 22
paste input "7807778598"
drag, startPoint x: 352, startPoint y: 17, endPoint x: 269, endPoint y: 3, distance: 84.5
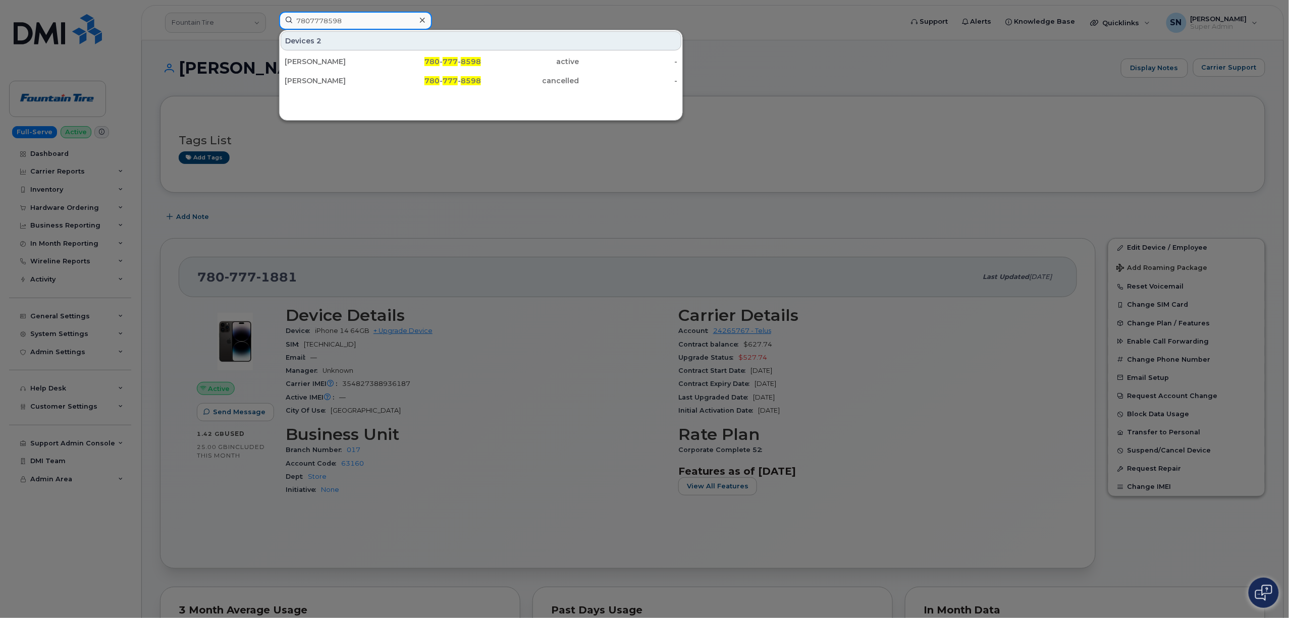
click at [271, 12] on div "7807778598 Devices 2 [PERSON_NAME] 780 - 777 - 8598 active - [PERSON_NAME] 780 …" at bounding box center [587, 23] width 633 height 22
paste input "5194652513"
drag, startPoint x: 349, startPoint y: 18, endPoint x: 269, endPoint y: 6, distance: 80.7
click at [271, 12] on div "5194652513 Devices [PERSON_NAME] 519 - 465 - 2513 active -" at bounding box center [587, 23] width 633 height 22
paste input "7787893285"
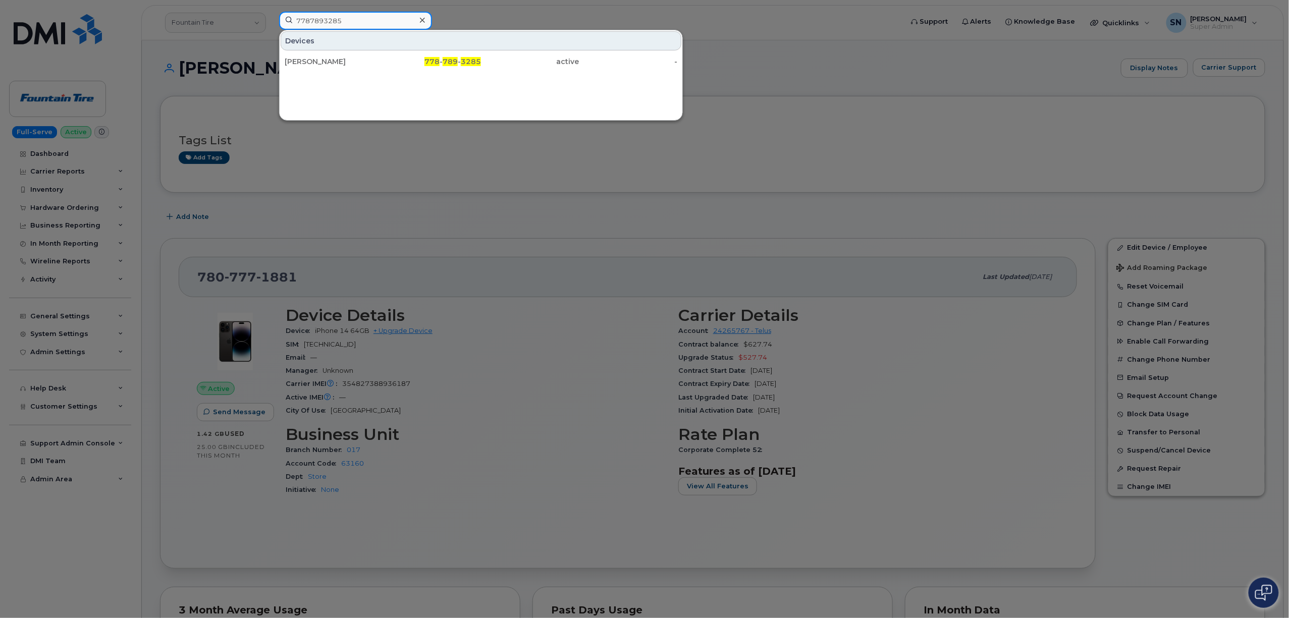
drag, startPoint x: 352, startPoint y: 18, endPoint x: 262, endPoint y: 13, distance: 90.0
click at [279, 13] on div "7787893285" at bounding box center [355, 21] width 153 height 18
paste input "5876435157"
drag, startPoint x: 368, startPoint y: 22, endPoint x: 259, endPoint y: 13, distance: 109.4
click at [271, 13] on div "5876435157 Devices [PERSON_NAME] 587 - 643 - 5157 active -" at bounding box center [587, 23] width 633 height 22
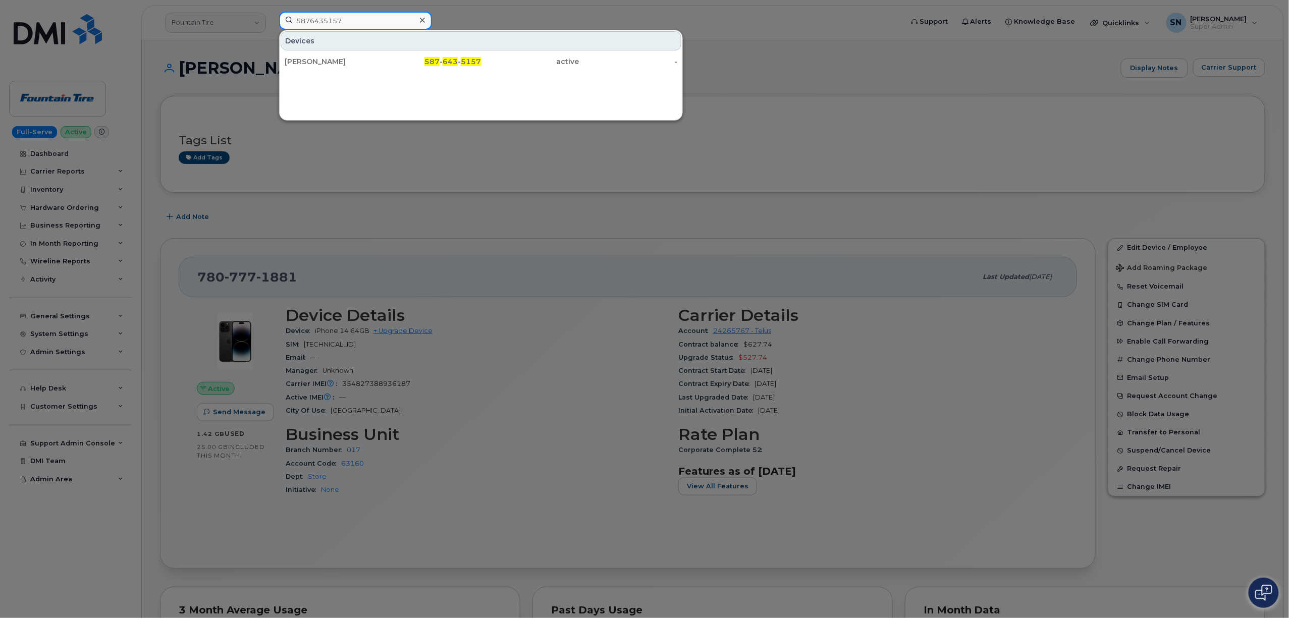
paste input "3063075333"
drag, startPoint x: 350, startPoint y: 20, endPoint x: 280, endPoint y: -2, distance: 73.4
paste input "7787893285"
drag, startPoint x: 347, startPoint y: 25, endPoint x: 252, endPoint y: 6, distance: 96.8
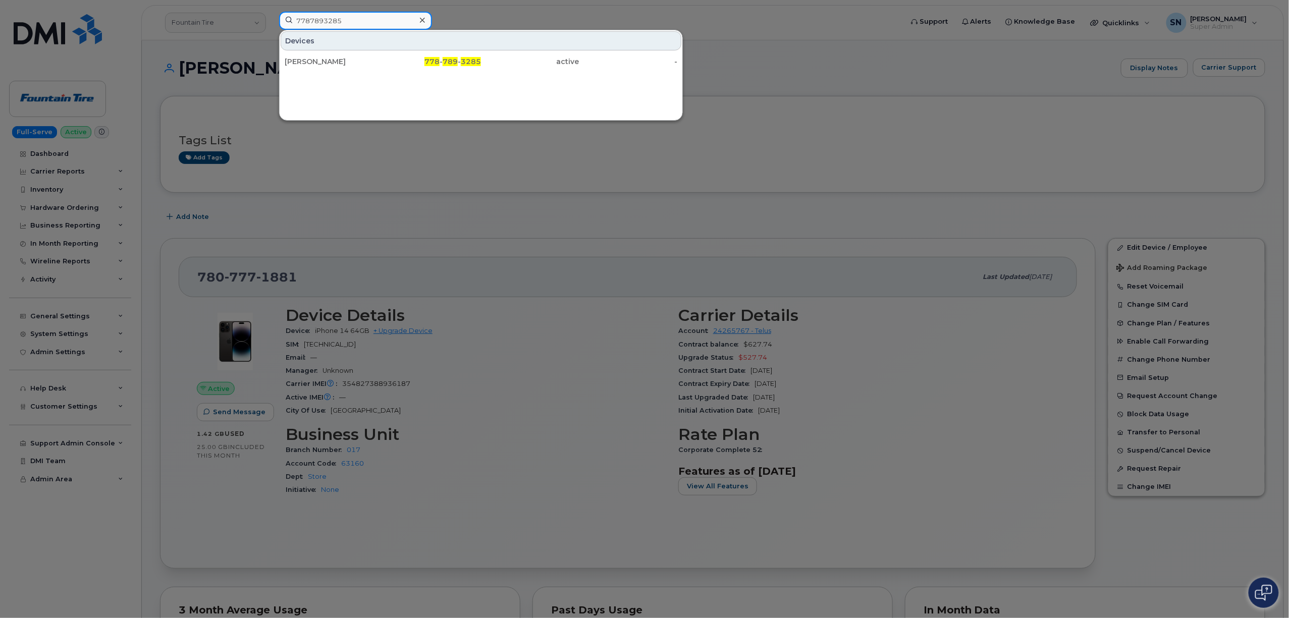
click at [271, 12] on div "7787893285 Devices [PERSON_NAME] 778 - 789 - 3285 active -" at bounding box center [587, 23] width 633 height 22
paste input "2503216871"
drag, startPoint x: 358, startPoint y: 13, endPoint x: 263, endPoint y: 13, distance: 95.4
click at [271, 13] on div "2503216871 Devices [PERSON_NAME] (eSIM) 250 - 321 - 6871 active -" at bounding box center [587, 23] width 633 height 22
paste input "181325"
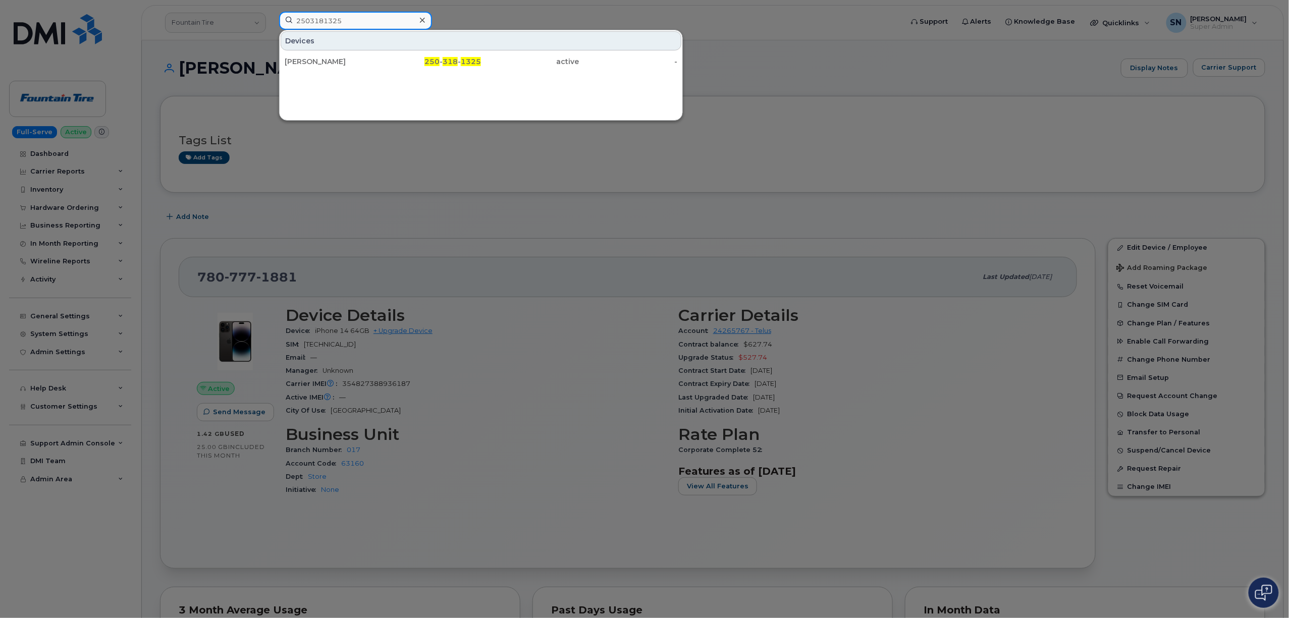
drag, startPoint x: 369, startPoint y: 21, endPoint x: 269, endPoint y: 8, distance: 100.7
click at [271, 12] on div "2503181325 Devices [PERSON_NAME] 250 - 318 - 1325 active -" at bounding box center [587, 23] width 633 height 22
paste input "5879206448"
drag, startPoint x: 359, startPoint y: 24, endPoint x: 259, endPoint y: 13, distance: 101.0
click at [271, 13] on div "5879206448 Devices [PERSON_NAME]  587 - 920 - 6448 active -" at bounding box center [587, 23] width 633 height 22
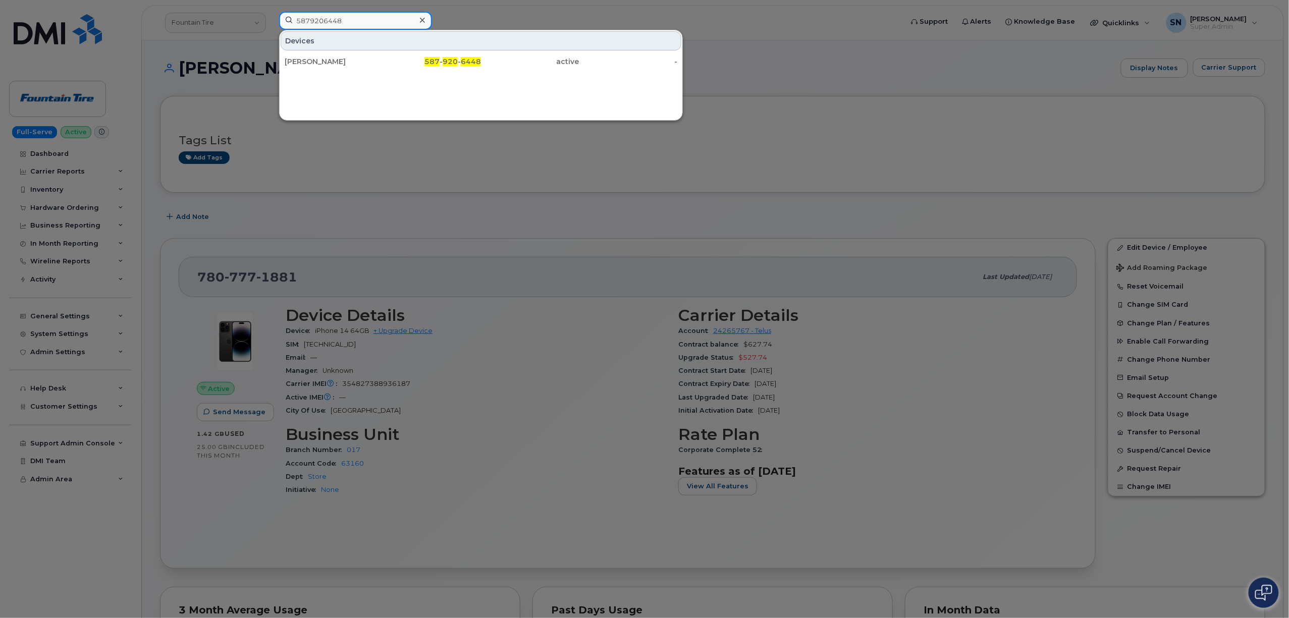
paste input "7806199814"
drag, startPoint x: 358, startPoint y: 22, endPoint x: 257, endPoint y: 13, distance: 100.8
click at [271, 13] on div "7806199814 Devices [PERSON_NAME] 780 - 619 - 9814 suspended -" at bounding box center [587, 23] width 633 height 22
paste input "389"
drag, startPoint x: 350, startPoint y: 23, endPoint x: 258, endPoint y: 19, distance: 91.9
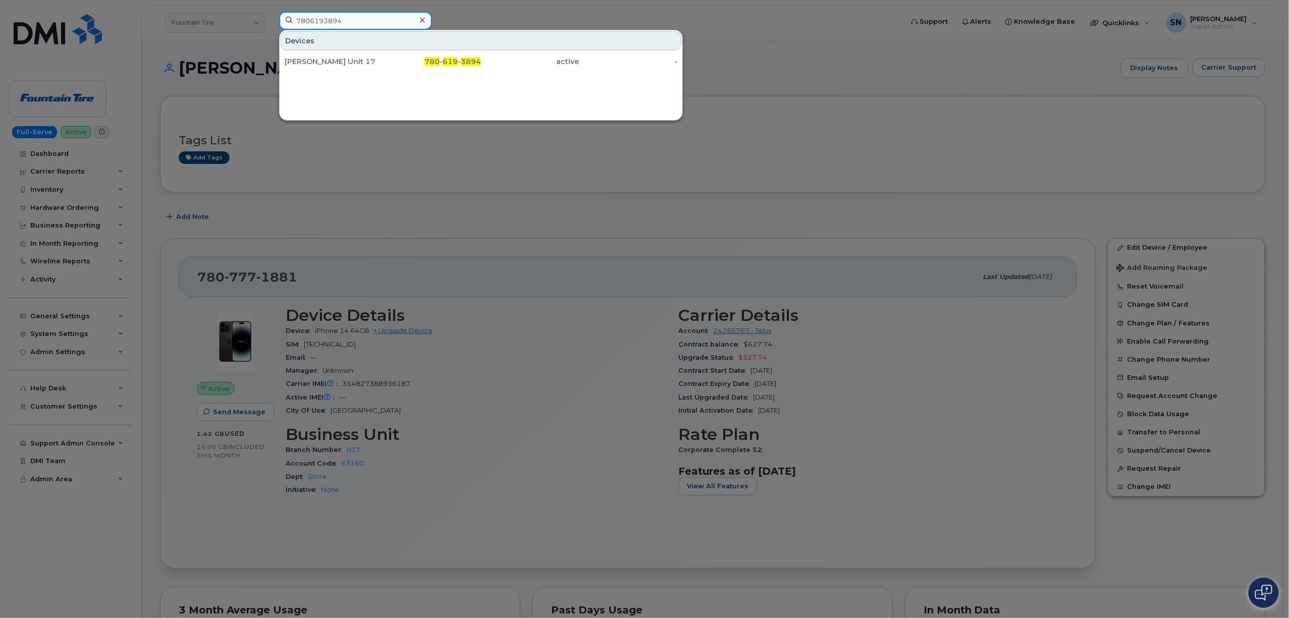
click at [271, 17] on div "7806193894 Devices [PERSON_NAME] Goofers Unit 17 780 - 619 - 3894 active -" at bounding box center [587, 23] width 633 height 22
paste input "8259663172"
drag, startPoint x: 386, startPoint y: 22, endPoint x: 236, endPoint y: 19, distance: 149.4
click at [271, 19] on div "8259663172 Devices [PERSON_NAME] 825 - 966 - 3172 active -" at bounding box center [587, 23] width 633 height 22
paste input "6049972240"
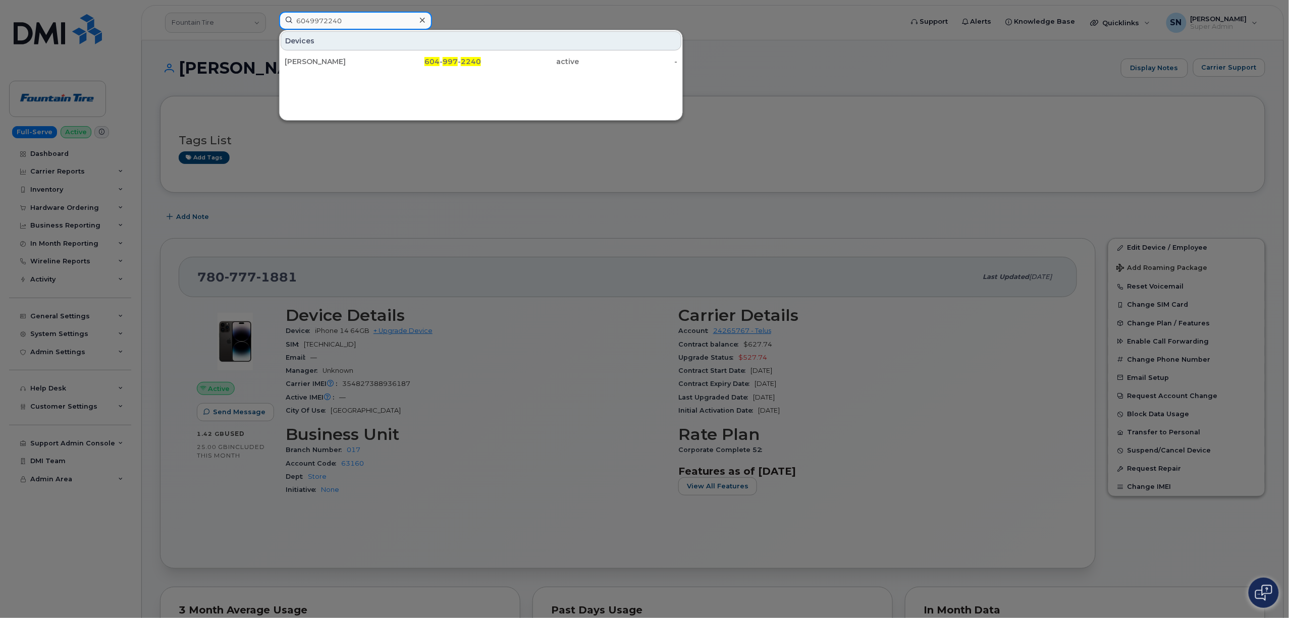
drag, startPoint x: 290, startPoint y: 16, endPoint x: 254, endPoint y: 16, distance: 35.3
click at [271, 16] on div "6049972240 Devices [PERSON_NAME] 604 - 997 - 2240 active -" at bounding box center [587, 23] width 633 height 22
paste input "7809197977"
drag, startPoint x: 364, startPoint y: 23, endPoint x: 287, endPoint y: 14, distance: 77.2
click at [287, 14] on input "7809197977" at bounding box center [355, 21] width 153 height 18
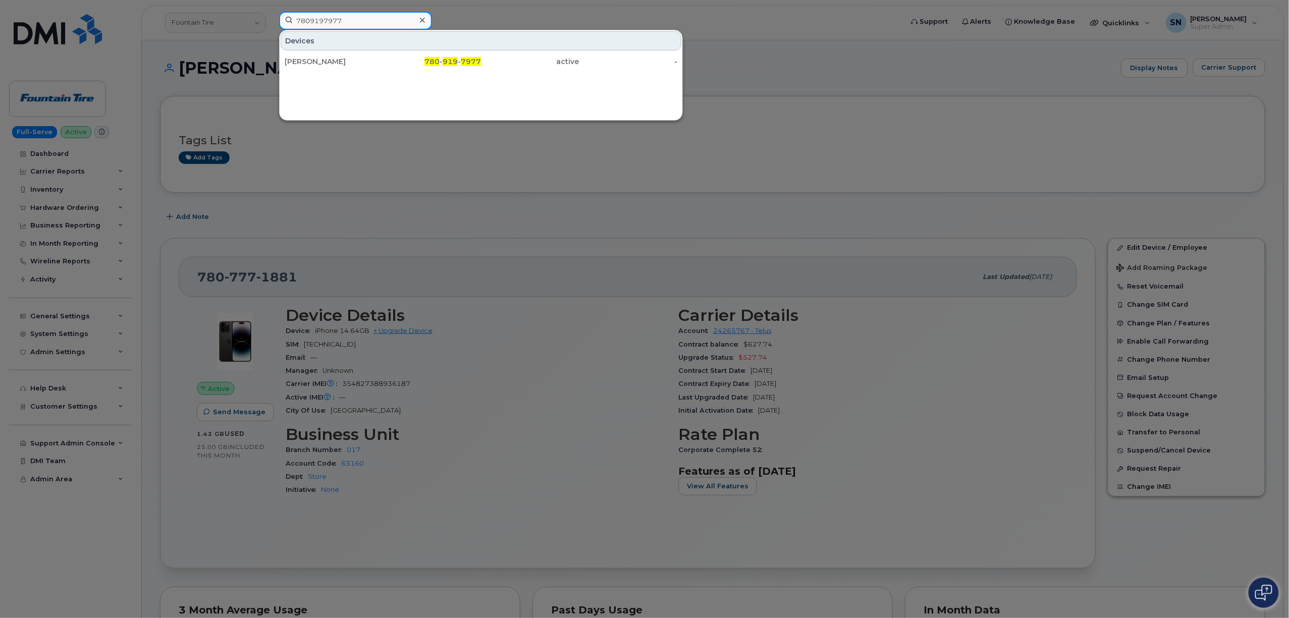
paste input "6048307378"
drag, startPoint x: 361, startPoint y: 18, endPoint x: 267, endPoint y: 12, distance: 94.1
click at [271, 12] on div "6048307378 Devices [PERSON_NAME] 604 - 830 - 7378 active -" at bounding box center [587, 23] width 633 height 22
paste input "2365972287"
drag, startPoint x: 356, startPoint y: 27, endPoint x: 253, endPoint y: 17, distance: 102.9
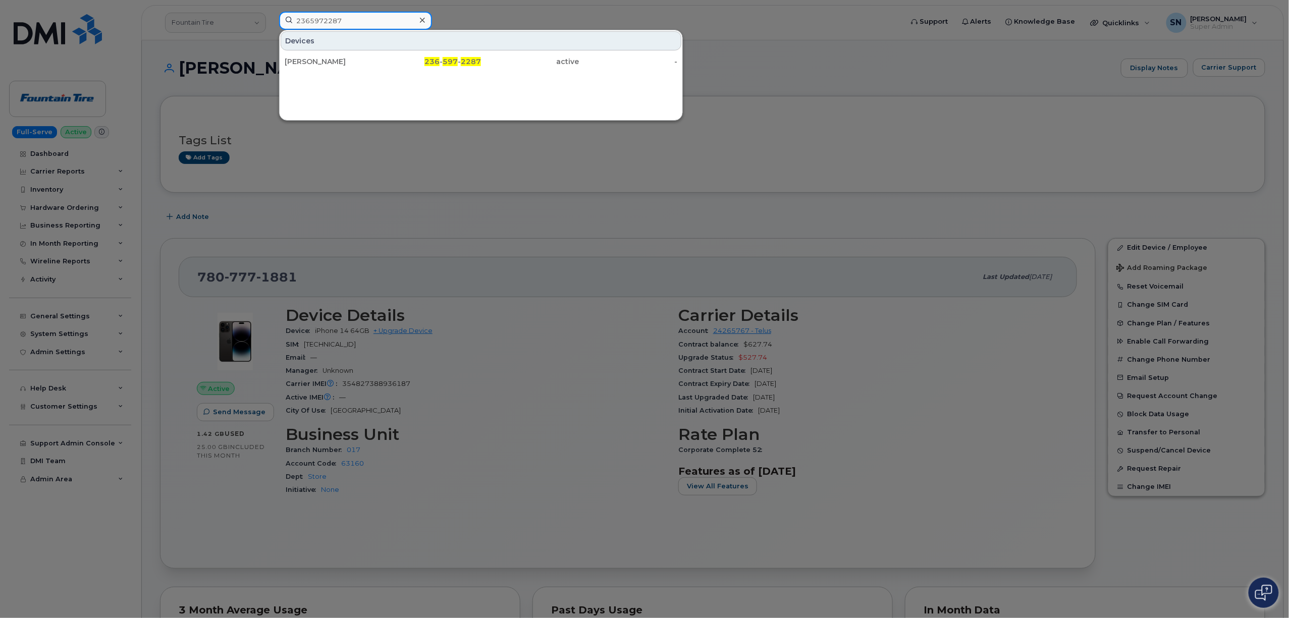
click at [271, 17] on div "2365972287 Devices [PERSON_NAME] 236 - 597 - 2287 active -" at bounding box center [587, 23] width 633 height 22
paste input "262349316"
drag, startPoint x: 350, startPoint y: 18, endPoint x: 249, endPoint y: 15, distance: 101.0
click at [271, 15] on div "2262349316 Devices [PERSON_NAME] [PERSON_NAME] 226 - 234 - 9316 active -" at bounding box center [587, 23] width 633 height 22
paste input "53094"
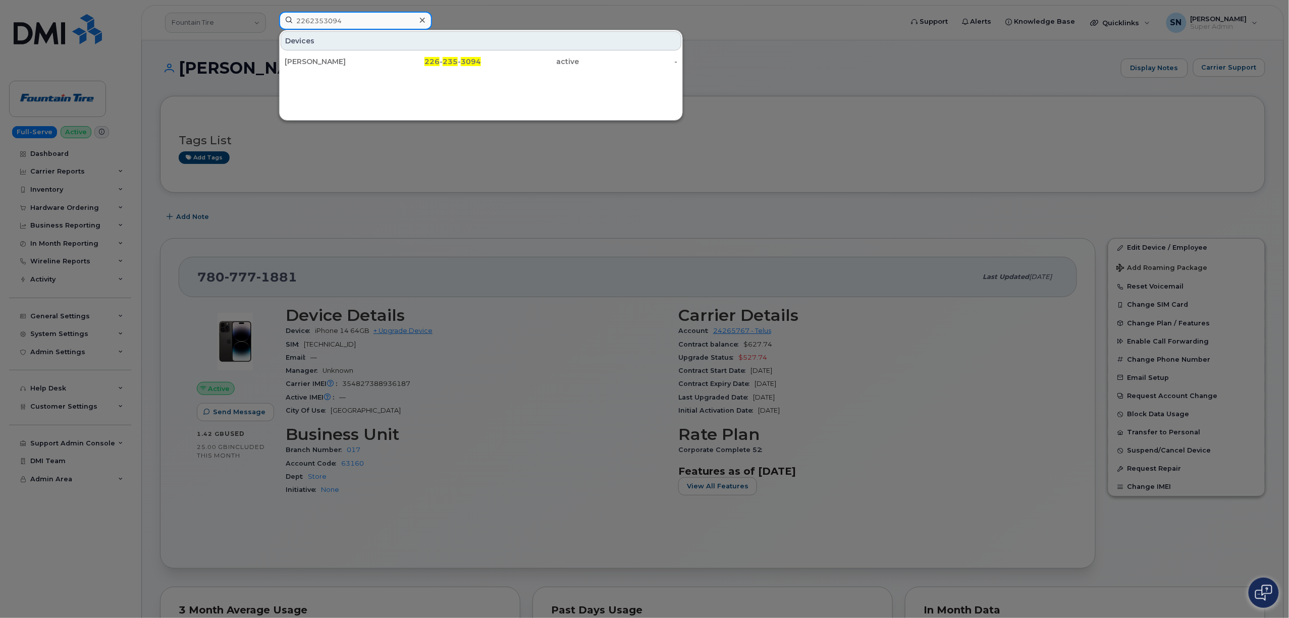
drag, startPoint x: 357, startPoint y: 24, endPoint x: 255, endPoint y: 15, distance: 102.4
click at [271, 15] on div "2262353094 Devices [PERSON_NAME] 226 - 235 - 3094 active -" at bounding box center [587, 23] width 633 height 22
paste input "5875943220"
drag, startPoint x: 346, startPoint y: 23, endPoint x: 260, endPoint y: 15, distance: 85.7
click at [271, 15] on div "5875943220 Devices 2 Zte Test 587 - 594 - 3220 active - CL80-010 587 - 594 - 32…" at bounding box center [587, 23] width 633 height 22
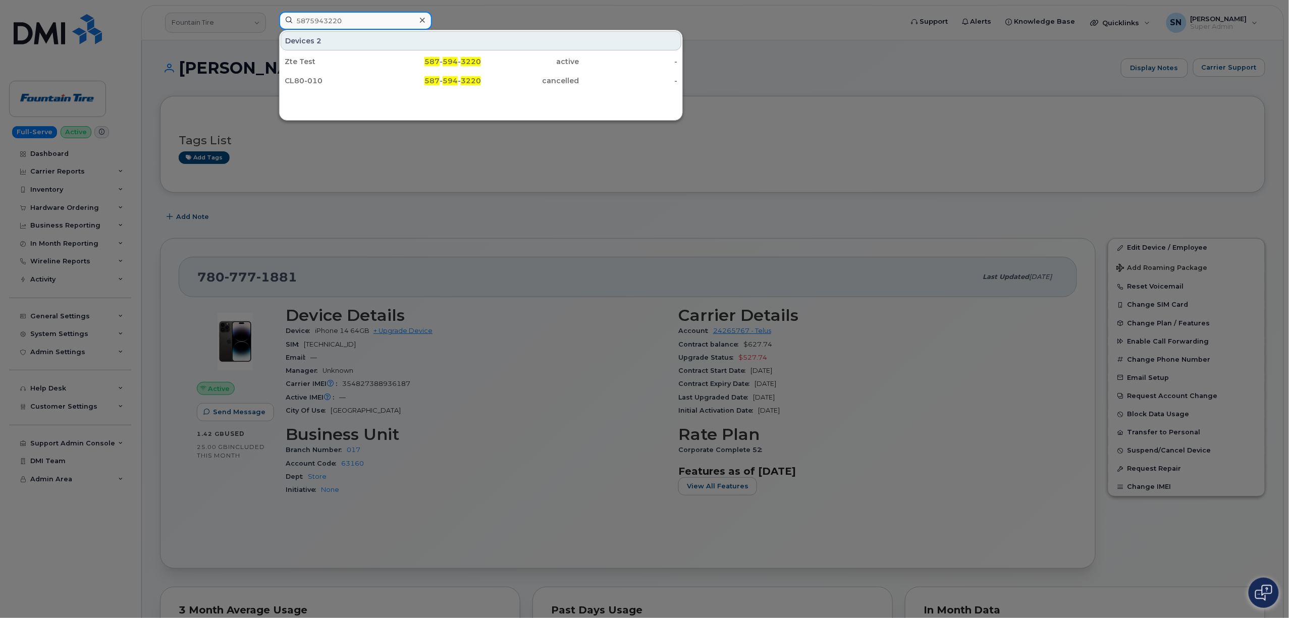
paste input "7843485"
type input "5877843485"
click at [368, 160] on div at bounding box center [644, 309] width 1289 height 618
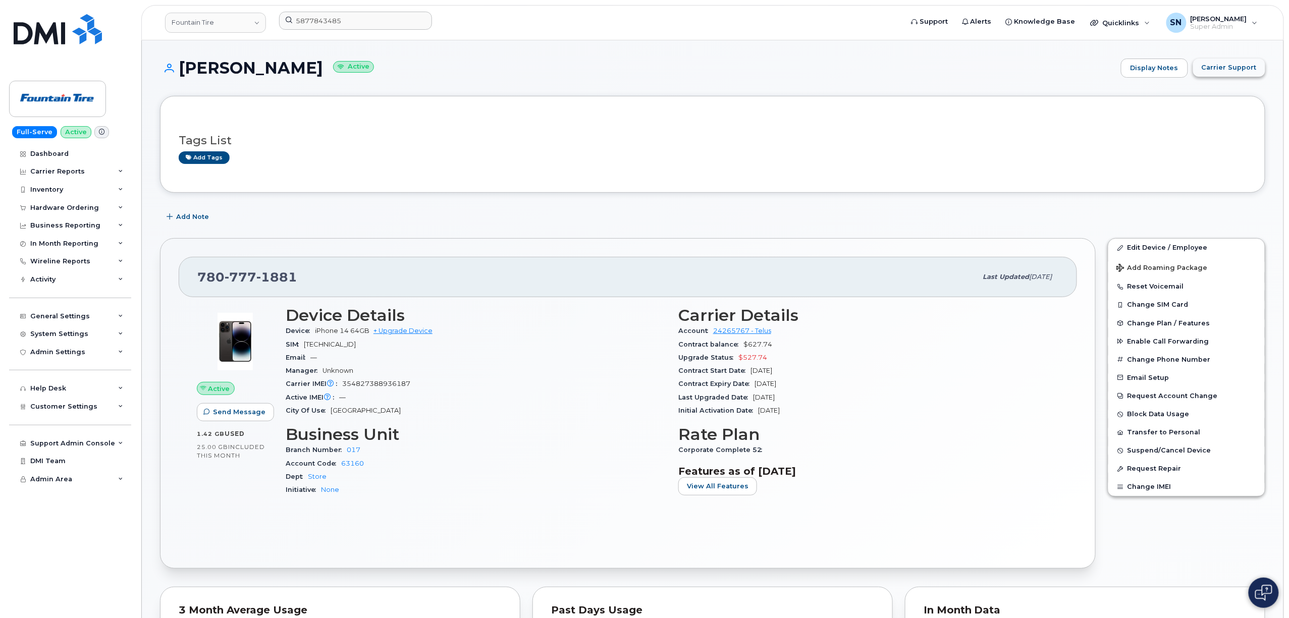
click at [1238, 69] on span "Carrier Support" at bounding box center [1229, 68] width 55 height 10
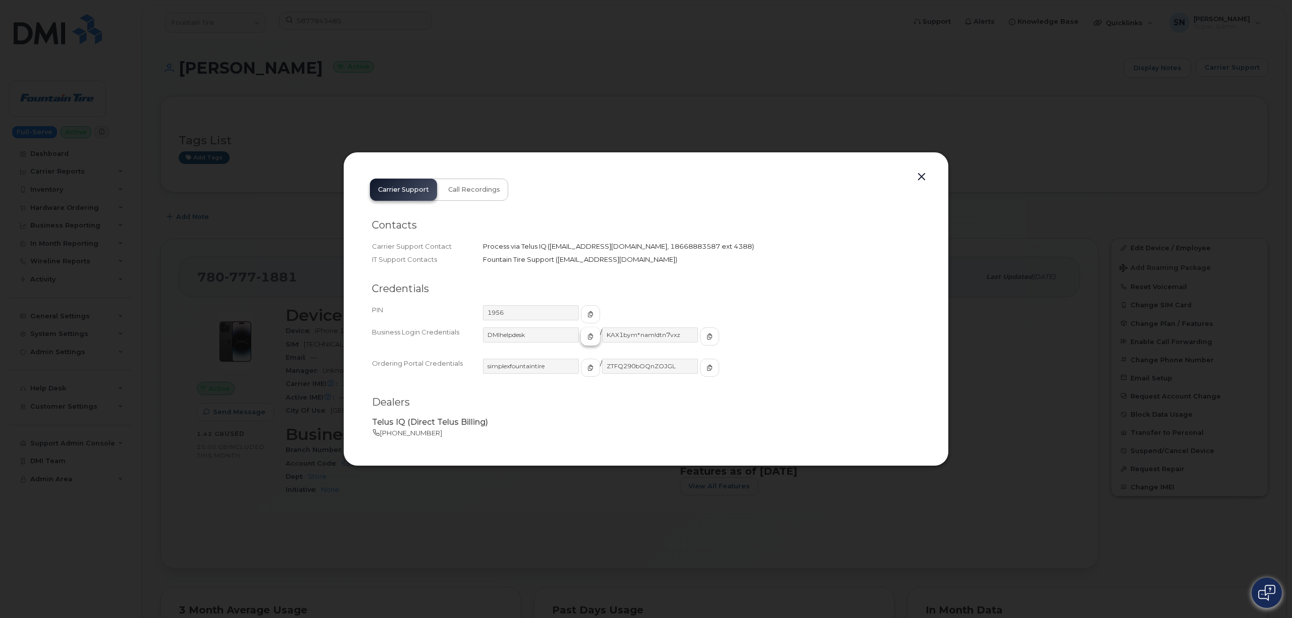
click at [587, 335] on icon "button" at bounding box center [590, 337] width 6 height 6
click at [700, 330] on button "button" at bounding box center [709, 337] width 19 height 18
click at [923, 174] on button "button" at bounding box center [921, 177] width 15 height 14
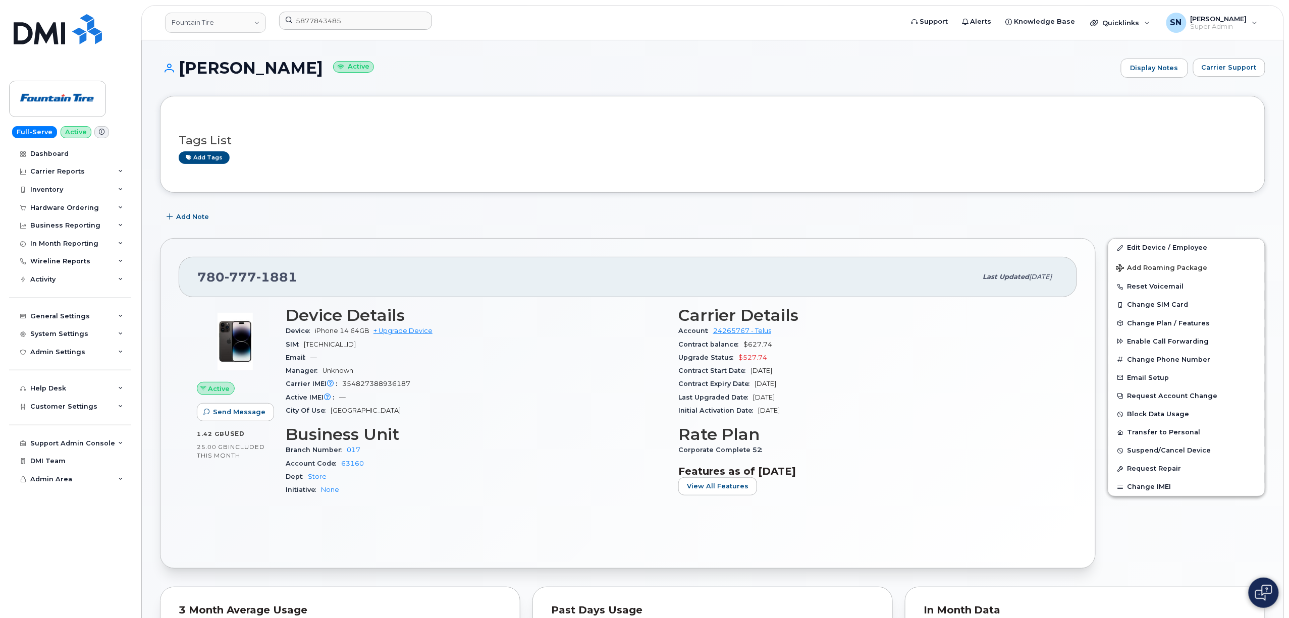
click at [653, 170] on div "Tags List Add tags" at bounding box center [713, 145] width 1068 height 60
click at [323, 223] on div "Add Note" at bounding box center [712, 217] width 1105 height 18
click at [489, 163] on div "Add tags" at bounding box center [709, 157] width 1060 height 13
